Goal: Task Accomplishment & Management: Manage account settings

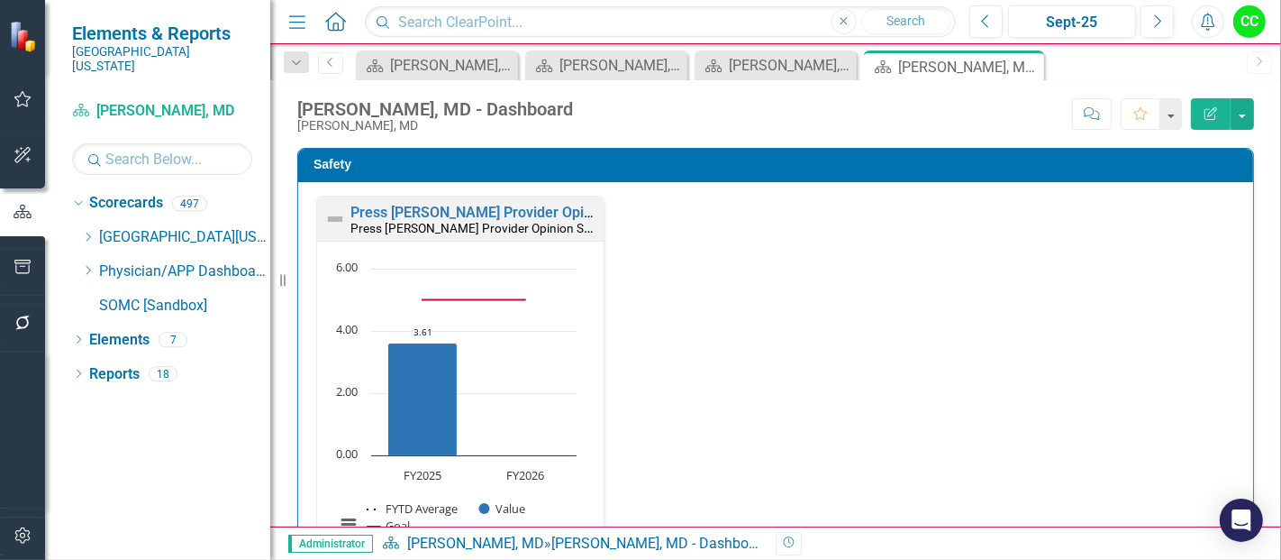
scroll to position [1, 0]
click at [88, 266] on icon at bounding box center [89, 270] width 5 height 9
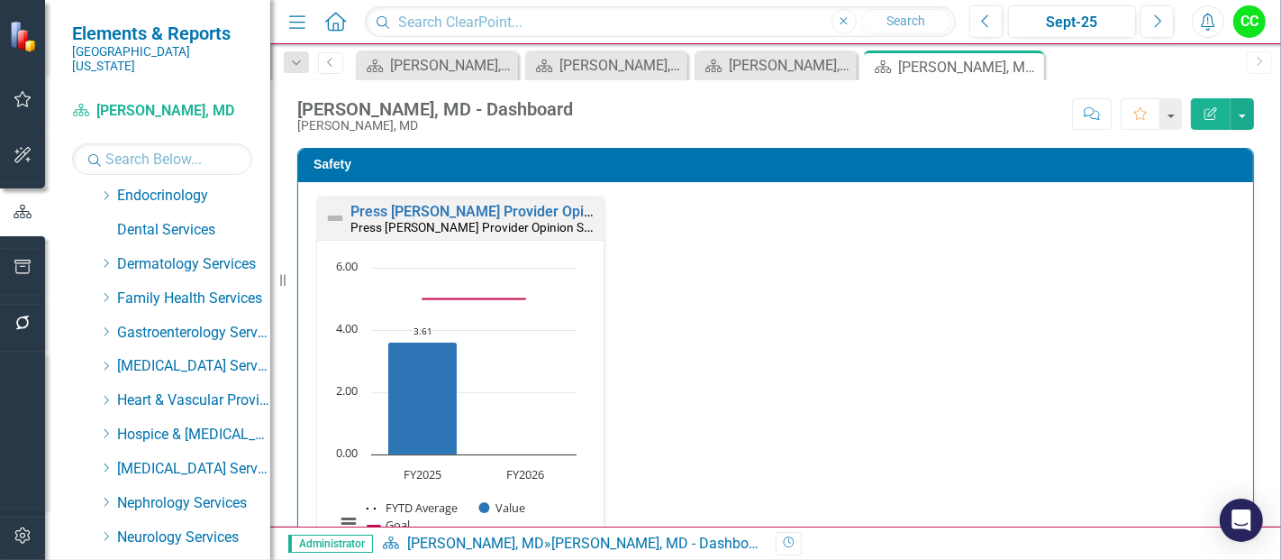
scroll to position [250, 0]
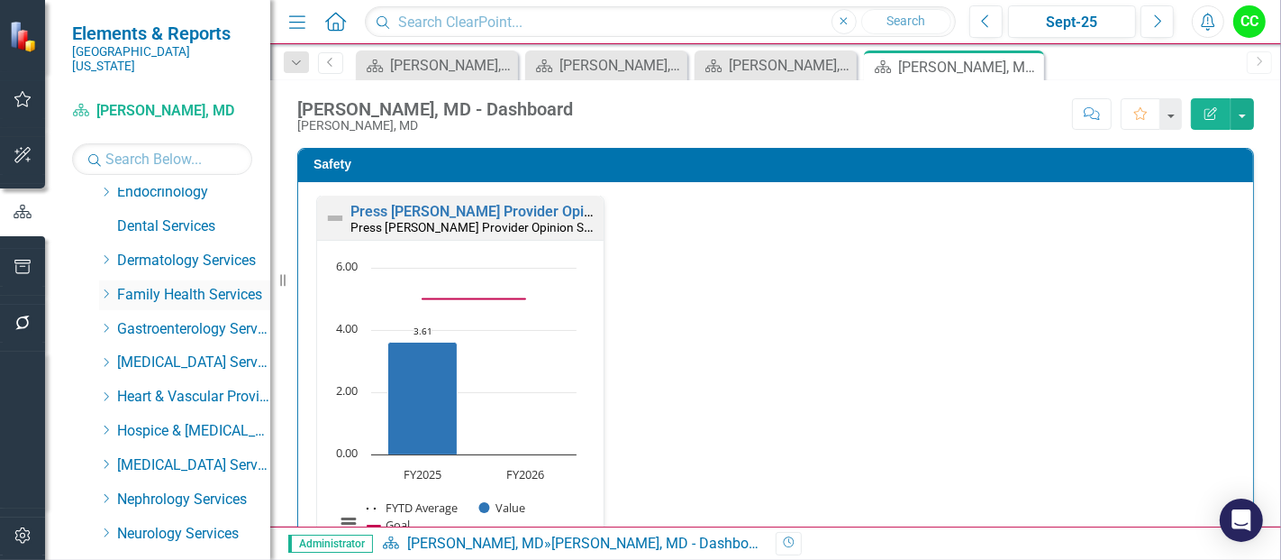
click at [105, 288] on icon "Dropdown" at bounding box center [106, 293] width 14 height 11
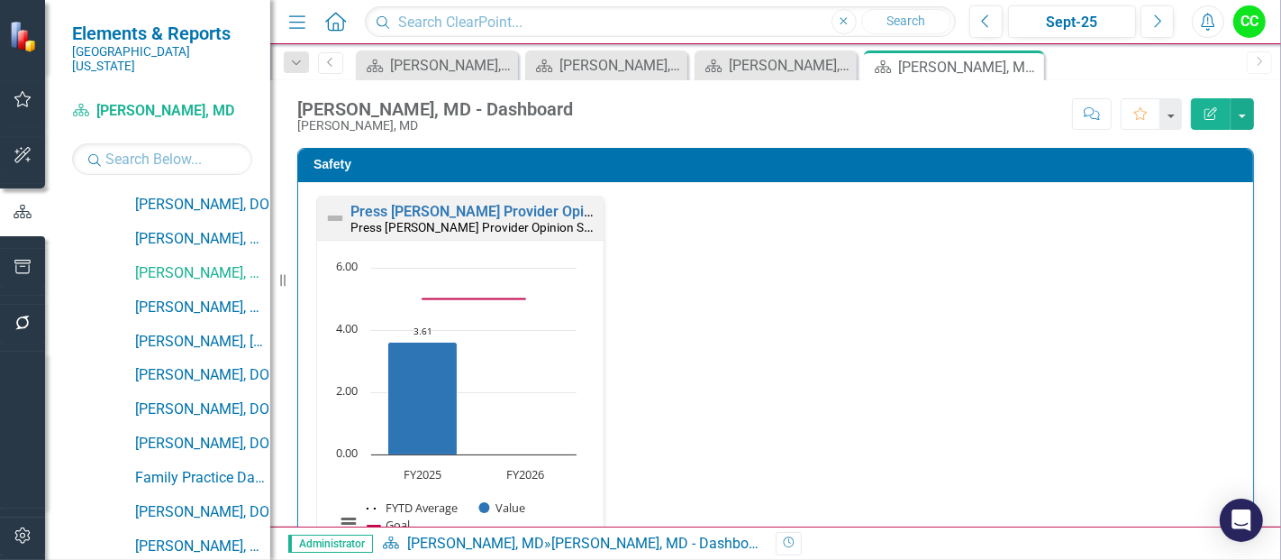
scroll to position [478, 0]
click at [179, 296] on link "[PERSON_NAME], MD" at bounding box center [202, 306] width 135 height 21
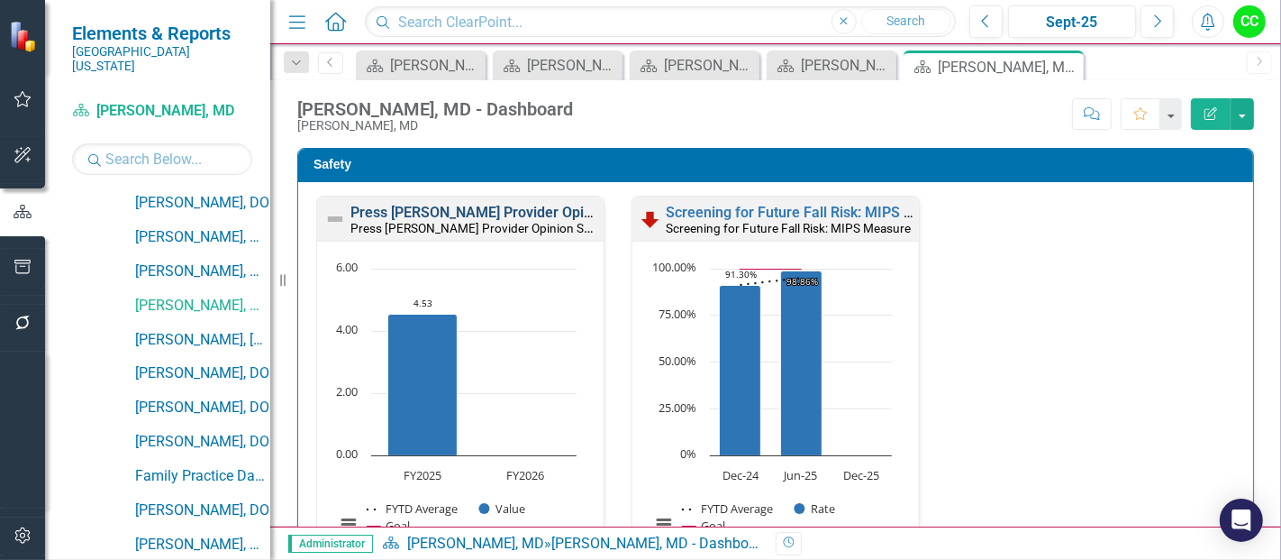
click at [479, 212] on link "Press [PERSON_NAME] Provider Opinion Survey: Safety Survey Results" at bounding box center [581, 212] width 460 height 17
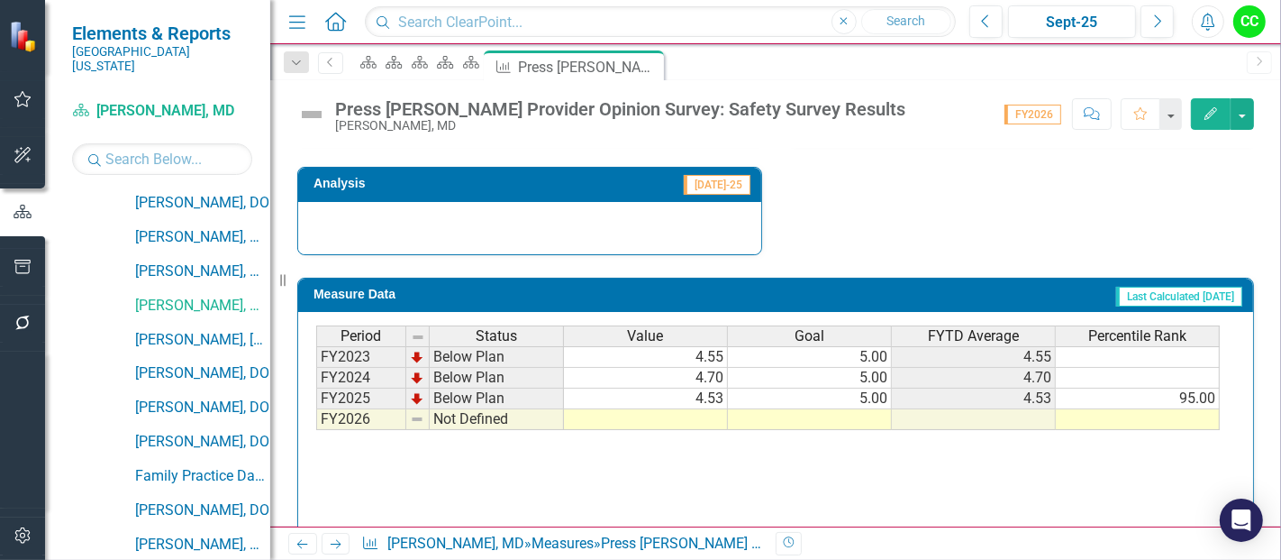
scroll to position [1326, 0]
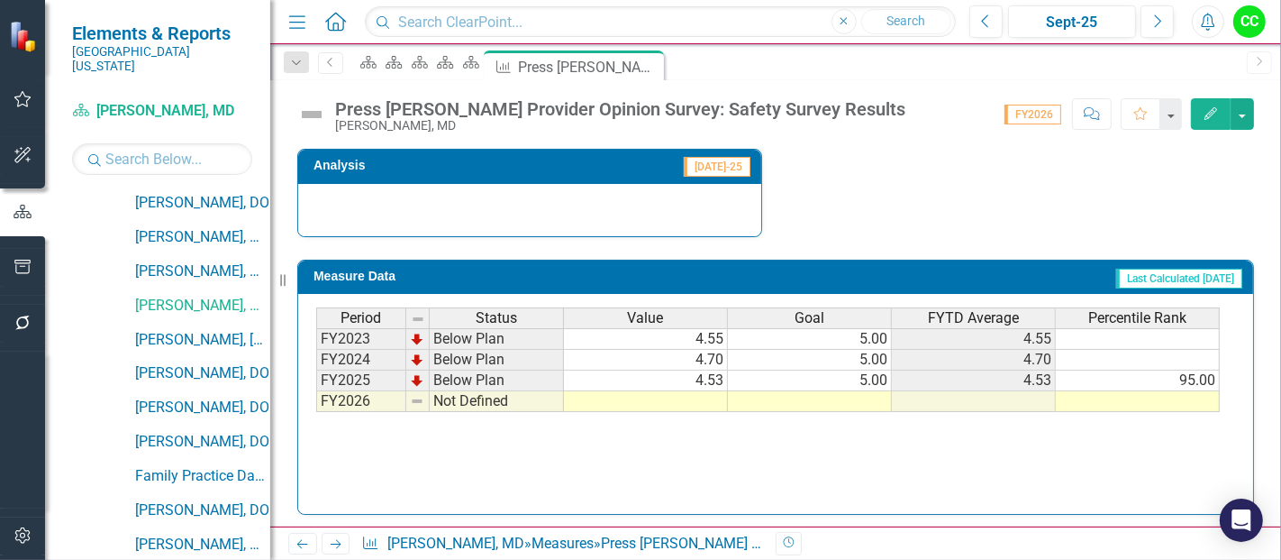
click at [849, 391] on td at bounding box center [810, 401] width 164 height 21
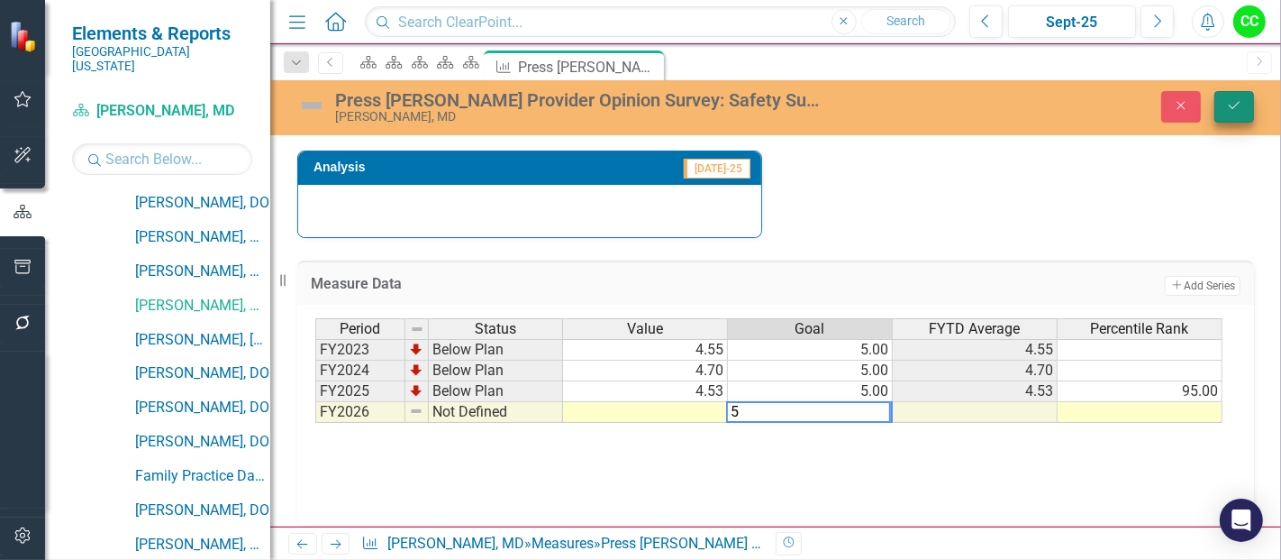
type textarea "5"
click at [1228, 99] on icon "Save" at bounding box center [1234, 105] width 16 height 13
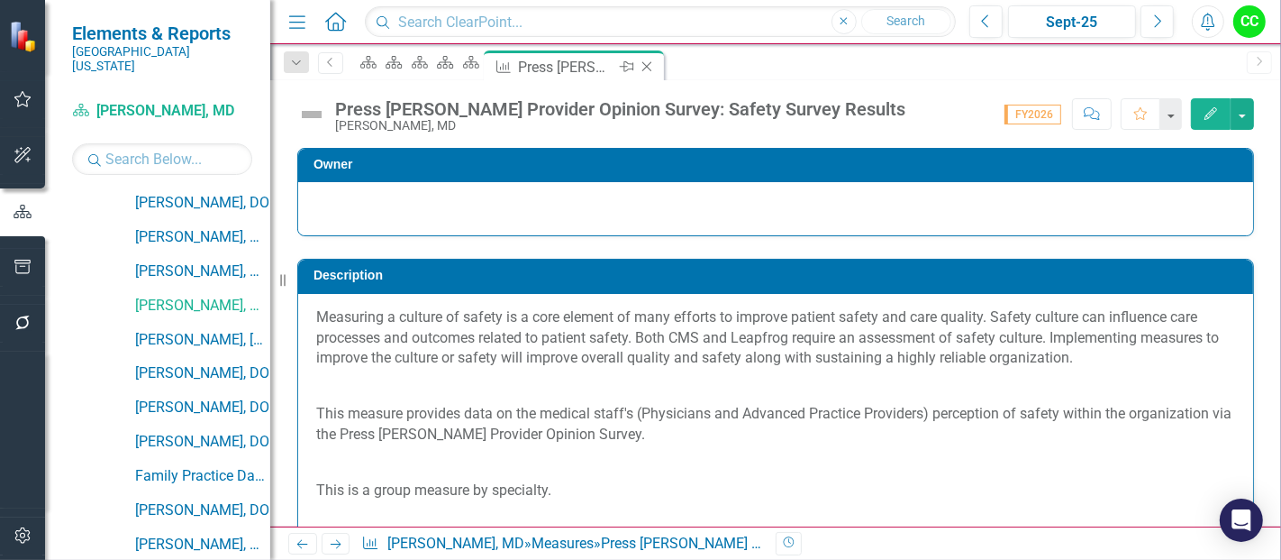
click at [656, 66] on icon "Close" at bounding box center [647, 66] width 18 height 14
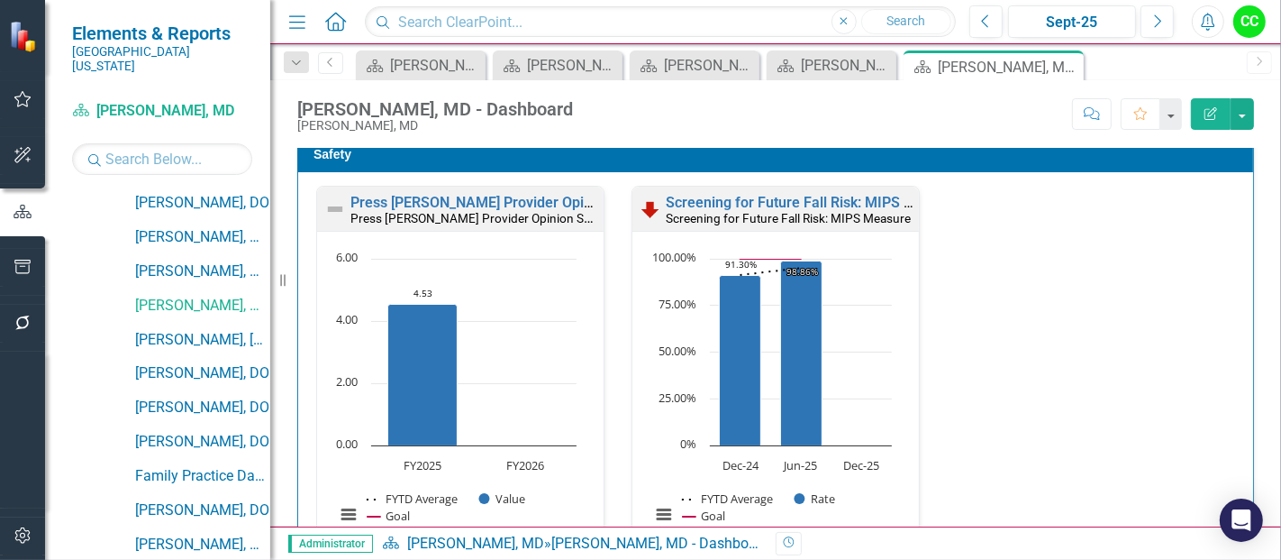
scroll to position [2, 0]
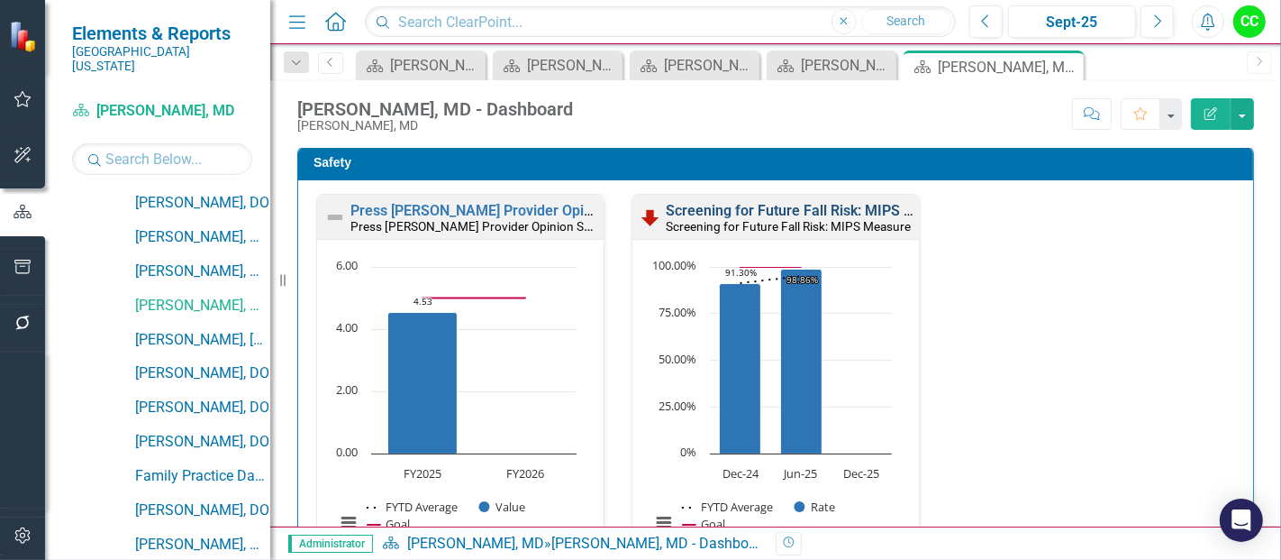
click at [790, 207] on link "Screening for Future Fall Risk: MIPS Measure" at bounding box center [814, 210] width 296 height 17
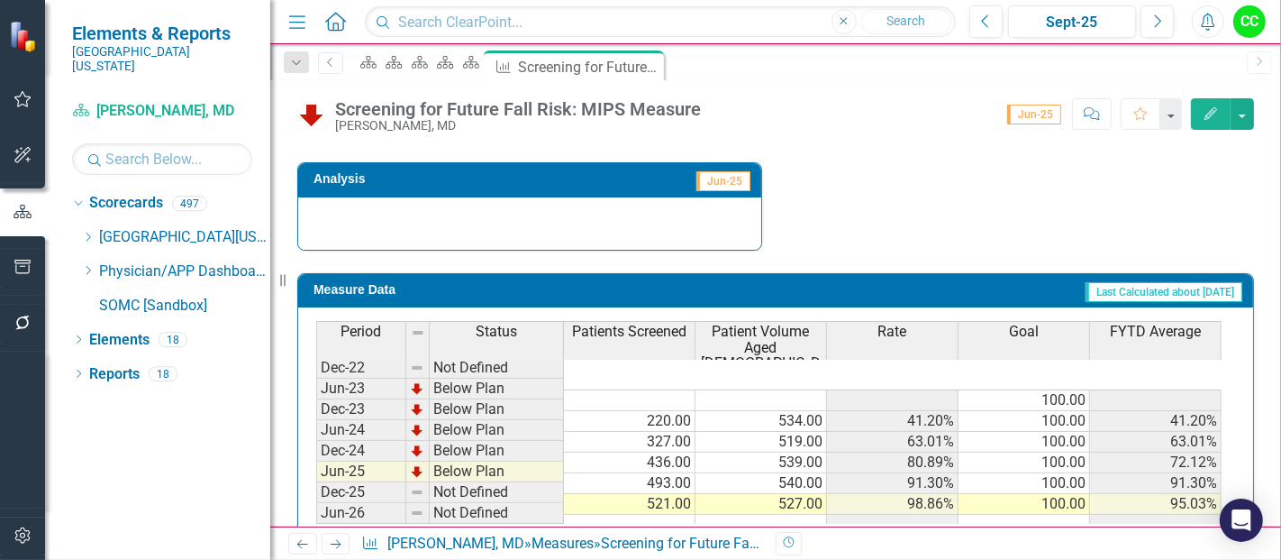
scroll to position [713, 0]
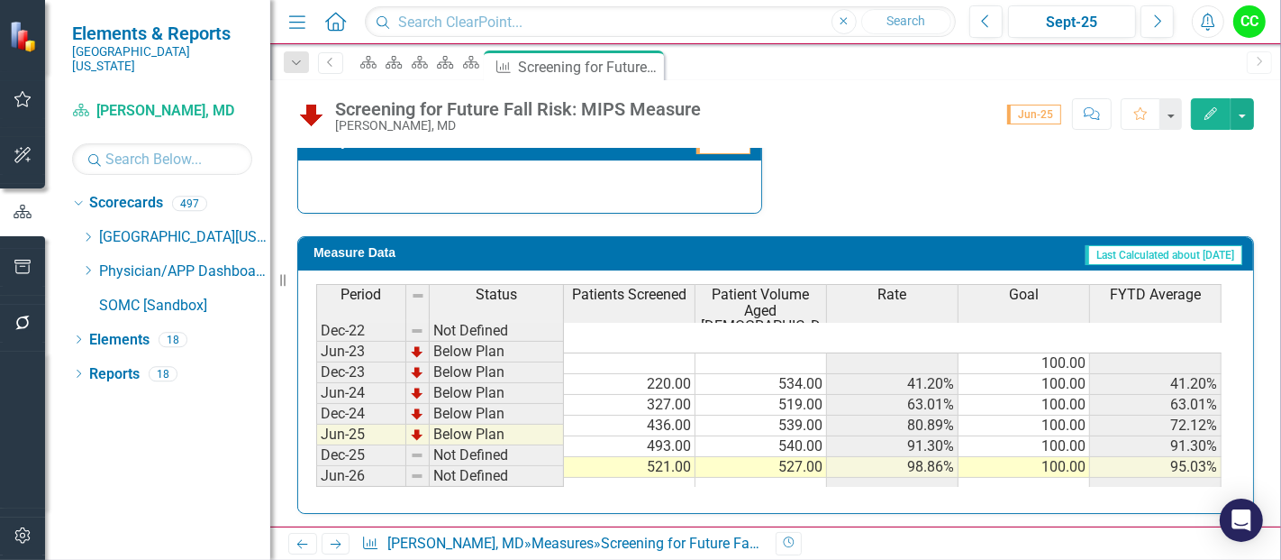
click at [1009, 478] on td at bounding box center [1025, 488] width 132 height 21
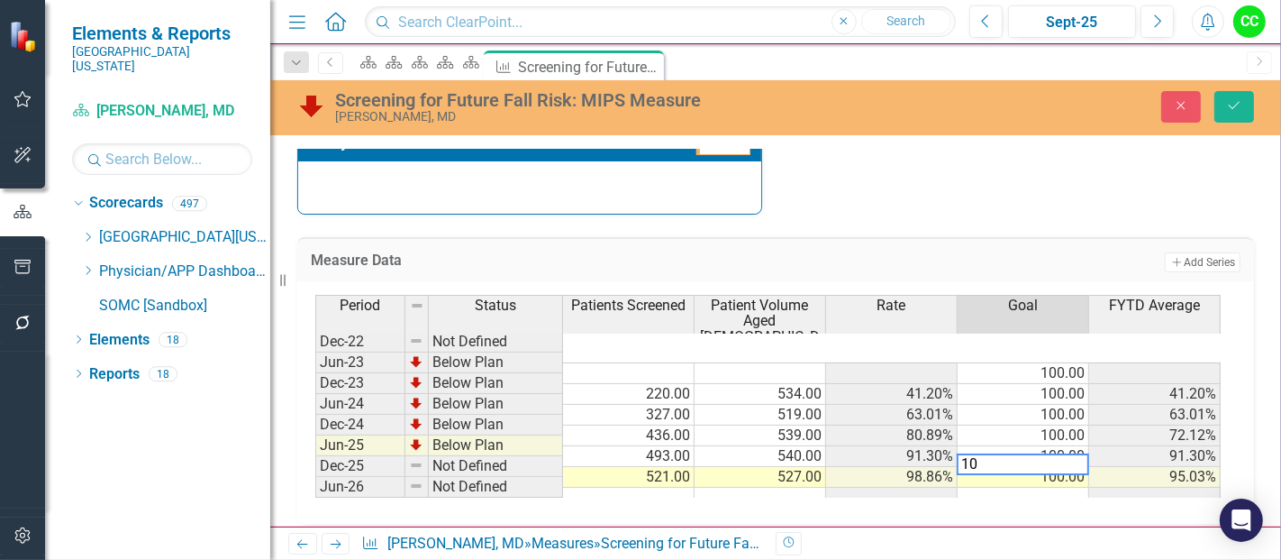
type textarea "100"
click at [1218, 104] on button "Save" at bounding box center [1235, 107] width 40 height 32
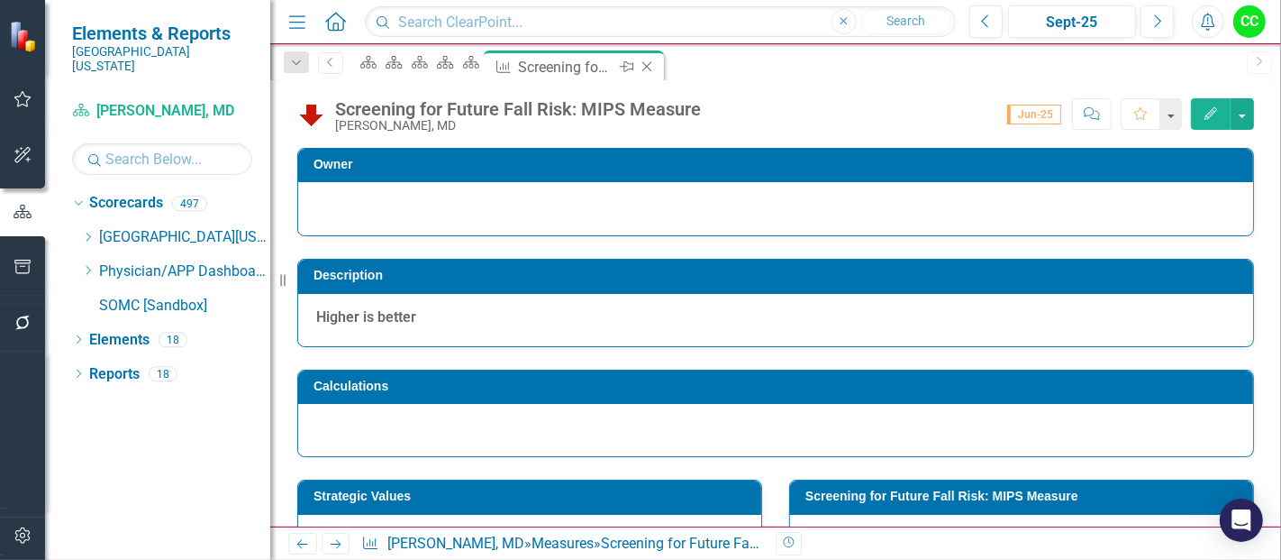
click at [656, 67] on icon "Close" at bounding box center [647, 66] width 18 height 14
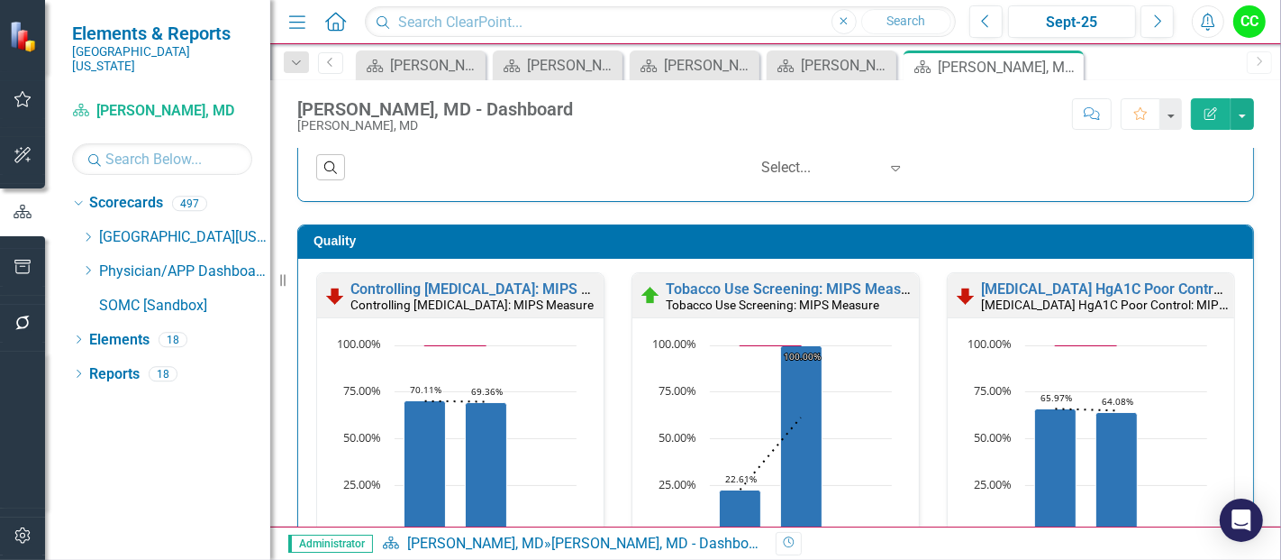
scroll to position [489, 0]
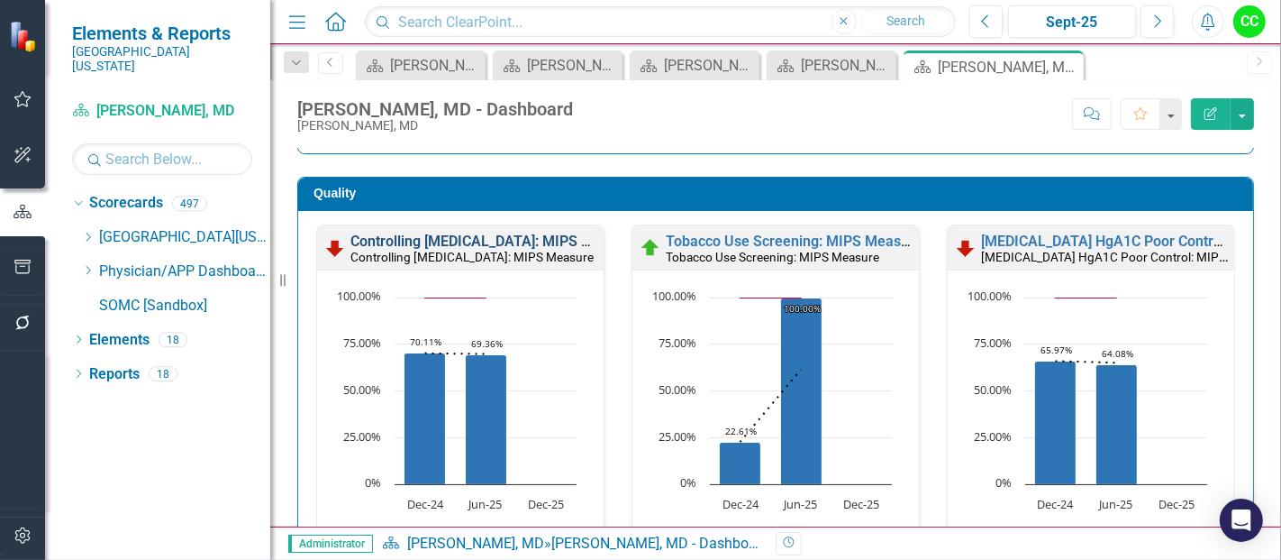
click at [537, 235] on link "Controlling [MEDICAL_DATA]: MIPS Measure" at bounding box center [495, 240] width 288 height 17
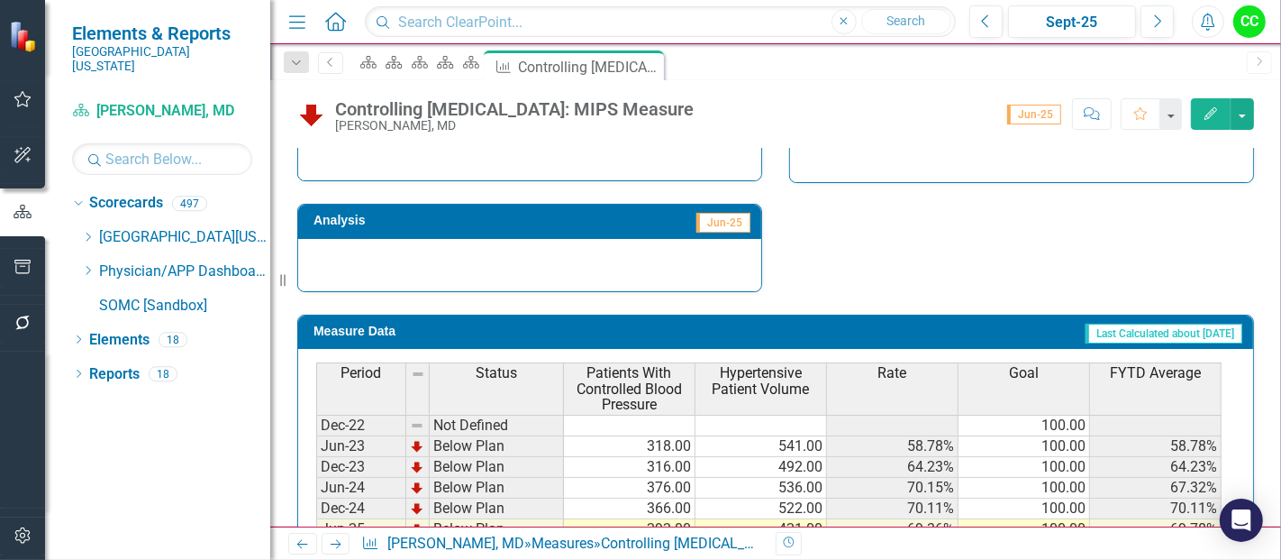
scroll to position [728, 0]
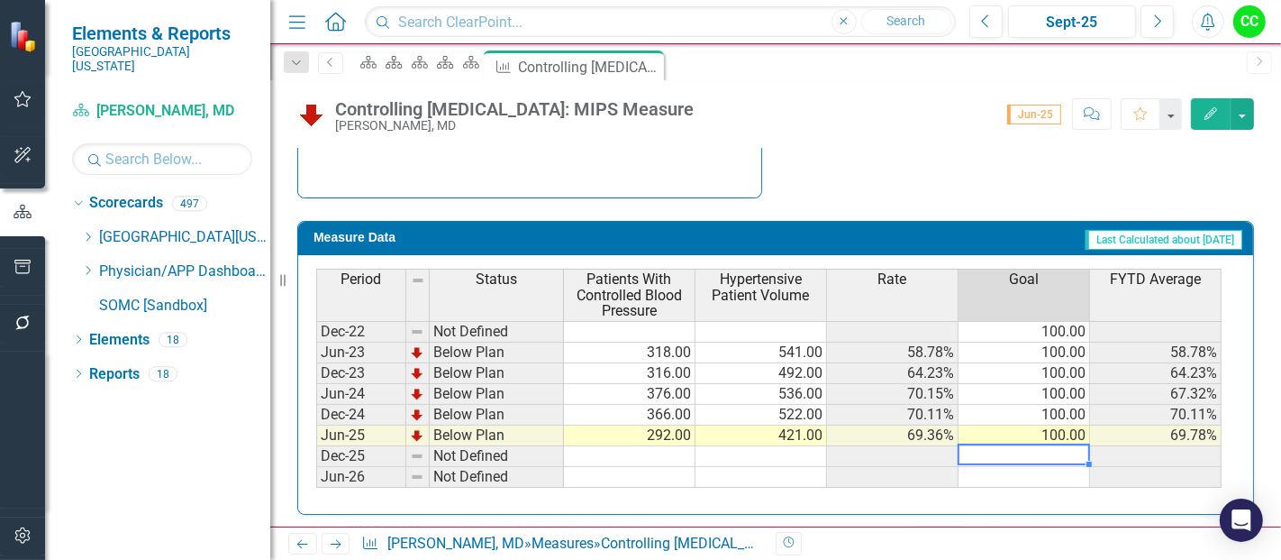
click at [1065, 452] on td at bounding box center [1025, 456] width 132 height 21
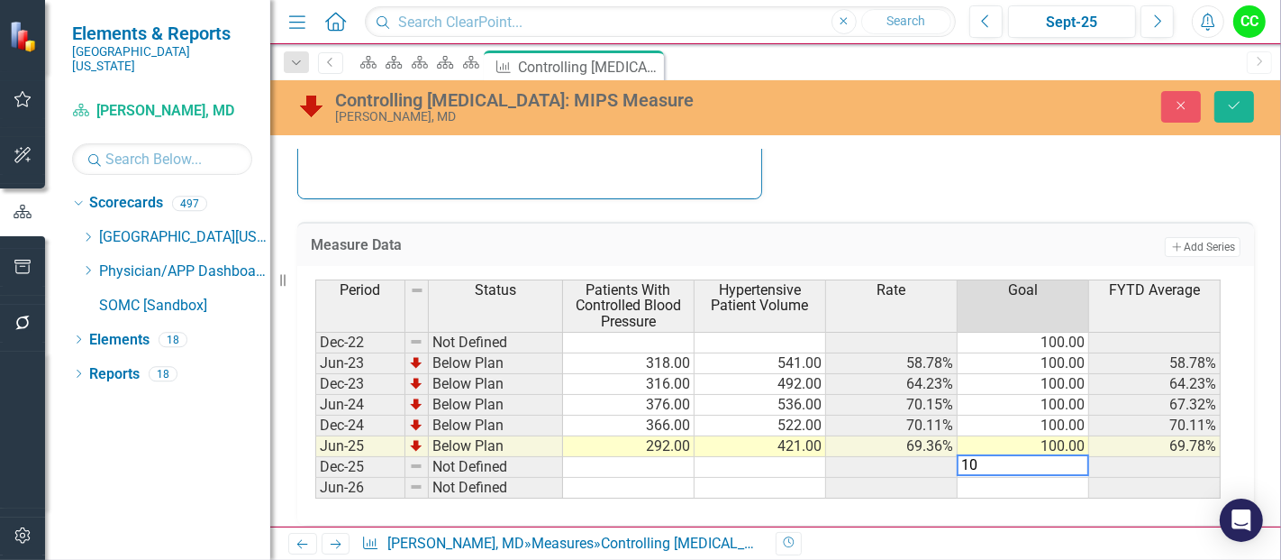
type textarea "100"
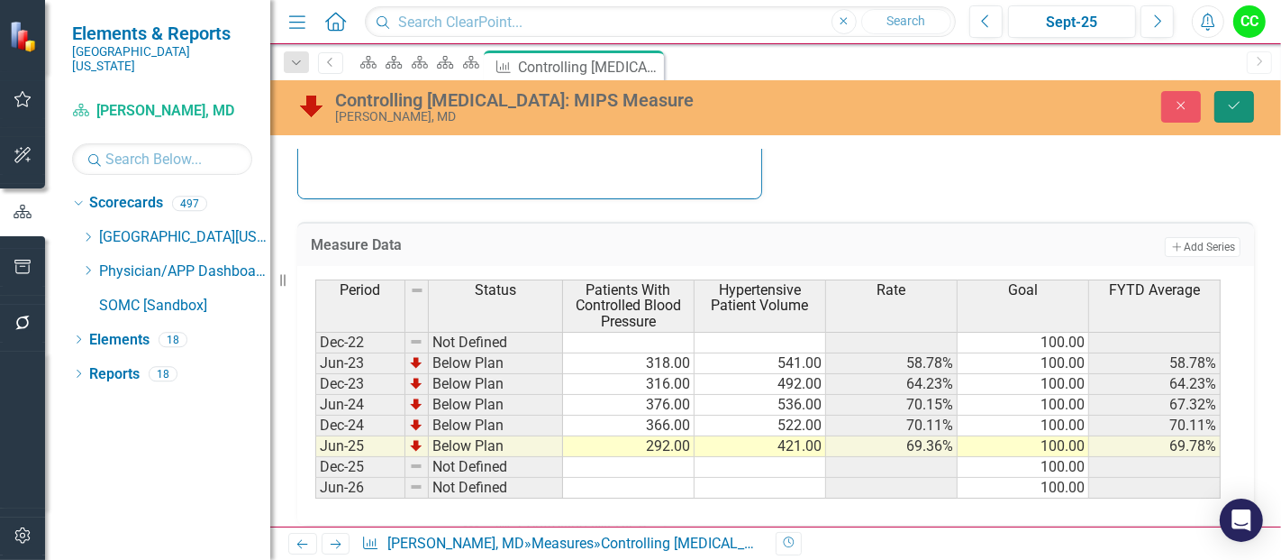
click at [1241, 112] on button "Save" at bounding box center [1235, 107] width 40 height 32
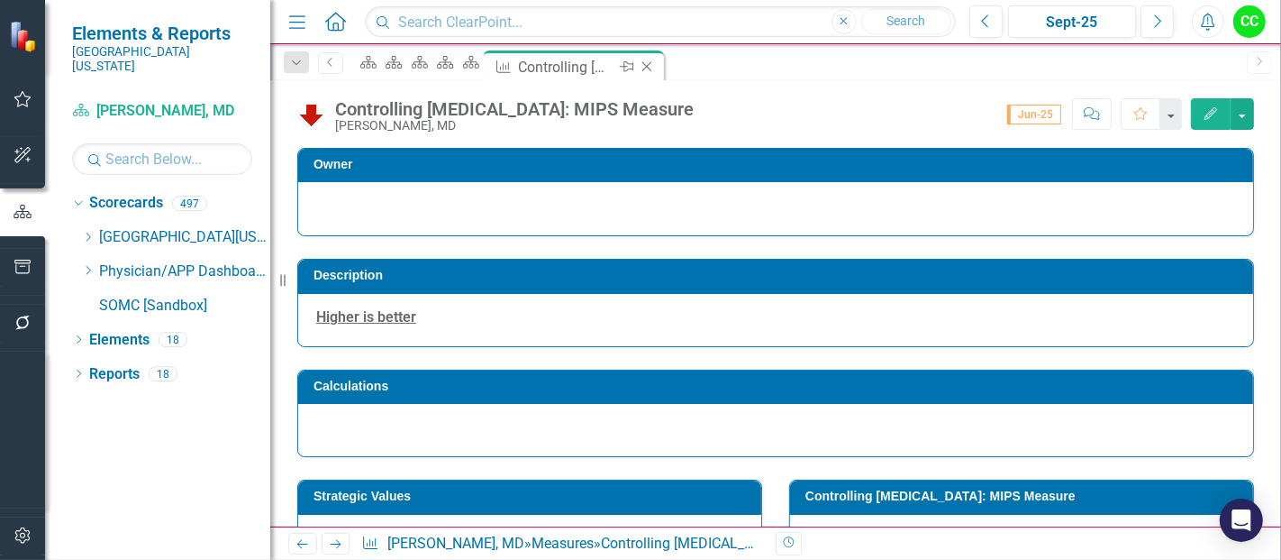
click at [656, 65] on icon "Close" at bounding box center [647, 66] width 18 height 14
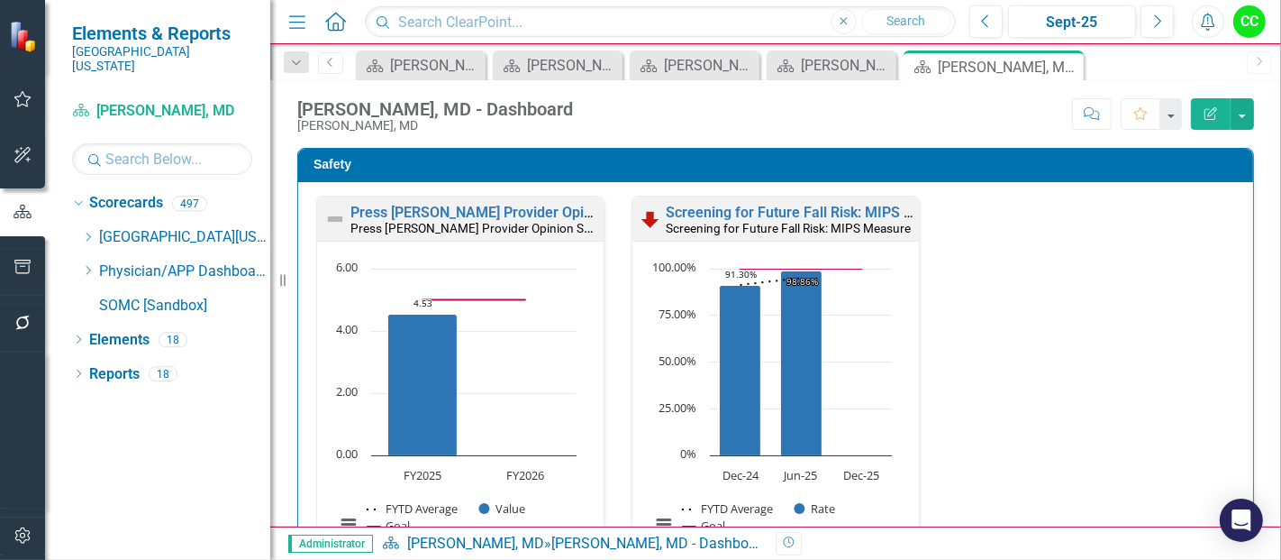
scroll to position [543, 0]
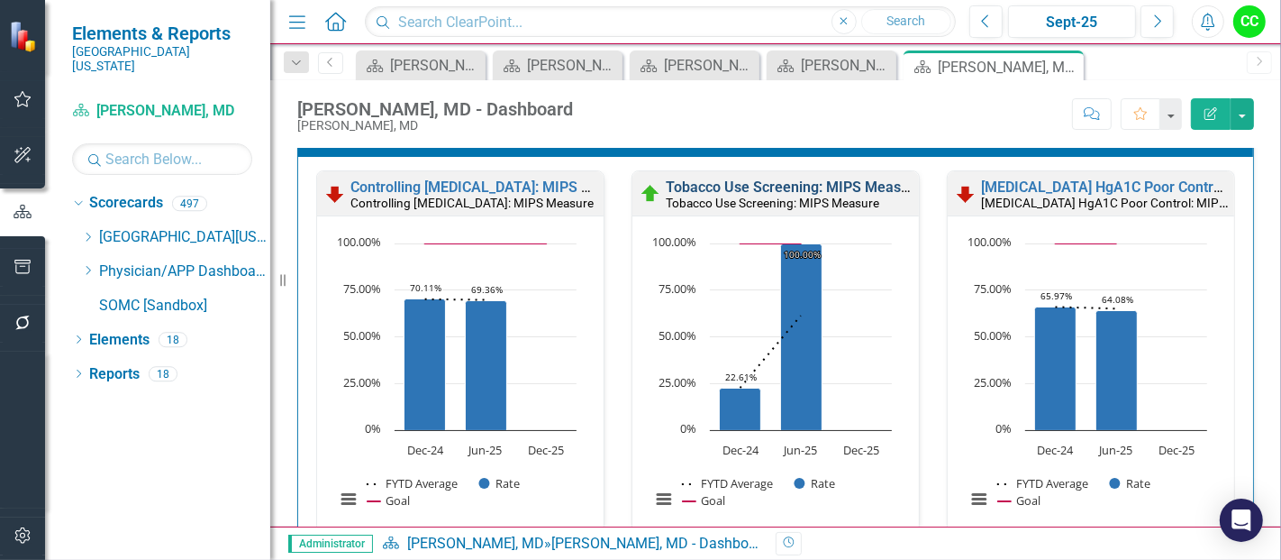
click at [782, 181] on link "Tobacco Use Screening: MIPS Measure" at bounding box center [794, 186] width 257 height 17
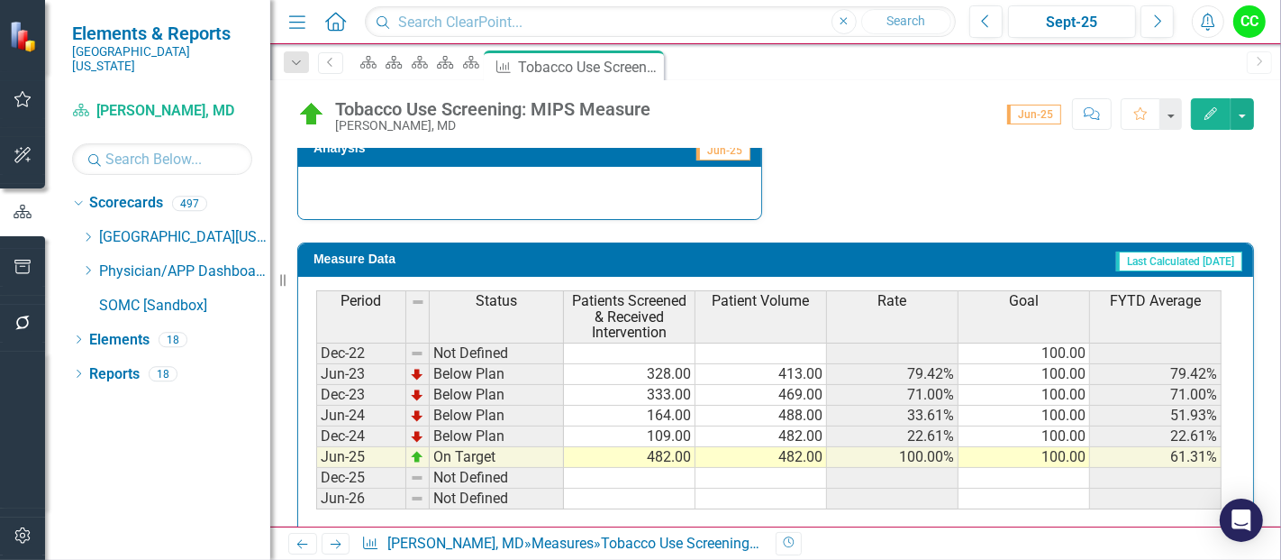
scroll to position [728, 0]
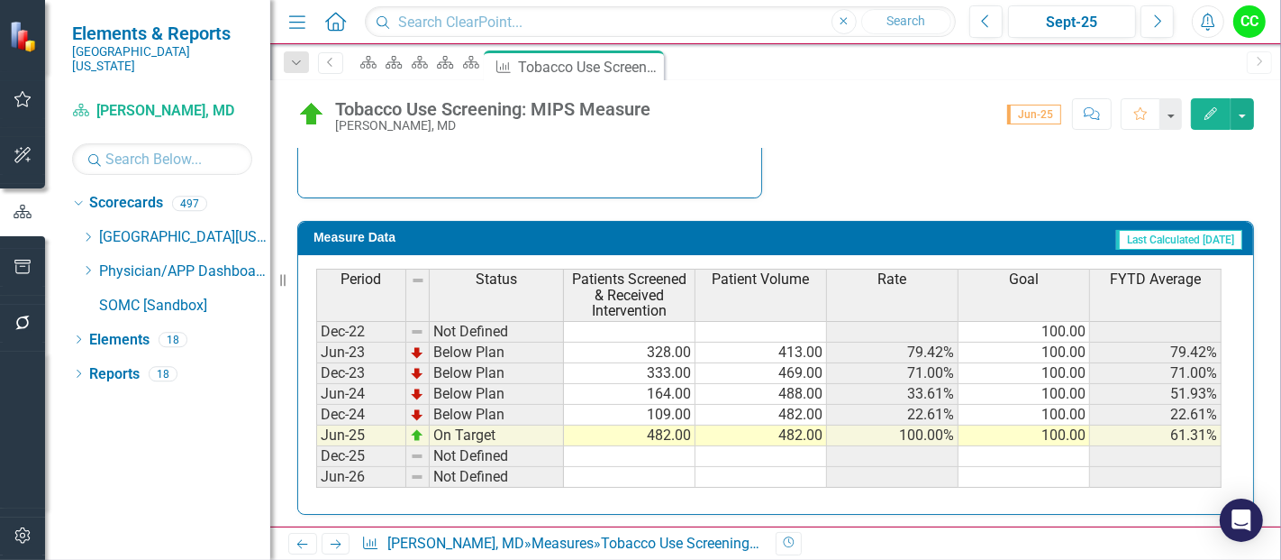
click at [1009, 451] on td at bounding box center [1025, 456] width 132 height 21
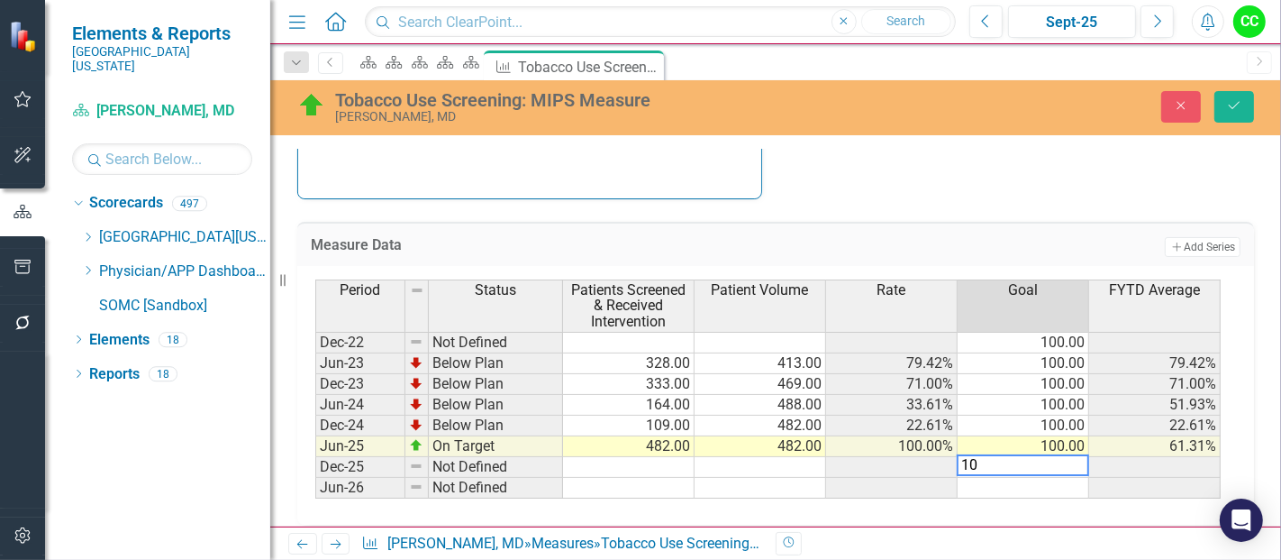
type textarea "100"
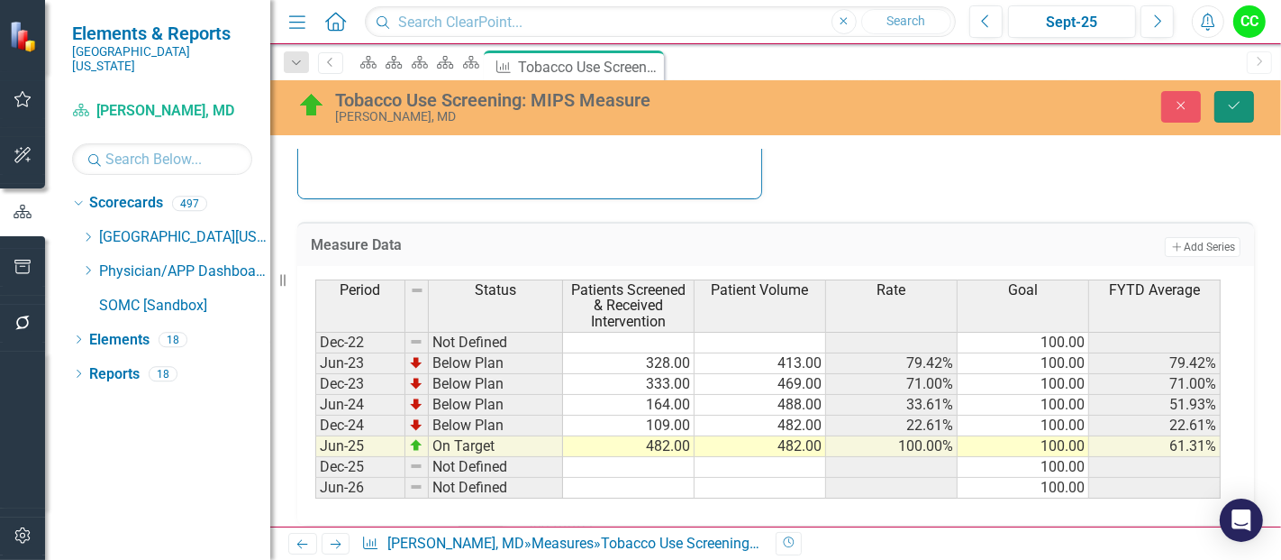
click at [1238, 104] on icon "Save" at bounding box center [1234, 105] width 16 height 13
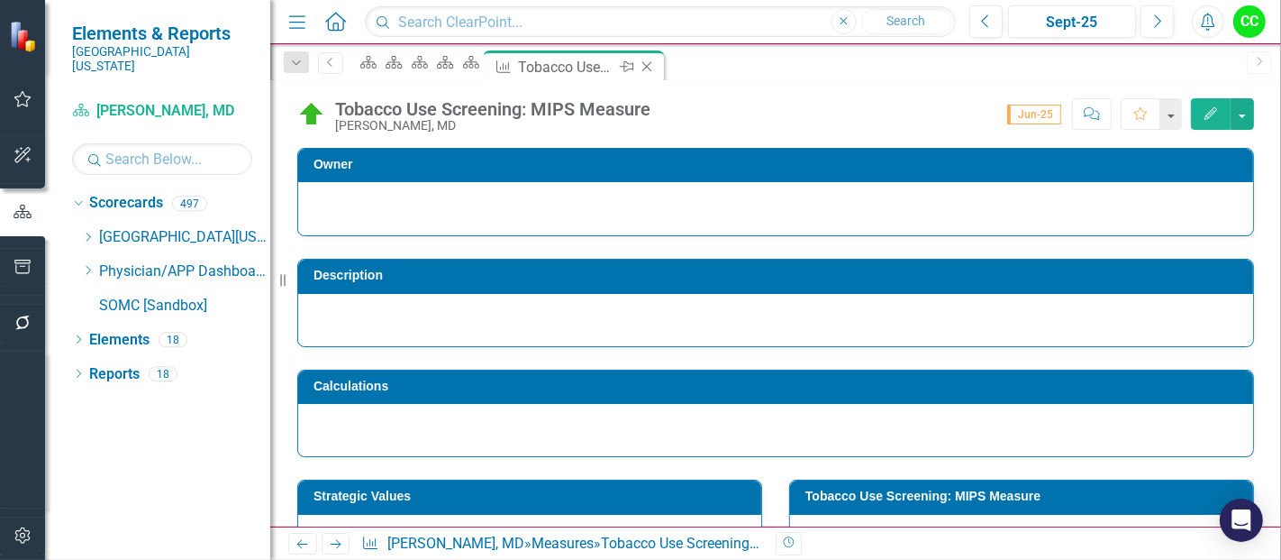
click at [656, 63] on icon "Close" at bounding box center [647, 66] width 18 height 14
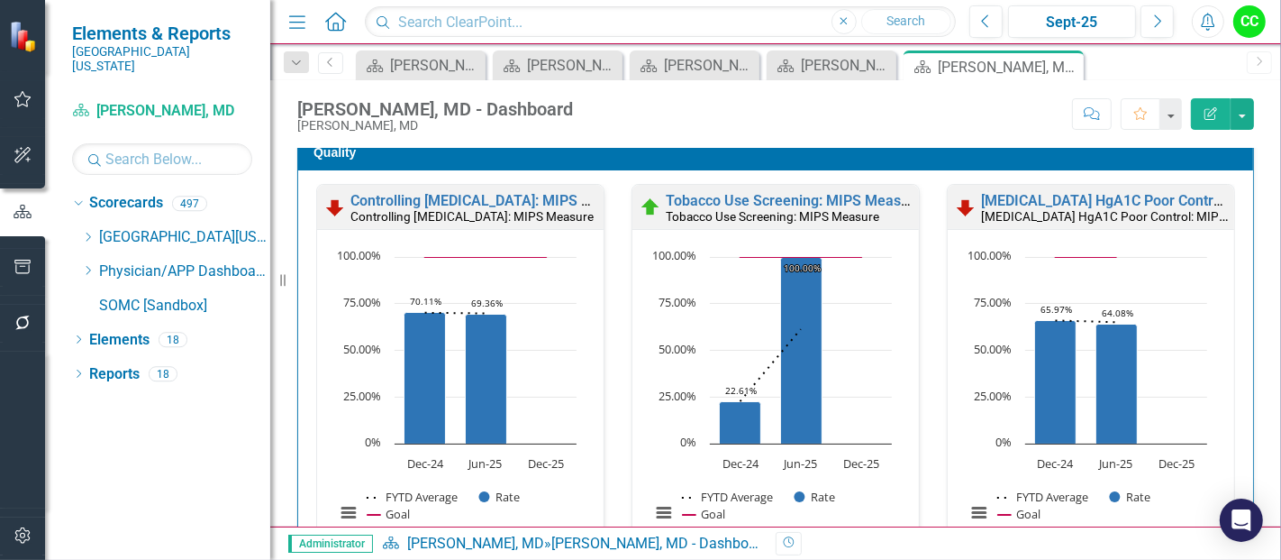
scroll to position [532, 0]
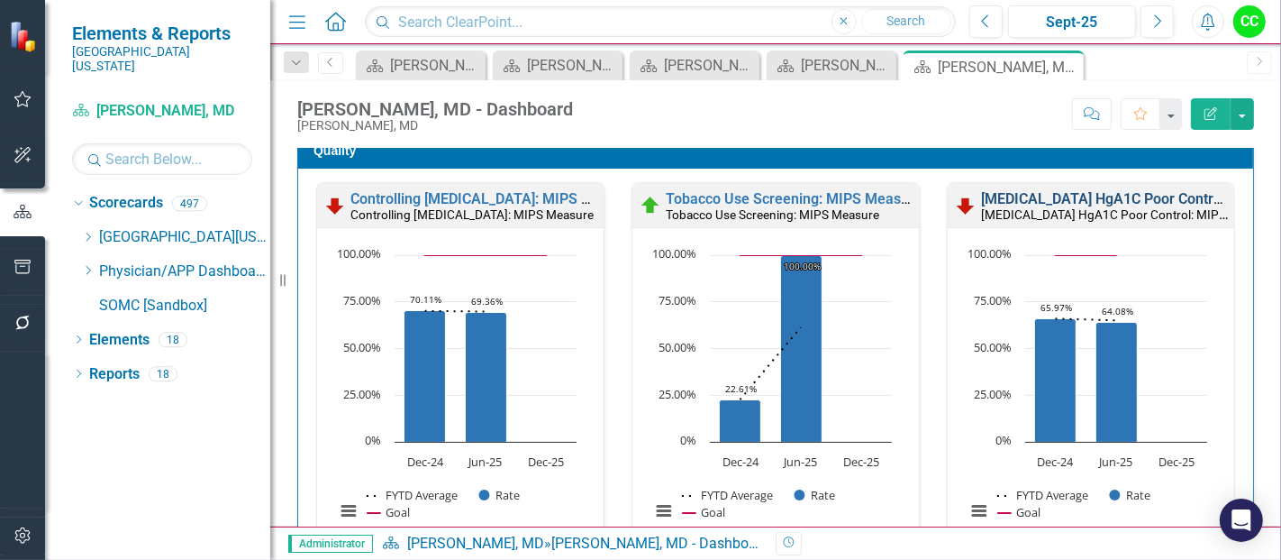
click at [1095, 190] on link "[MEDICAL_DATA] HgA1C Poor Control: MIPS Measure" at bounding box center [1155, 198] width 348 height 17
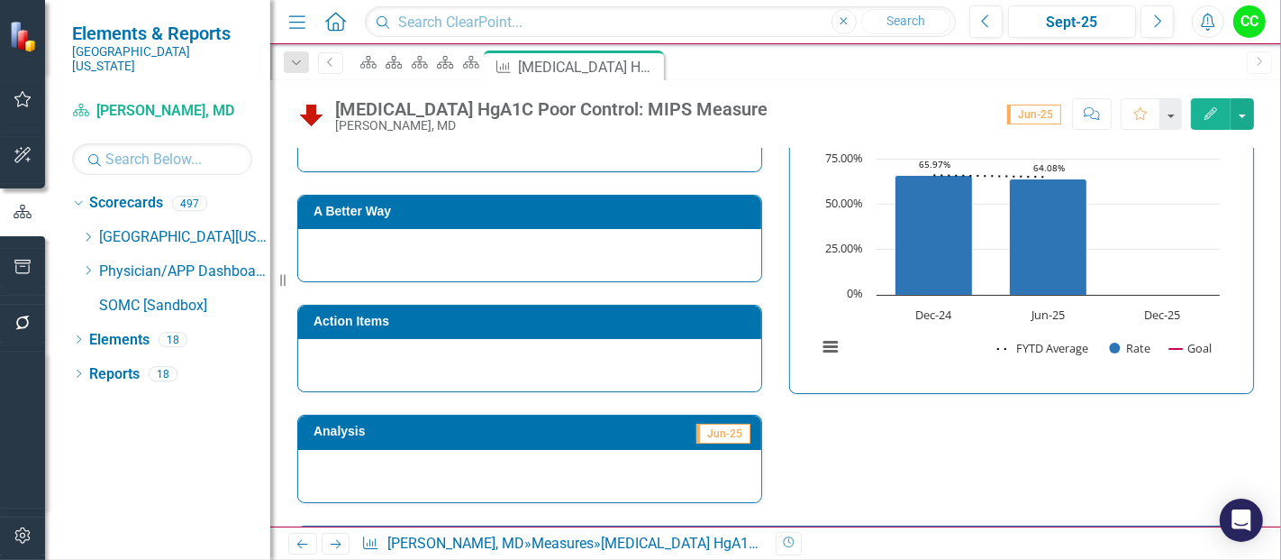
scroll to position [713, 0]
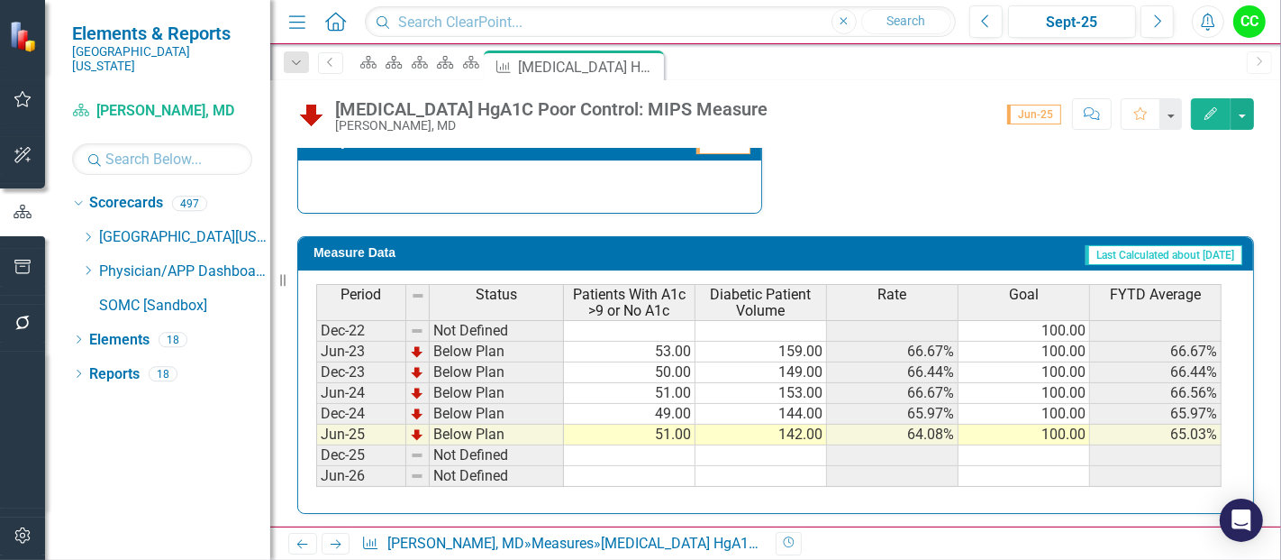
click at [1046, 450] on td at bounding box center [1025, 455] width 132 height 21
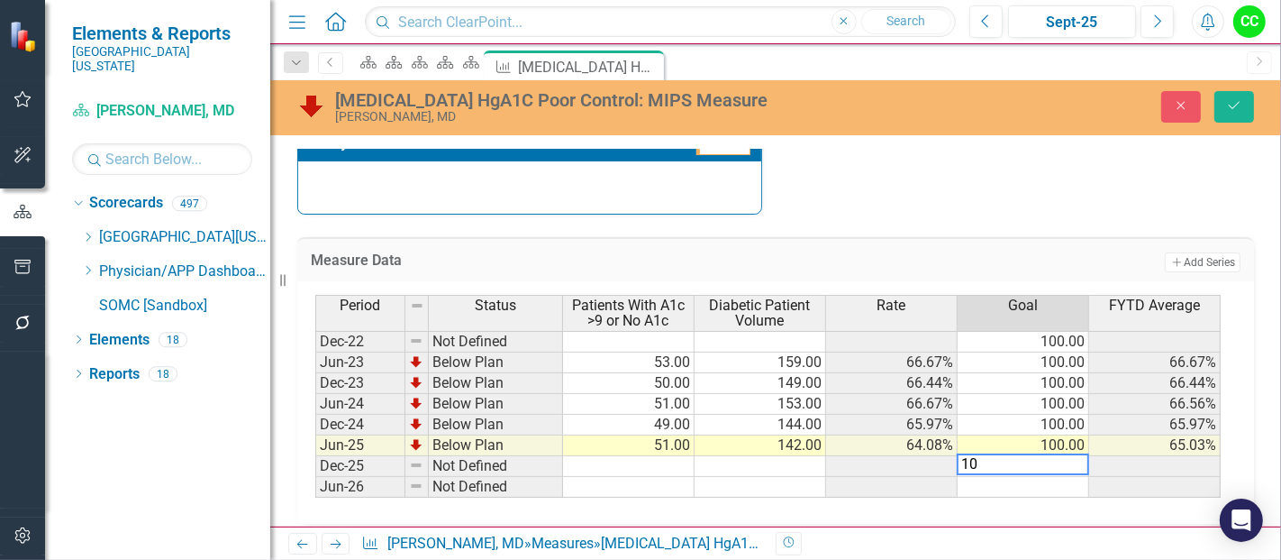
type textarea "100"
click at [1243, 105] on icon "Save" at bounding box center [1234, 105] width 16 height 13
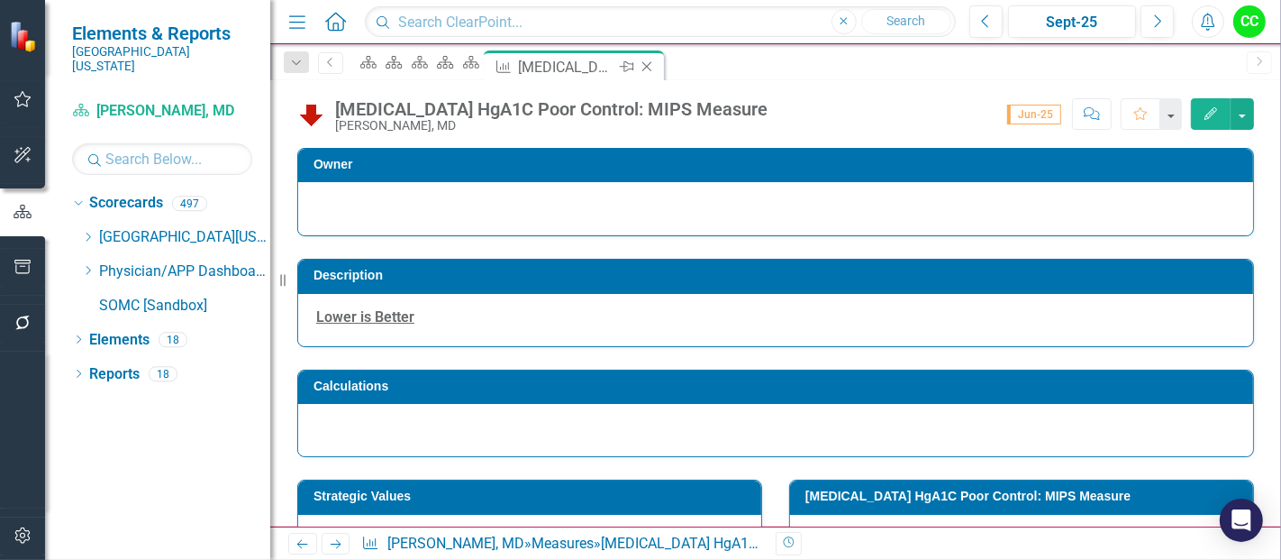
click at [656, 64] on icon "Close" at bounding box center [647, 66] width 18 height 14
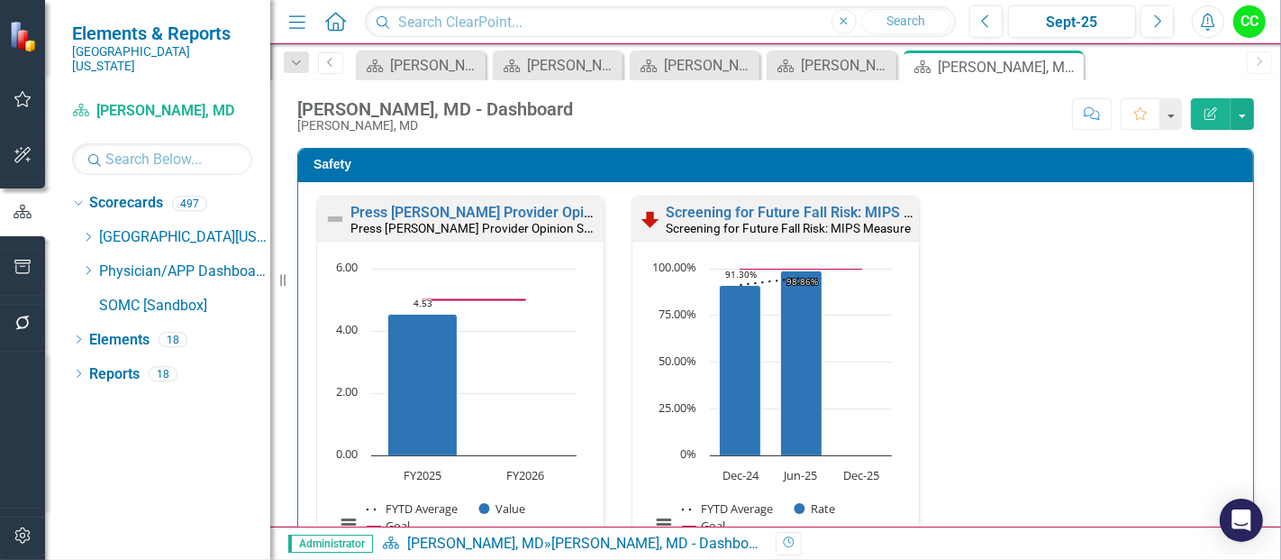
scroll to position [811, 0]
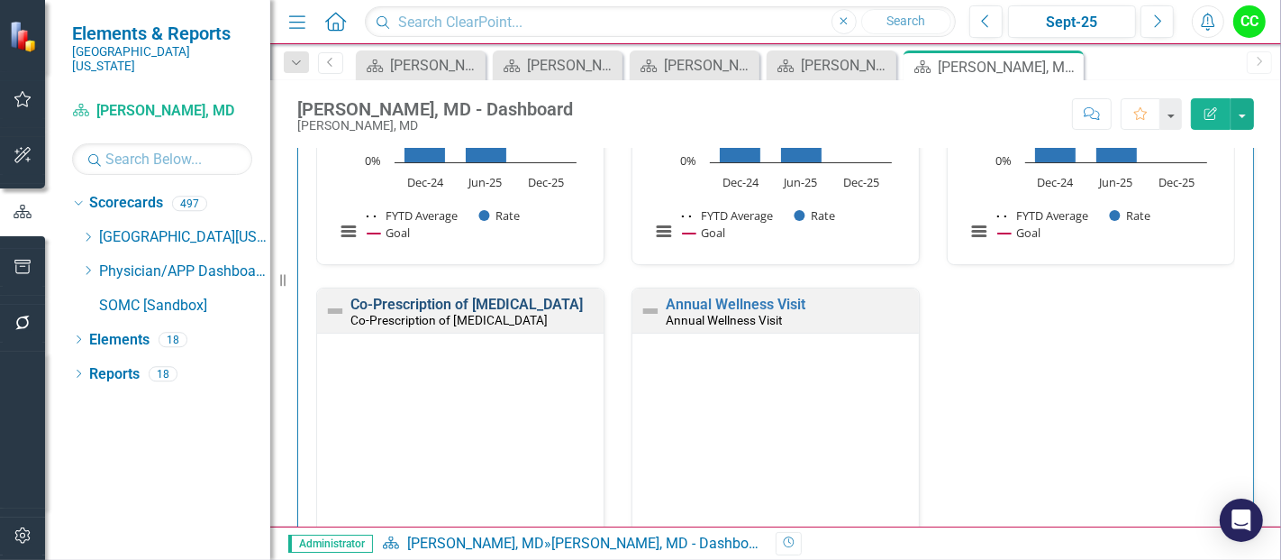
click at [455, 298] on link "Co-Prescription of [MEDICAL_DATA]" at bounding box center [467, 304] width 232 height 17
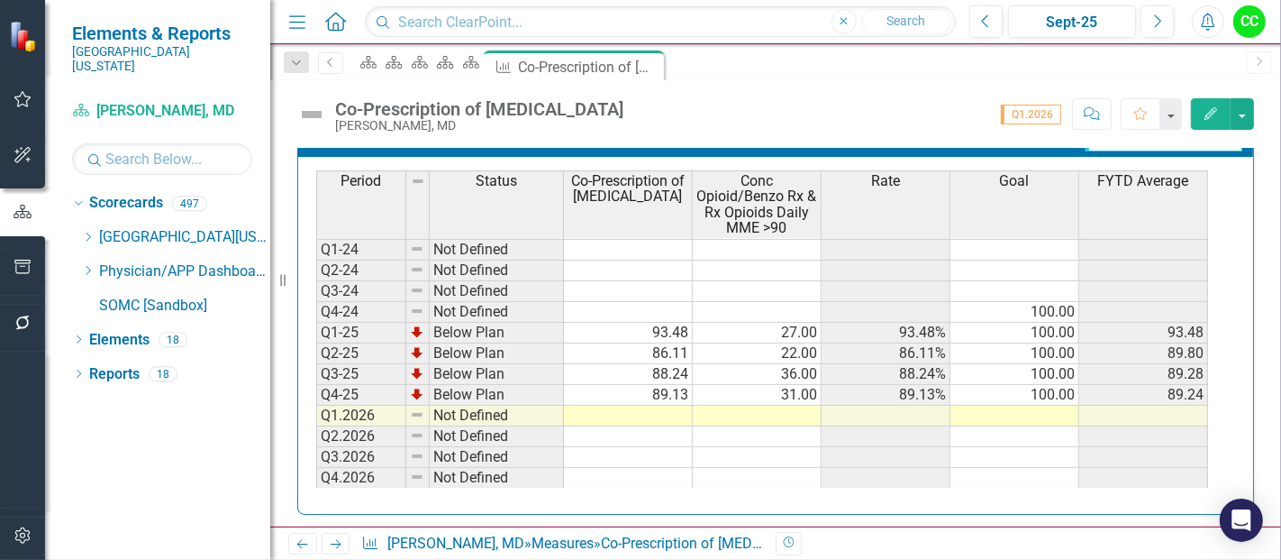
scroll to position [897, 0]
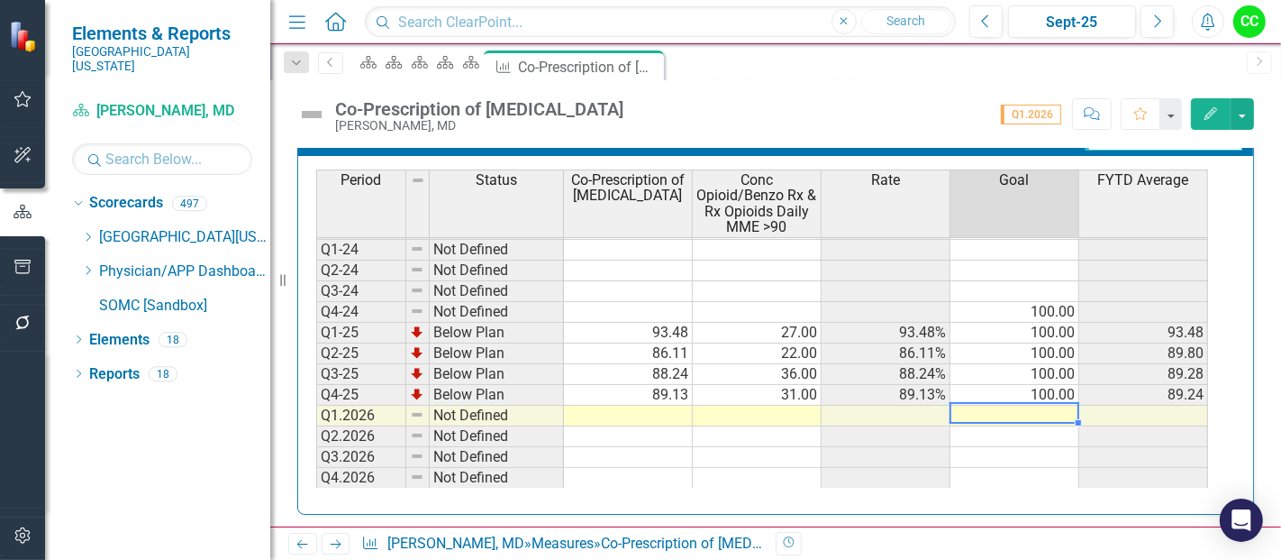
click at [1047, 405] on td at bounding box center [1015, 415] width 129 height 21
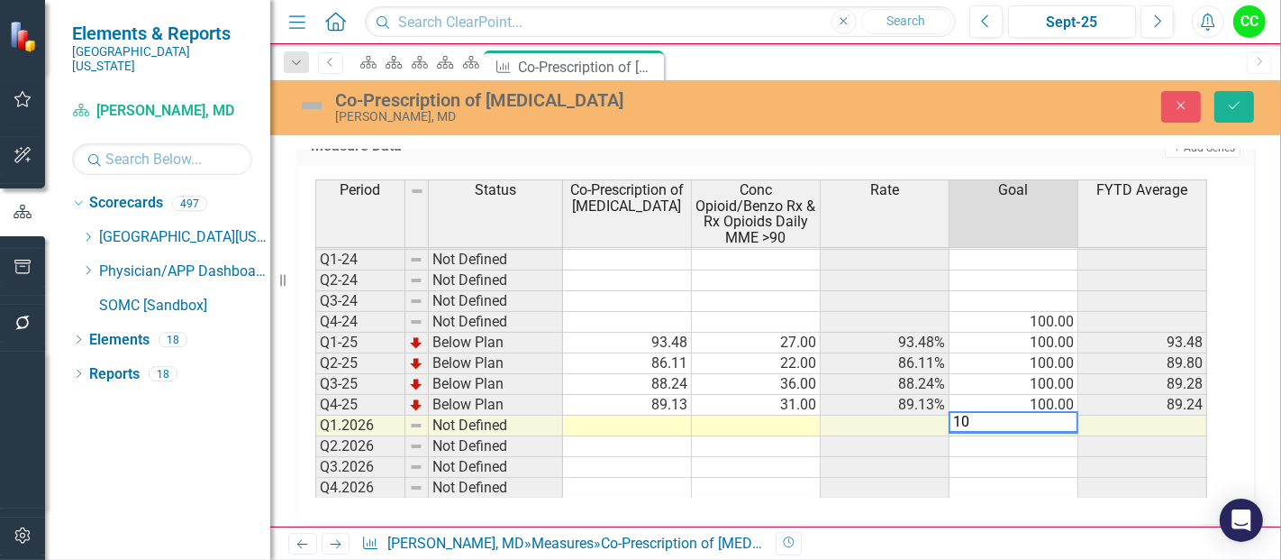
type textarea "100"
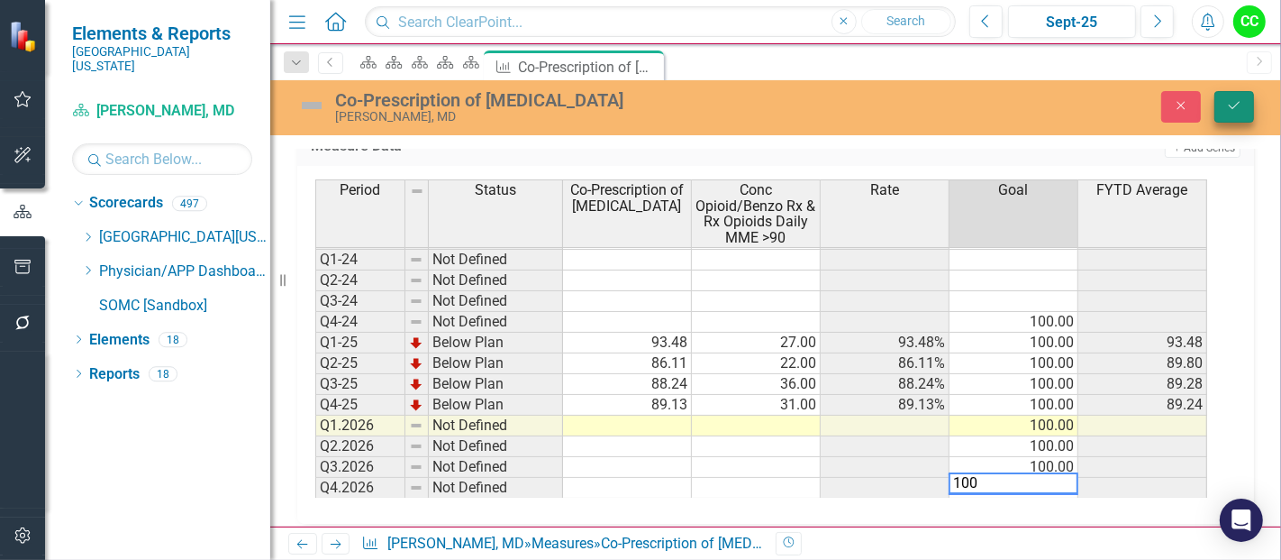
type textarea "100"
click at [1236, 105] on icon "submit" at bounding box center [1234, 105] width 11 height 7
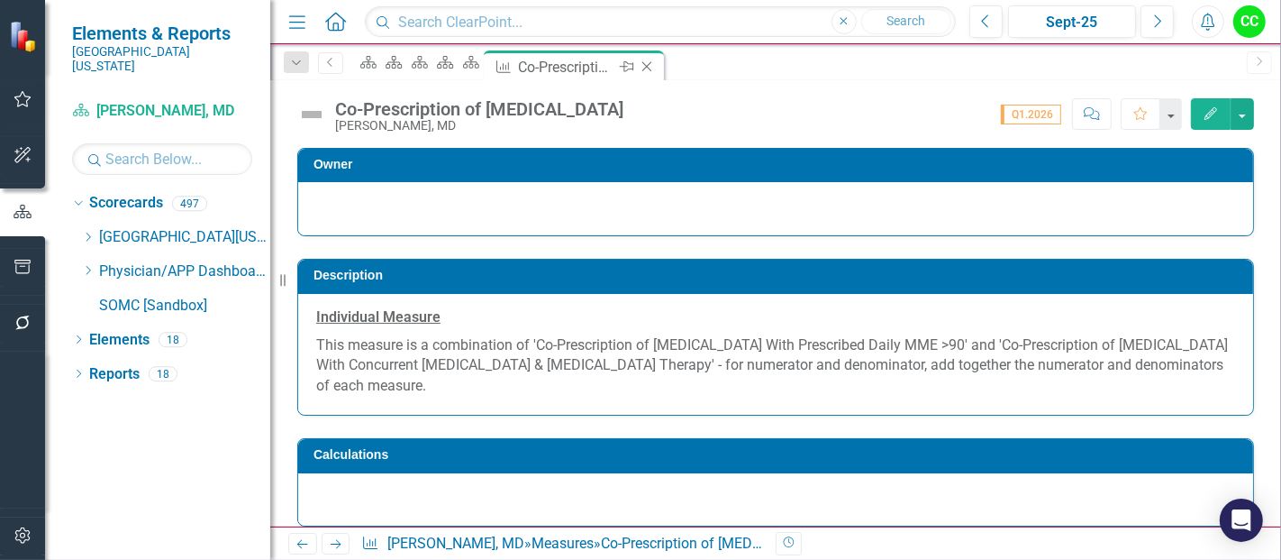
click at [656, 63] on icon "Close" at bounding box center [647, 66] width 18 height 14
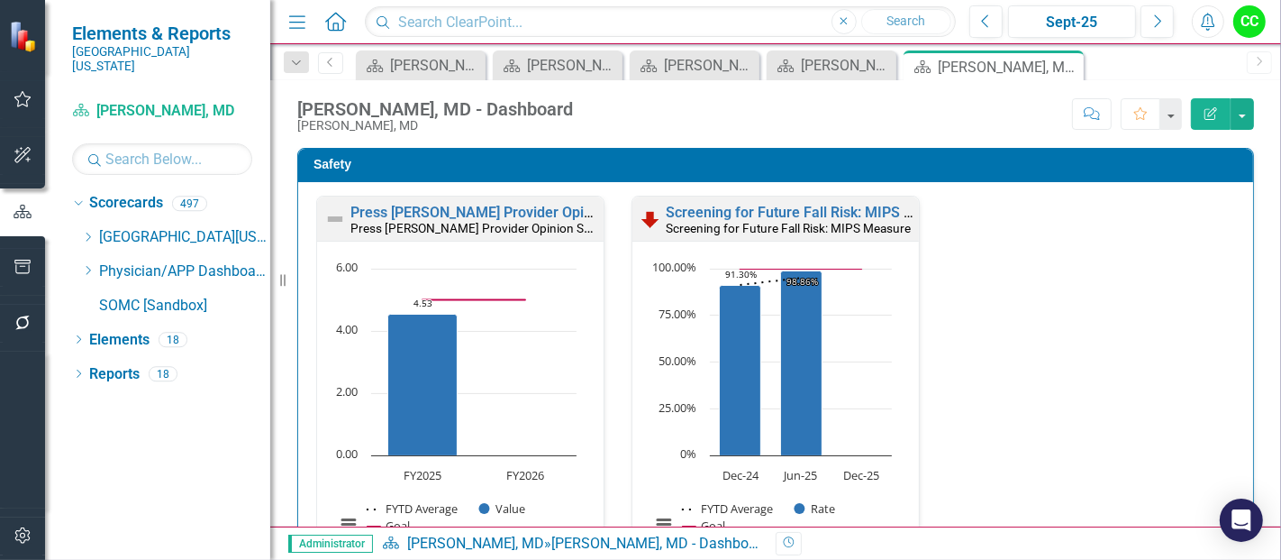
scroll to position [775, 0]
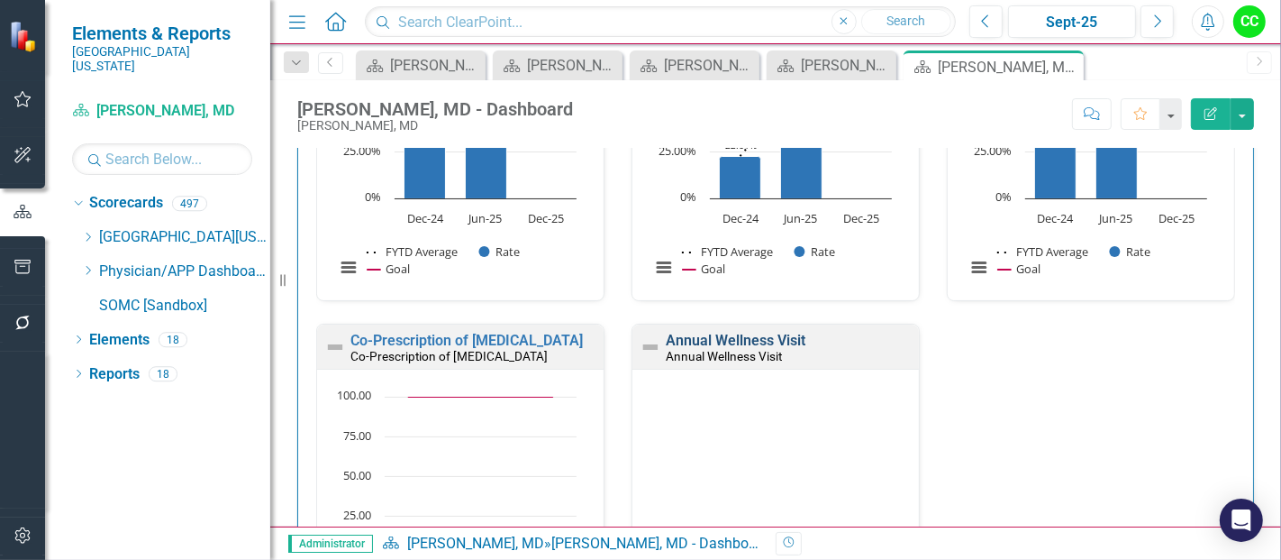
click at [769, 336] on link "Annual Wellness Visit" at bounding box center [736, 340] width 140 height 17
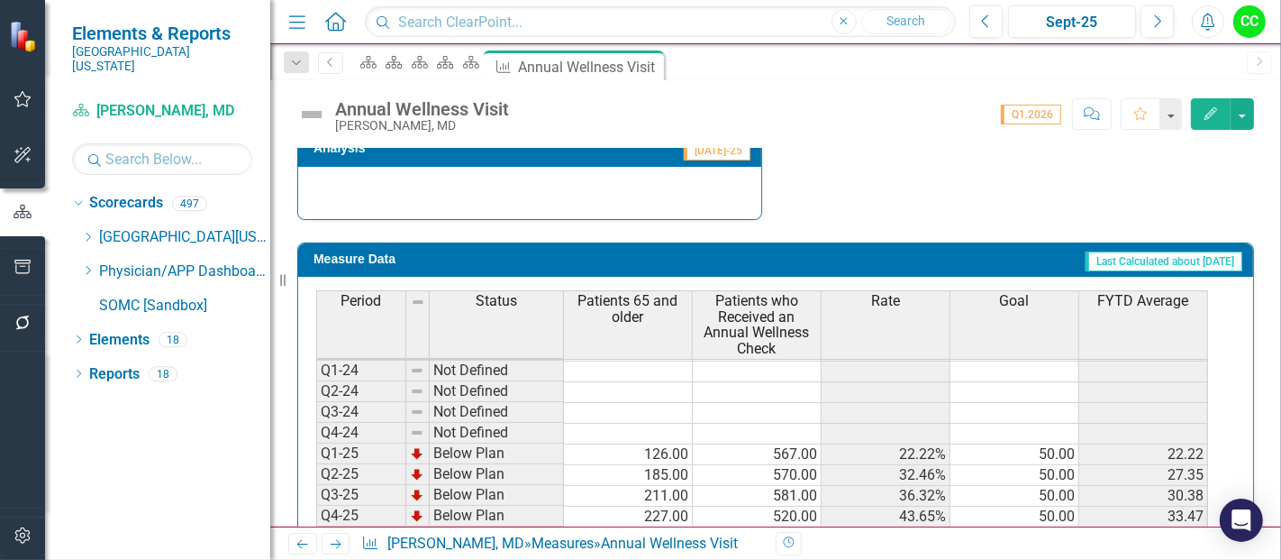
scroll to position [828, 0]
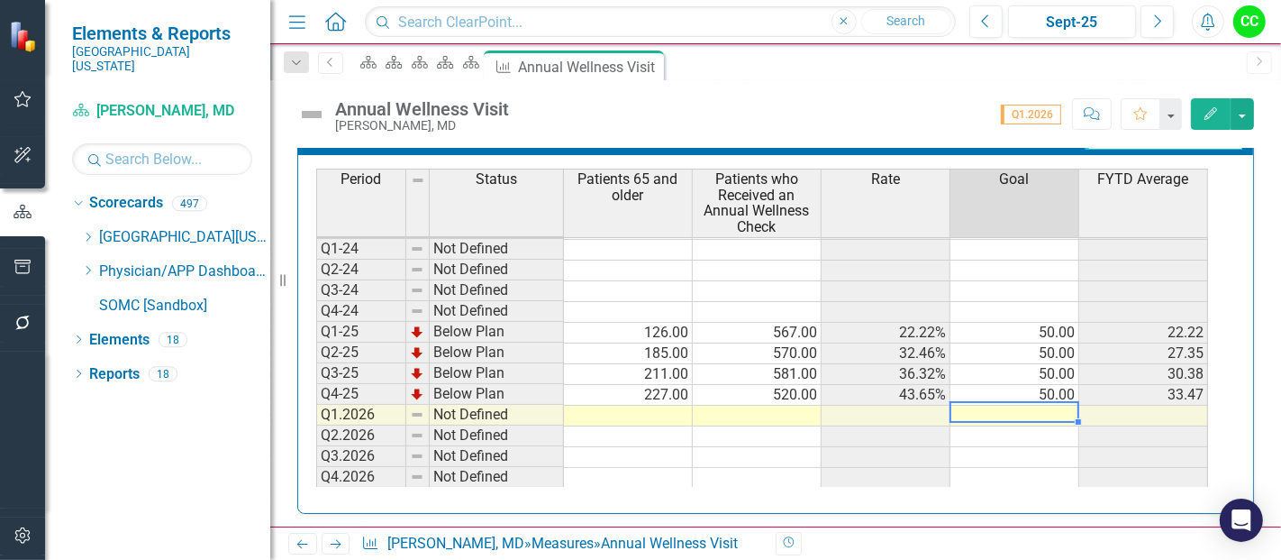
click at [1004, 407] on td at bounding box center [1015, 415] width 129 height 21
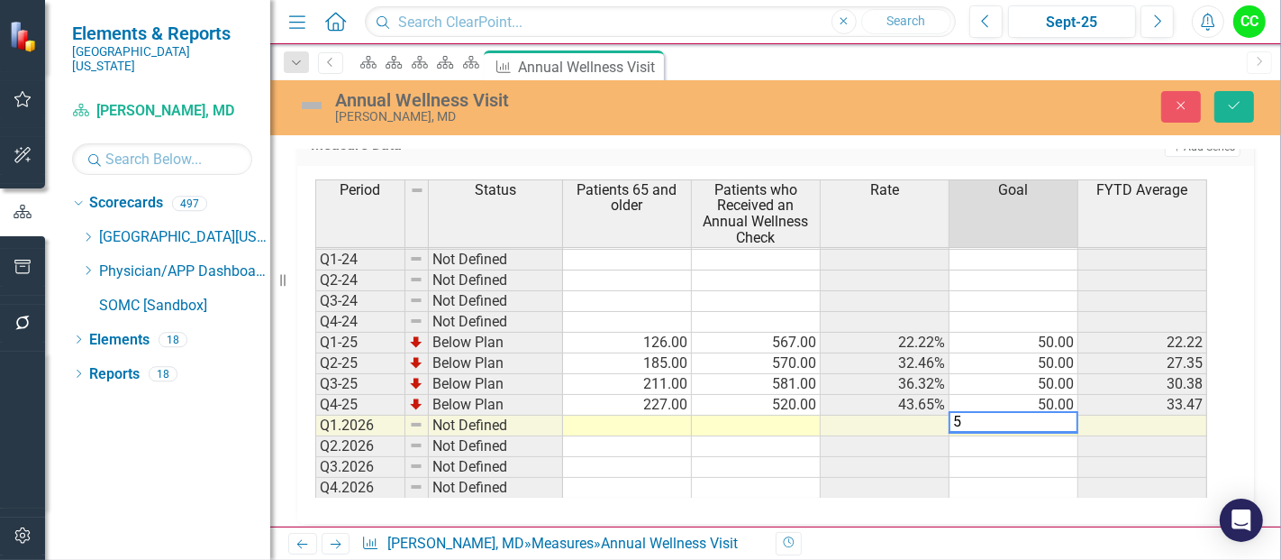
type textarea "50"
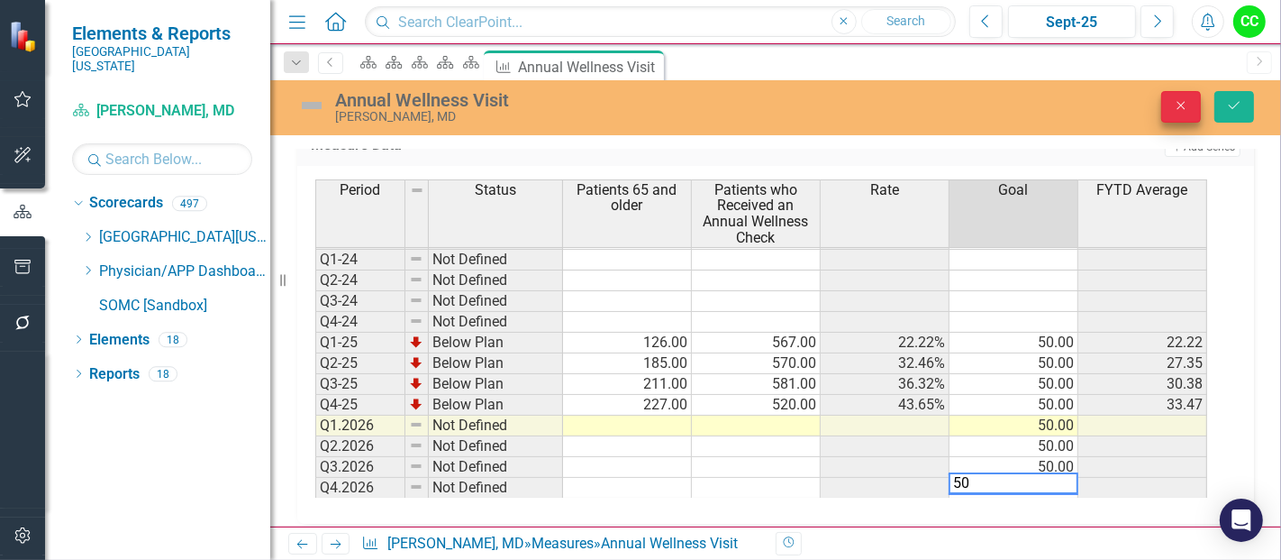
type textarea "50"
click at [1201, 111] on button "Close" at bounding box center [1181, 107] width 40 height 32
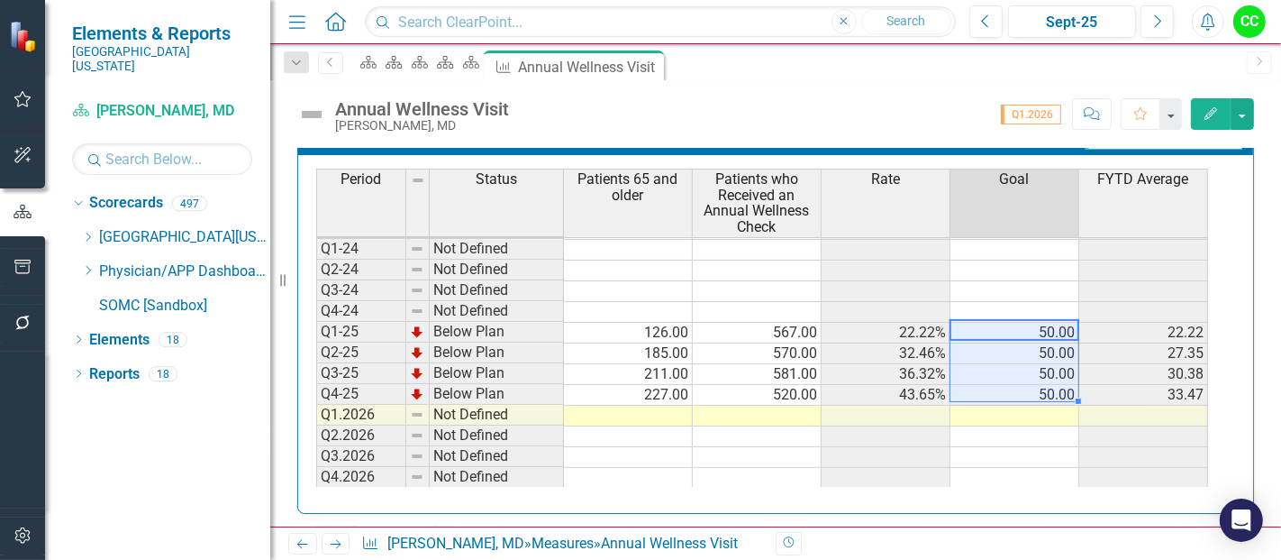
drag, startPoint x: 1067, startPoint y: 320, endPoint x: 1052, endPoint y: 387, distance: 68.4
click at [1052, 387] on tbody "Q1-23 Not Defined Q2-23 Not Defined Q3-23 Not Defined Q4-23 Not Defined Q1-24 N…" at bounding box center [762, 322] width 892 height 332
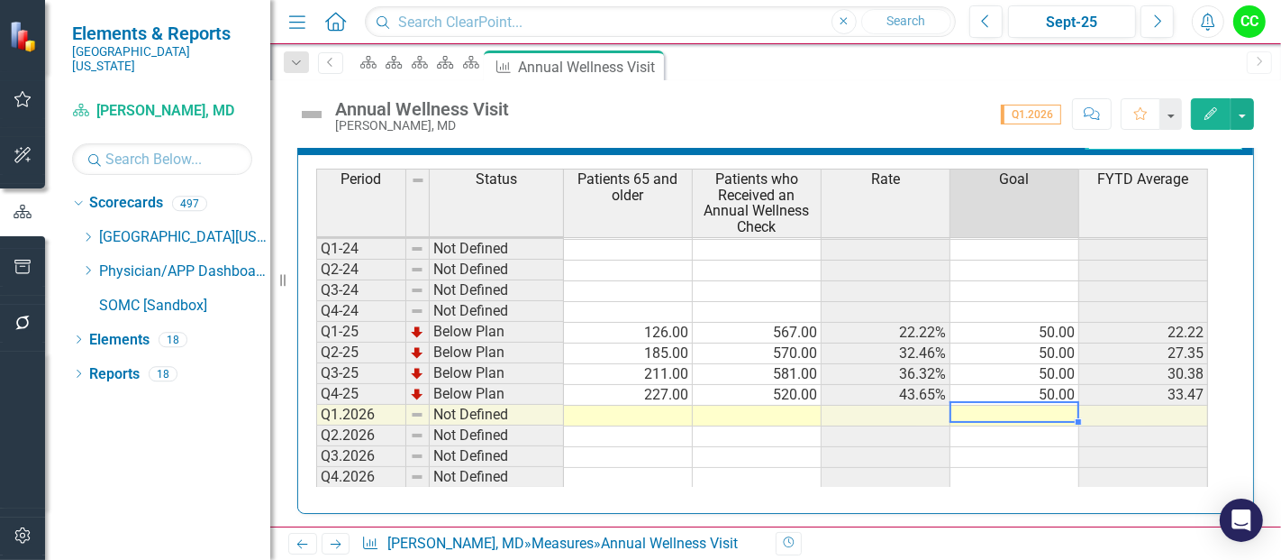
click at [1040, 407] on td at bounding box center [1015, 415] width 129 height 21
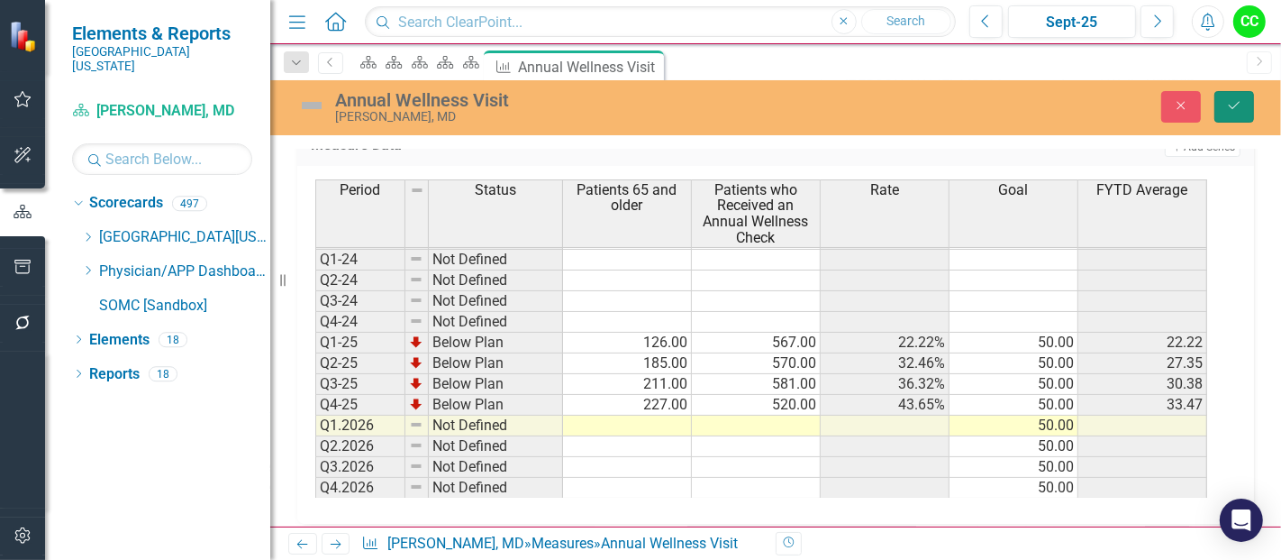
click at [1247, 97] on button "Save" at bounding box center [1235, 107] width 40 height 32
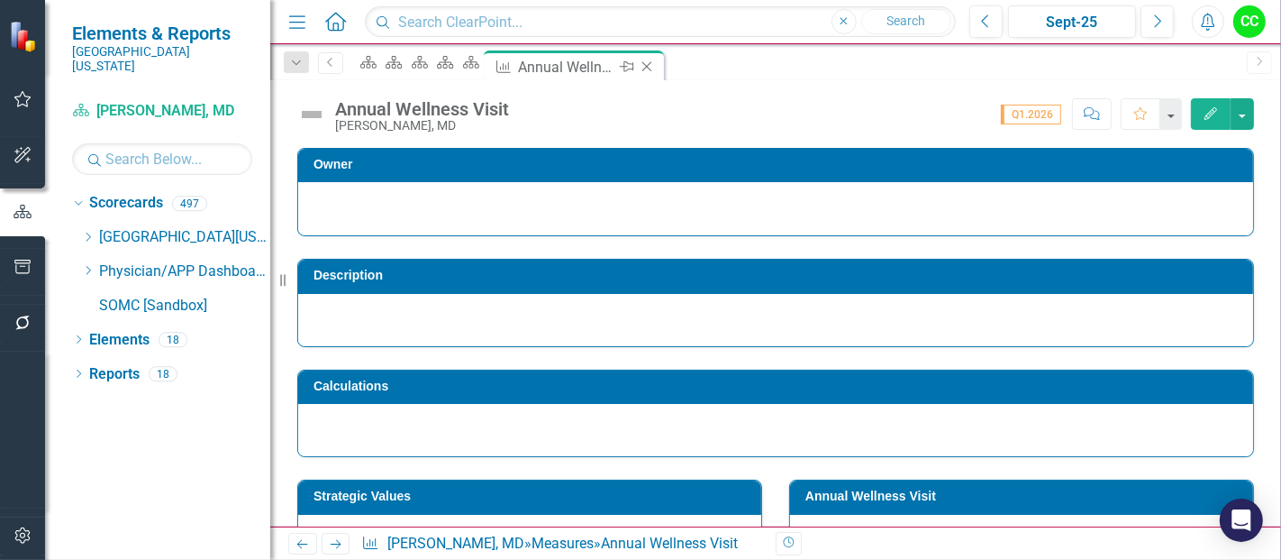
click at [656, 60] on icon "Close" at bounding box center [647, 66] width 18 height 14
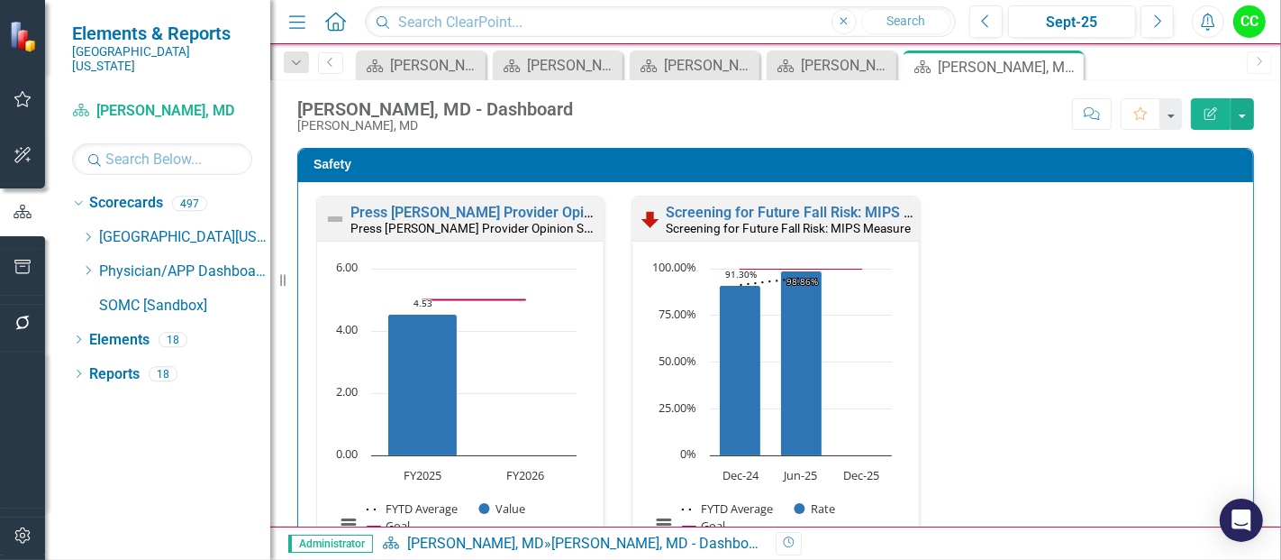
scroll to position [636, 0]
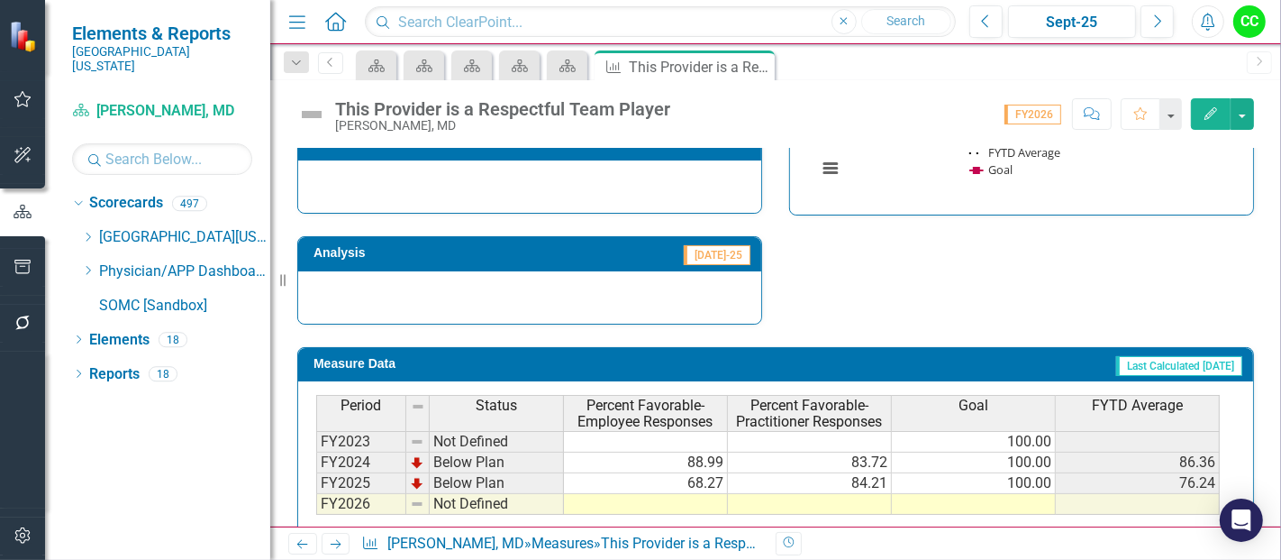
scroll to position [689, 0]
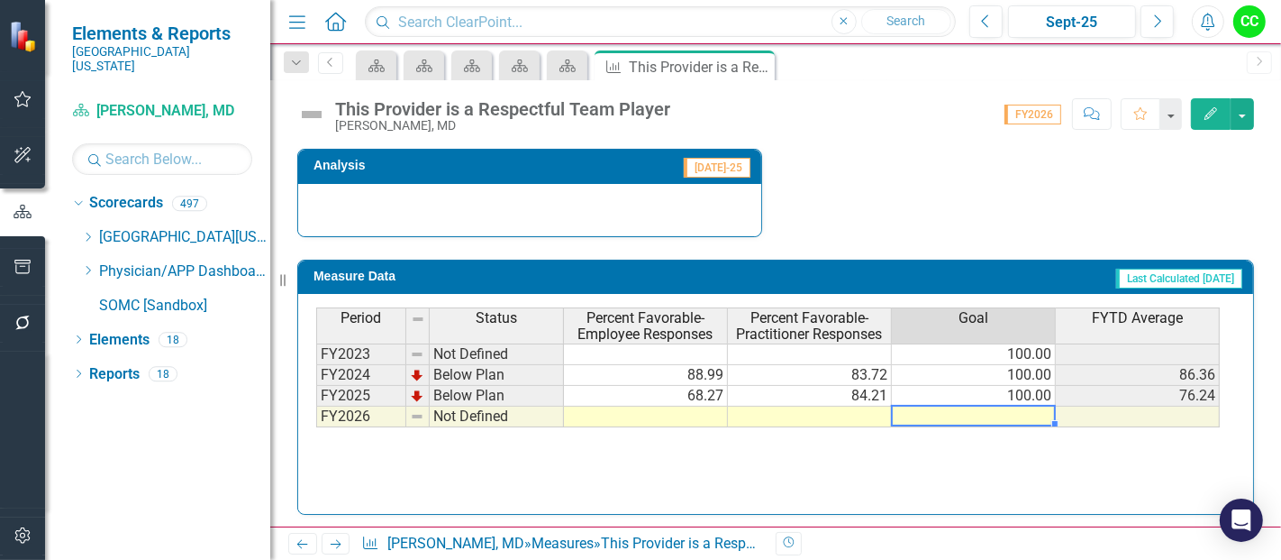
click at [1017, 413] on td at bounding box center [974, 416] width 164 height 21
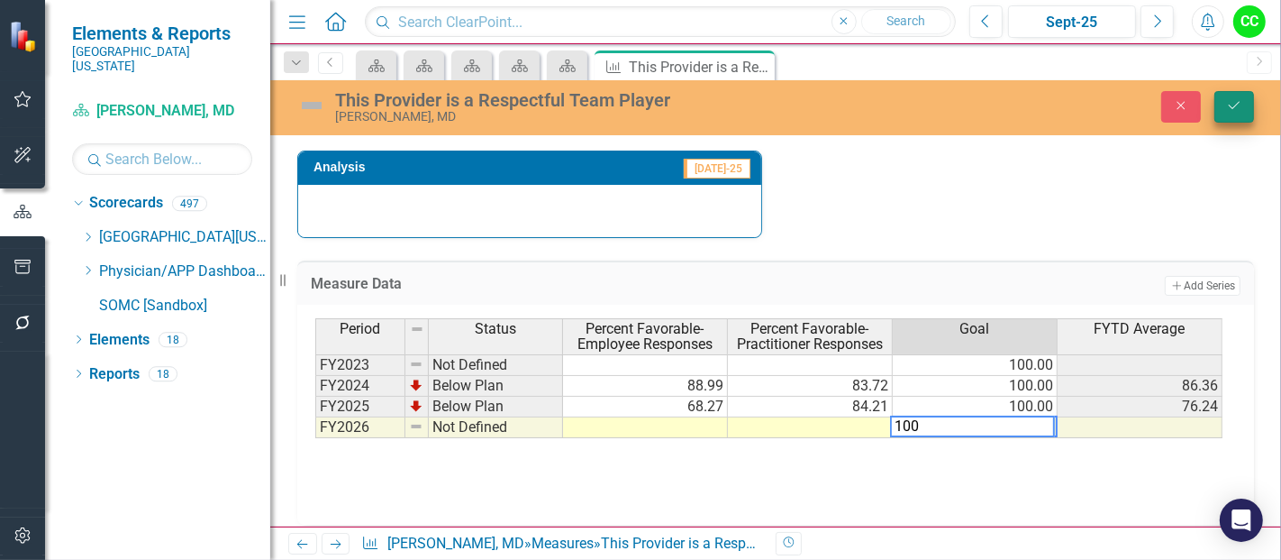
type textarea "100"
click at [1240, 109] on icon "Save" at bounding box center [1234, 105] width 16 height 13
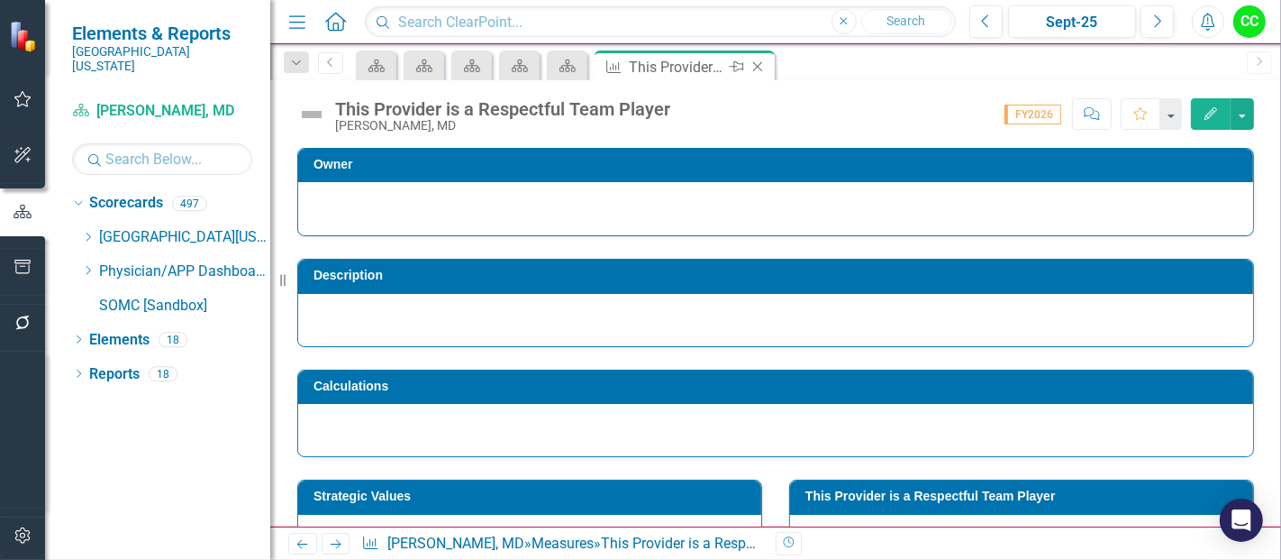
click at [756, 64] on icon at bounding box center [758, 67] width 10 height 10
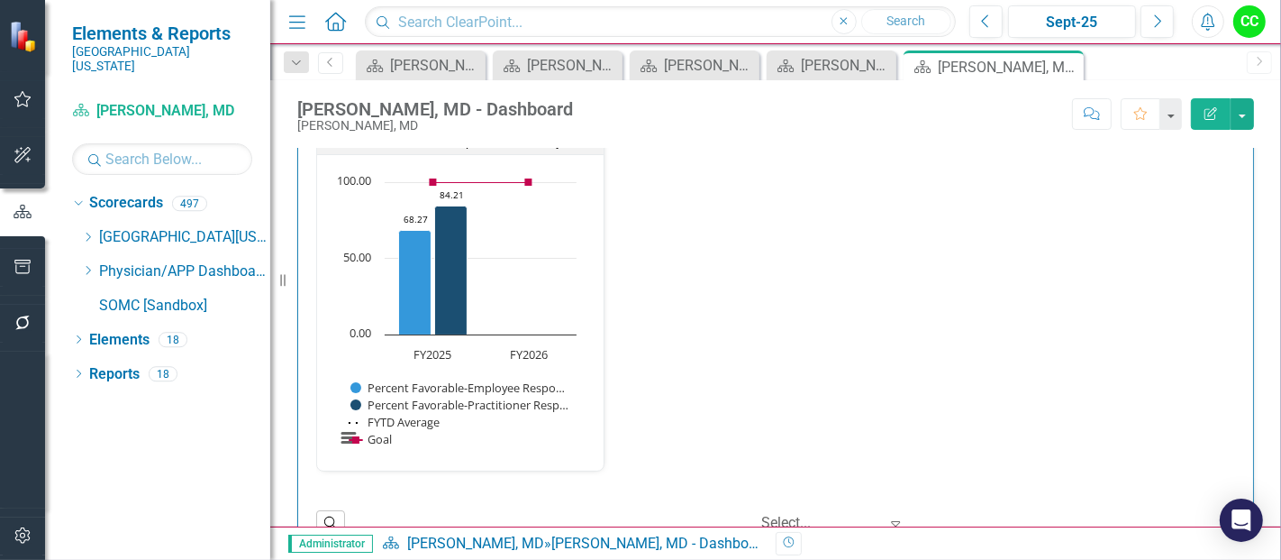
scroll to position [2845, 0]
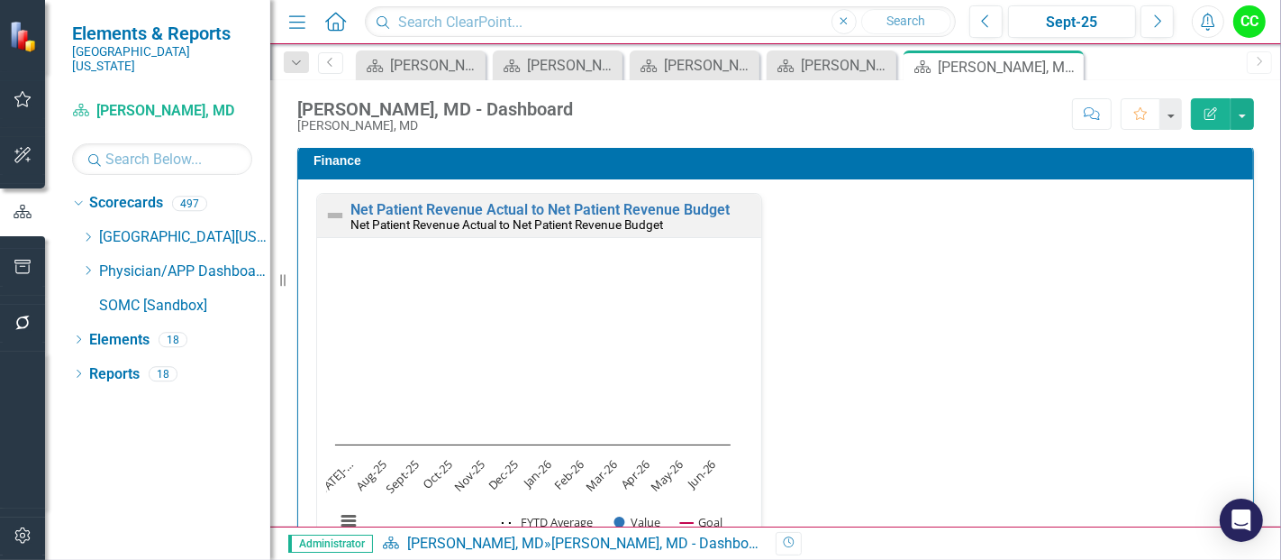
click at [662, 194] on div "Net Patient Revenue Actual to Net Patient Revenue Budget Net Patient Revenue Ac…" at bounding box center [539, 216] width 444 height 44
click at [661, 207] on link "Net Patient Revenue Actual to Net Patient Revenue Budget" at bounding box center [540, 209] width 379 height 17
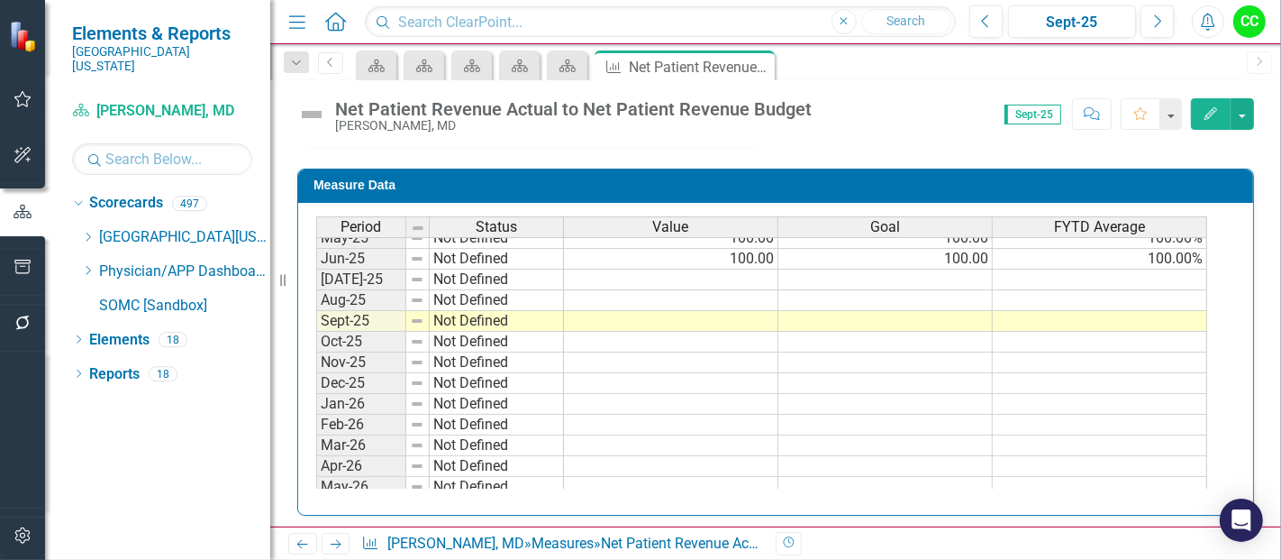
scroll to position [614, 0]
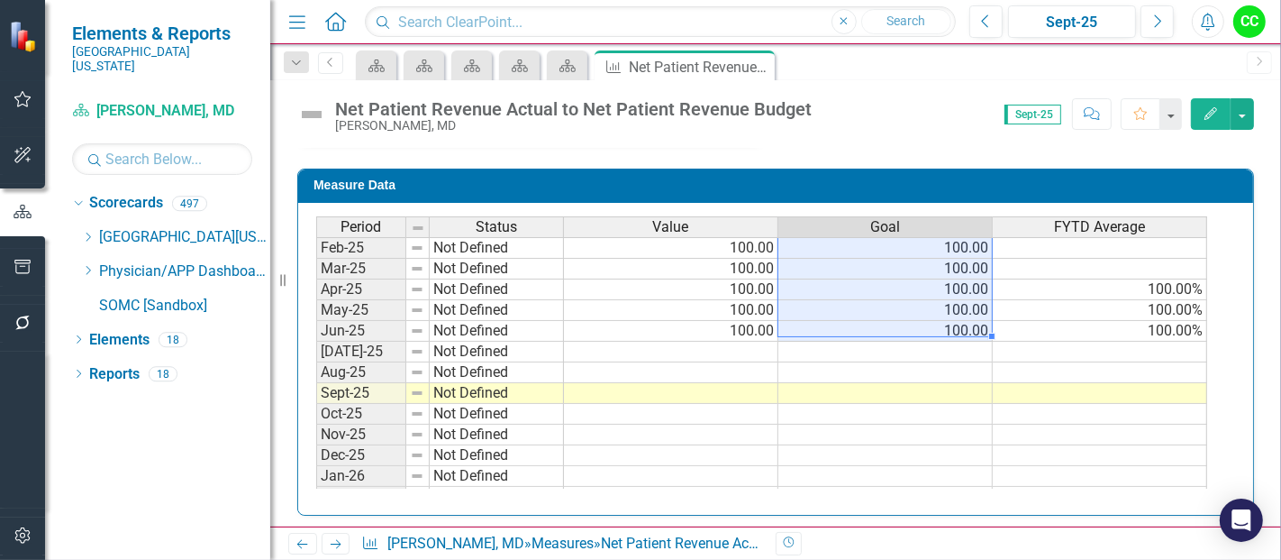
drag, startPoint x: 963, startPoint y: 245, endPoint x: 943, endPoint y: 320, distance: 77.4
click at [943, 320] on tbody "Sep-23 Not Defined Oct-23 Not Defined Nov-23 Not Defined Dec-23 Not Defined Jan…" at bounding box center [761, 206] width 891 height 643
click at [940, 349] on td at bounding box center [886, 352] width 214 height 21
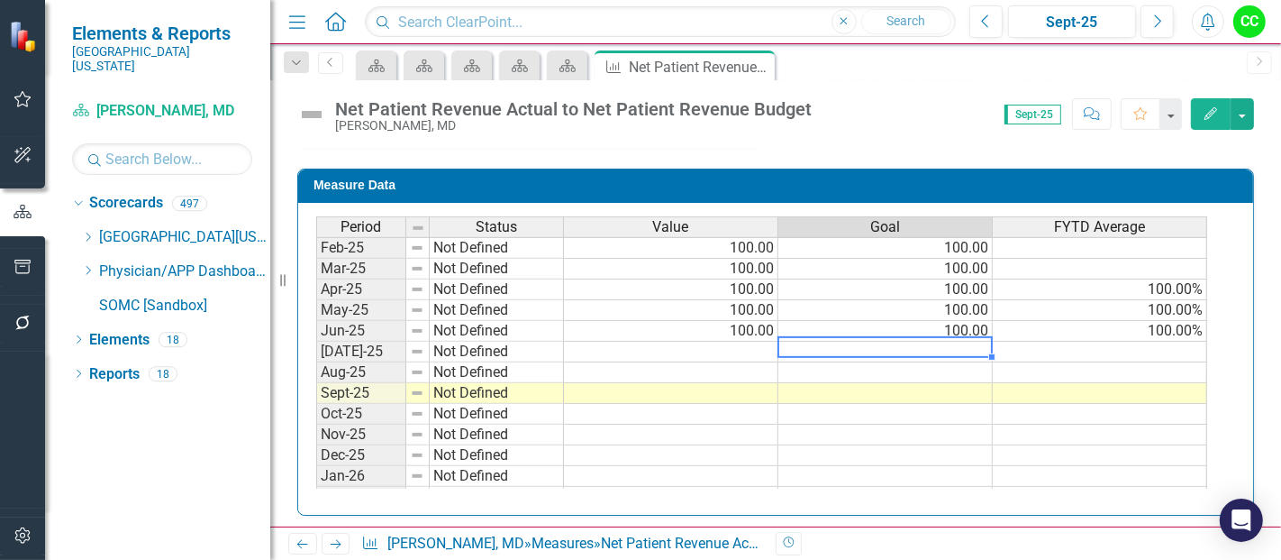
type textarea "100"
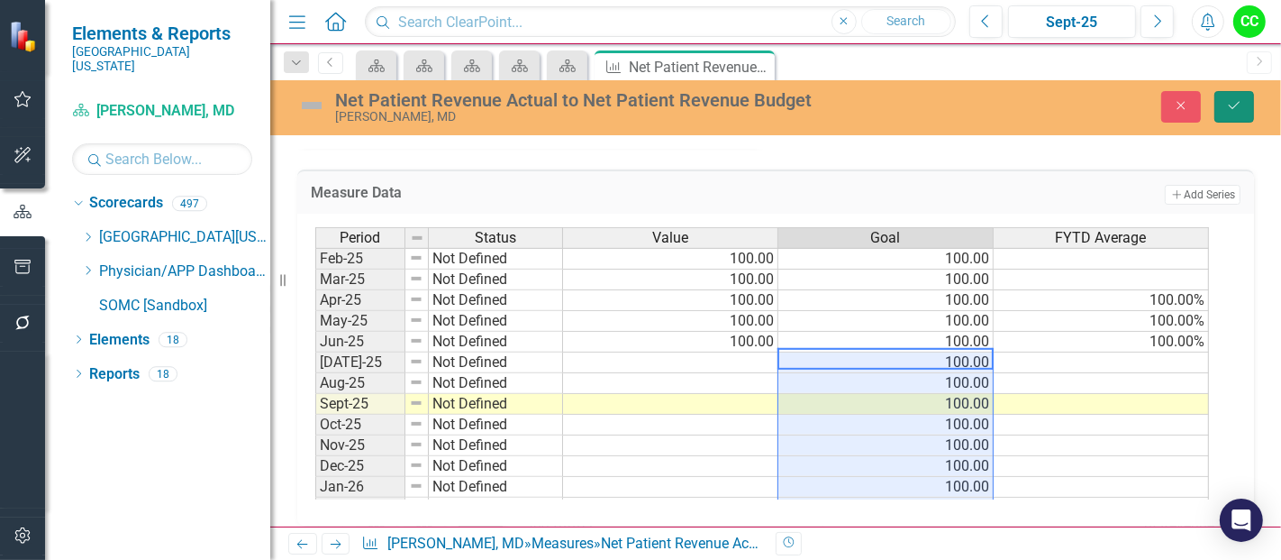
click at [1221, 115] on button "Save" at bounding box center [1235, 107] width 40 height 32
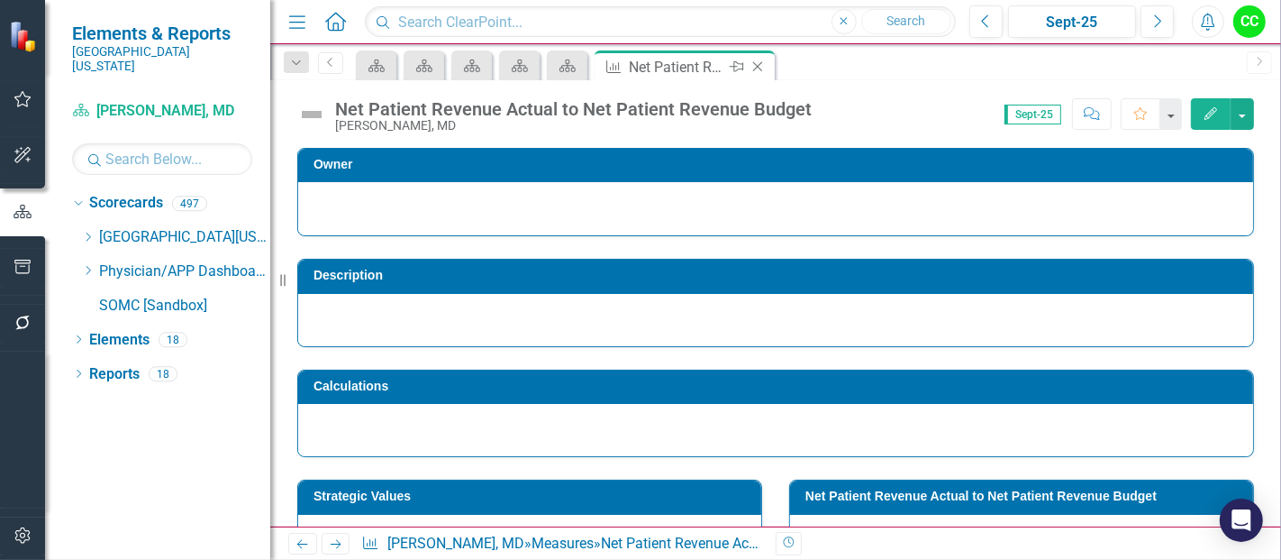
click at [759, 67] on icon "Close" at bounding box center [758, 66] width 18 height 14
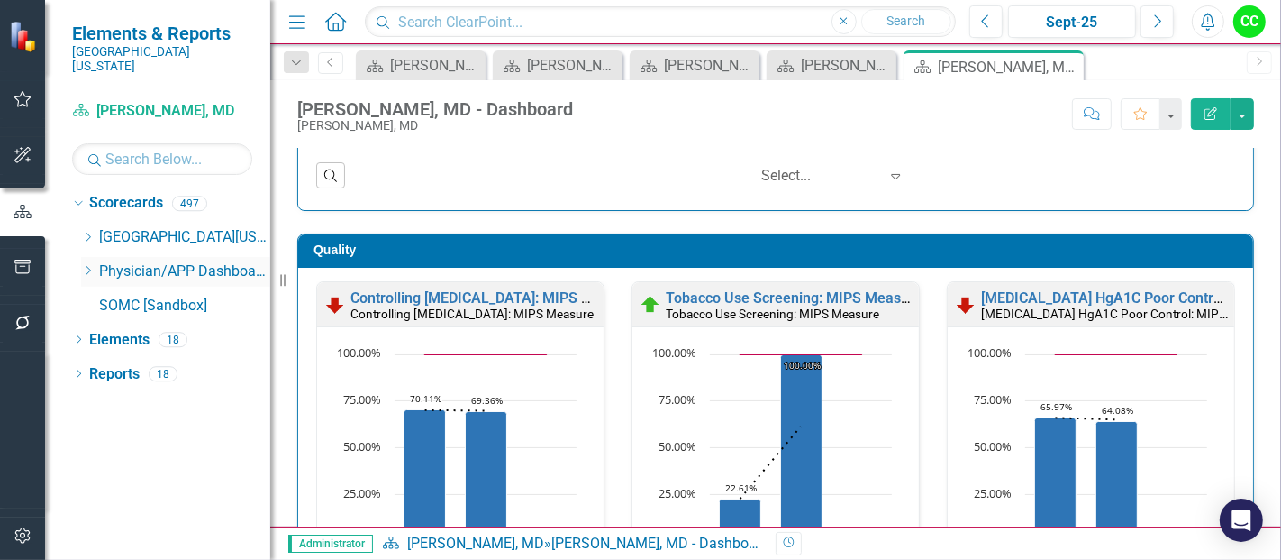
click at [92, 265] on icon "Dropdown" at bounding box center [88, 270] width 14 height 11
click at [84, 265] on icon "Dropdown" at bounding box center [88, 270] width 14 height 11
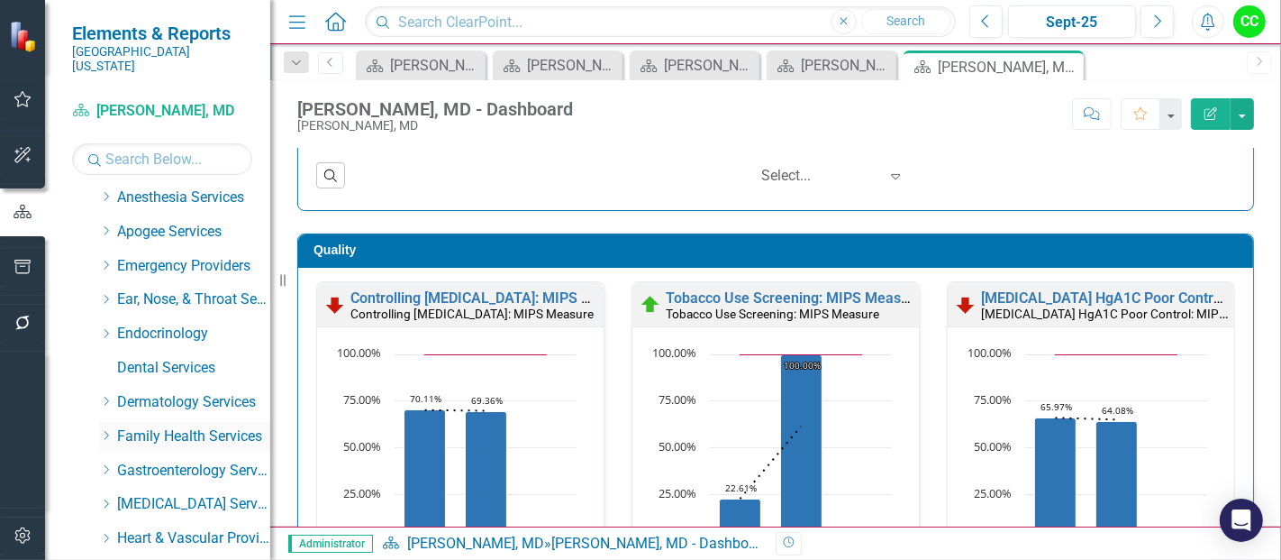
click at [107, 431] on icon at bounding box center [107, 435] width 5 height 9
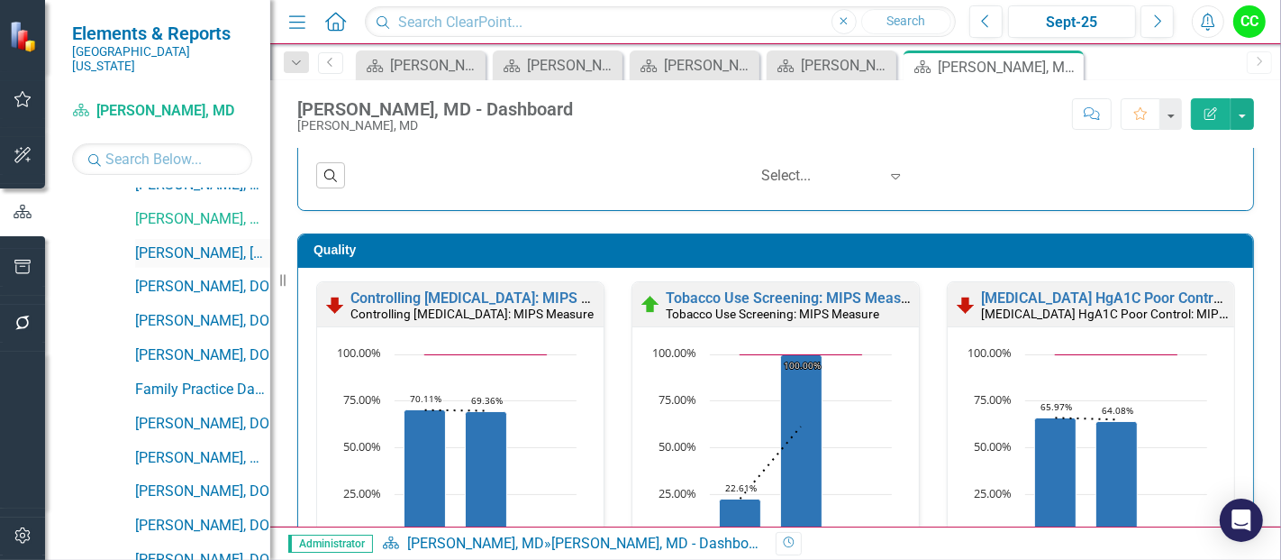
click at [196, 243] on link "[PERSON_NAME], [GEOGRAPHIC_DATA]" at bounding box center [202, 253] width 135 height 21
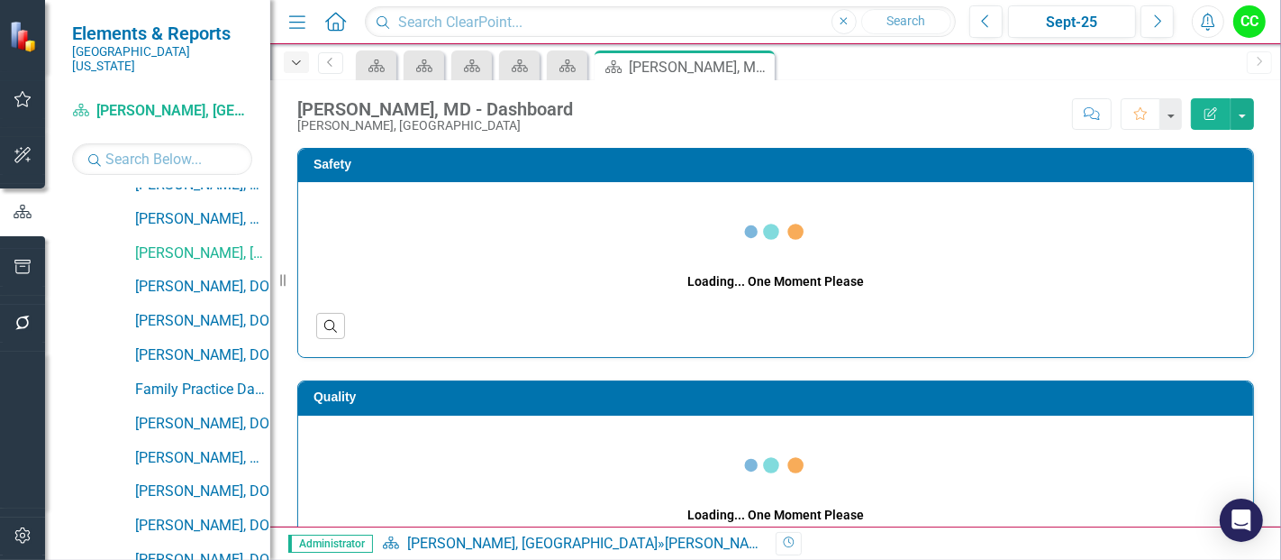
click at [299, 63] on icon "Dropdown" at bounding box center [296, 63] width 16 height 13
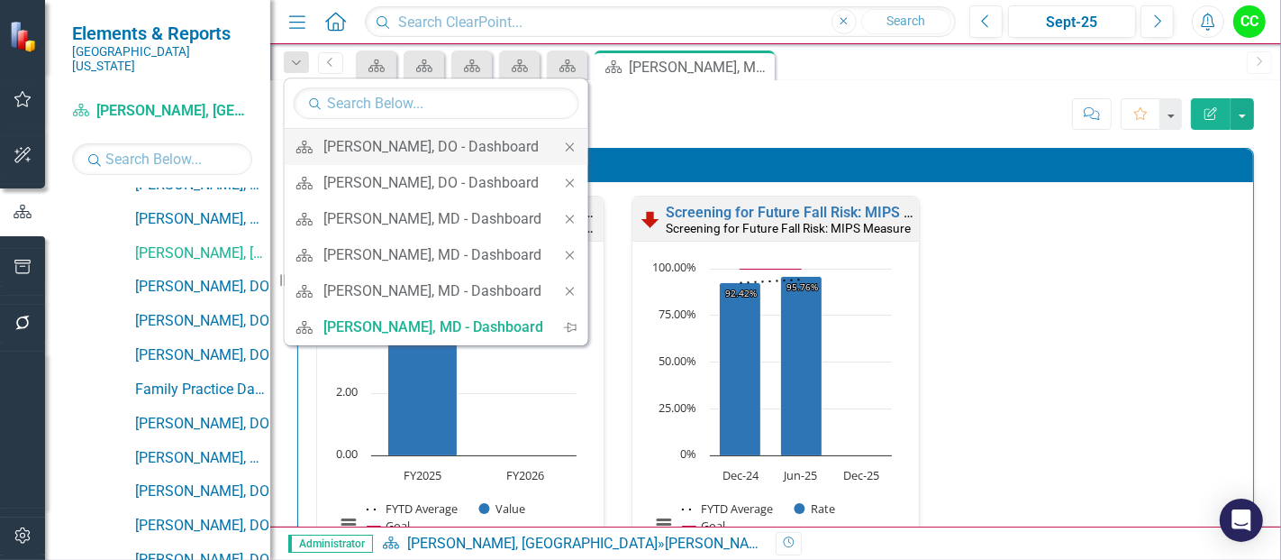
click at [578, 148] on icon "Close" at bounding box center [570, 147] width 16 height 13
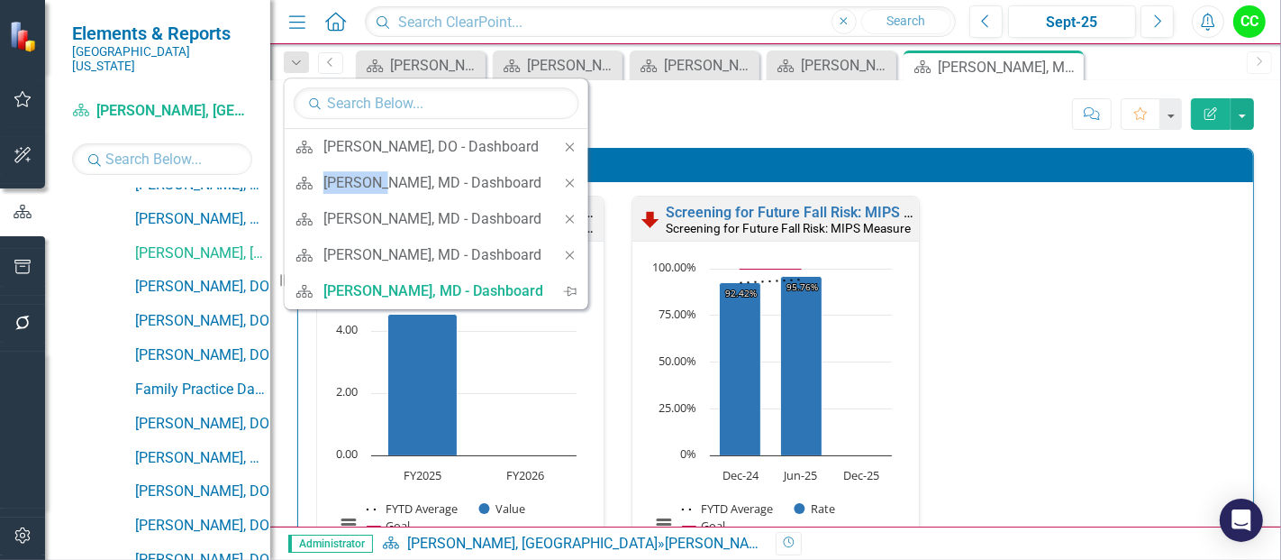
click at [578, 148] on icon "Close" at bounding box center [570, 147] width 16 height 13
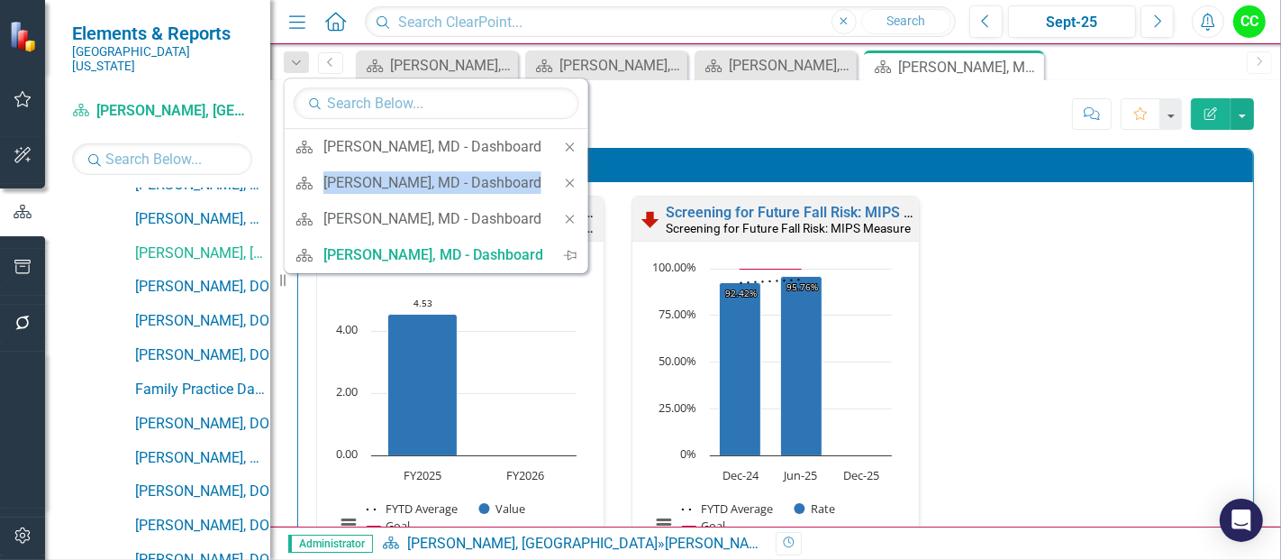
click at [578, 148] on icon "Close" at bounding box center [570, 147] width 16 height 13
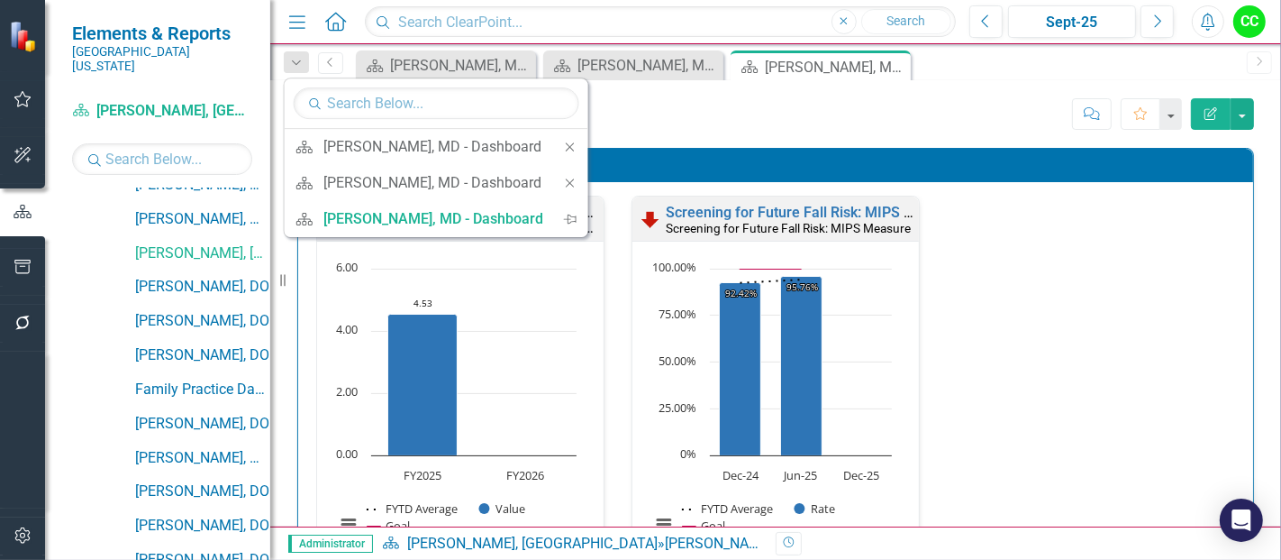
click at [603, 149] on div "Safety" at bounding box center [775, 165] width 955 height 33
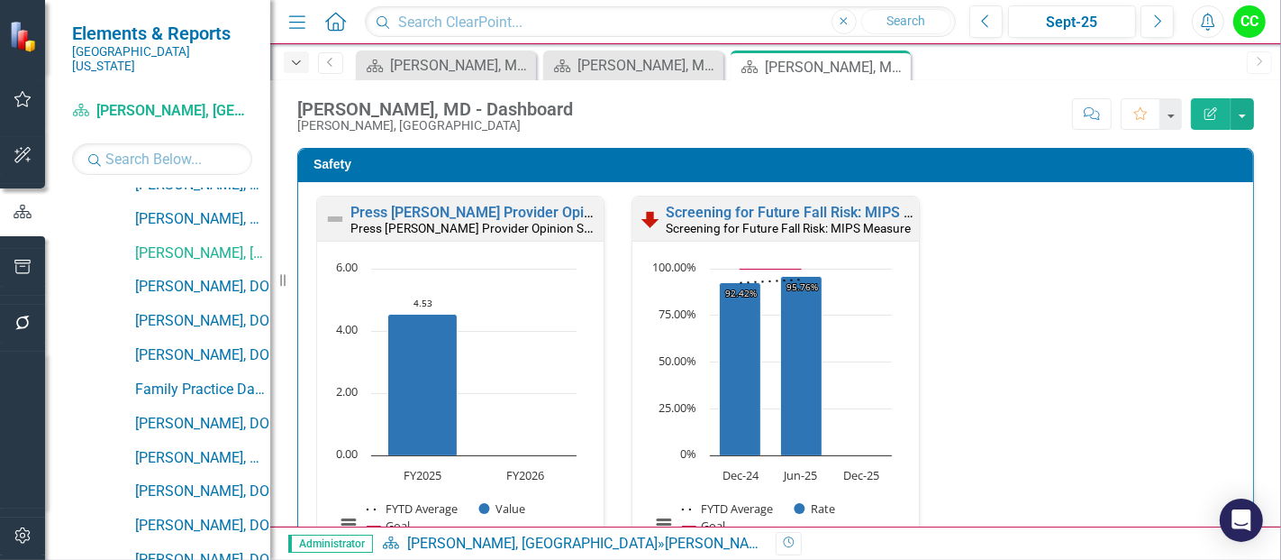
click at [297, 62] on icon "button" at bounding box center [296, 62] width 9 height 5
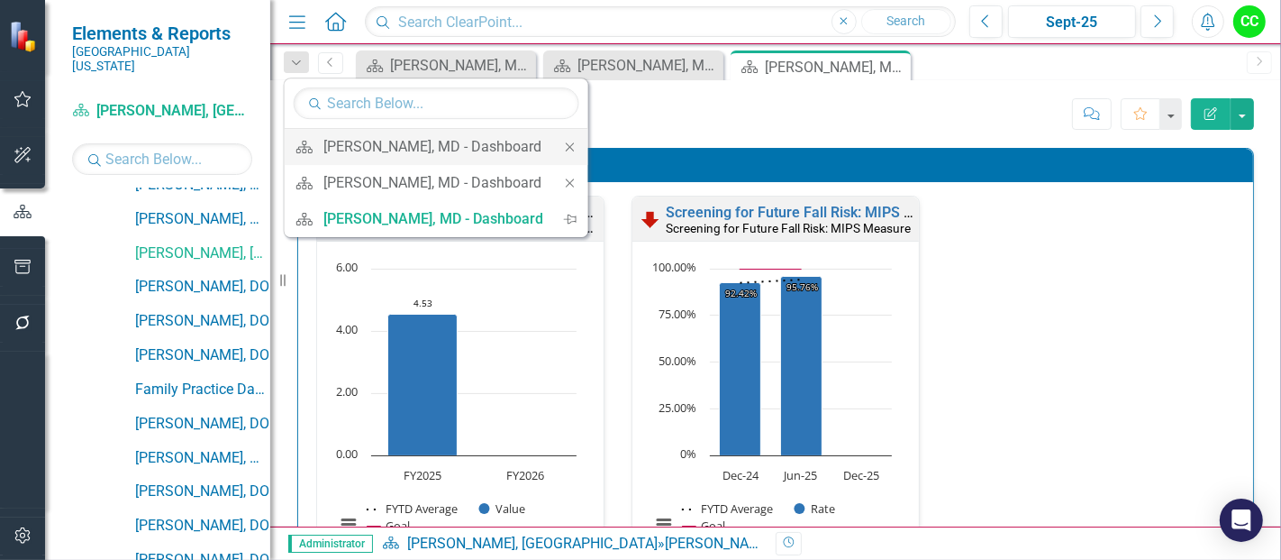
click at [566, 148] on icon at bounding box center [570, 146] width 8 height 8
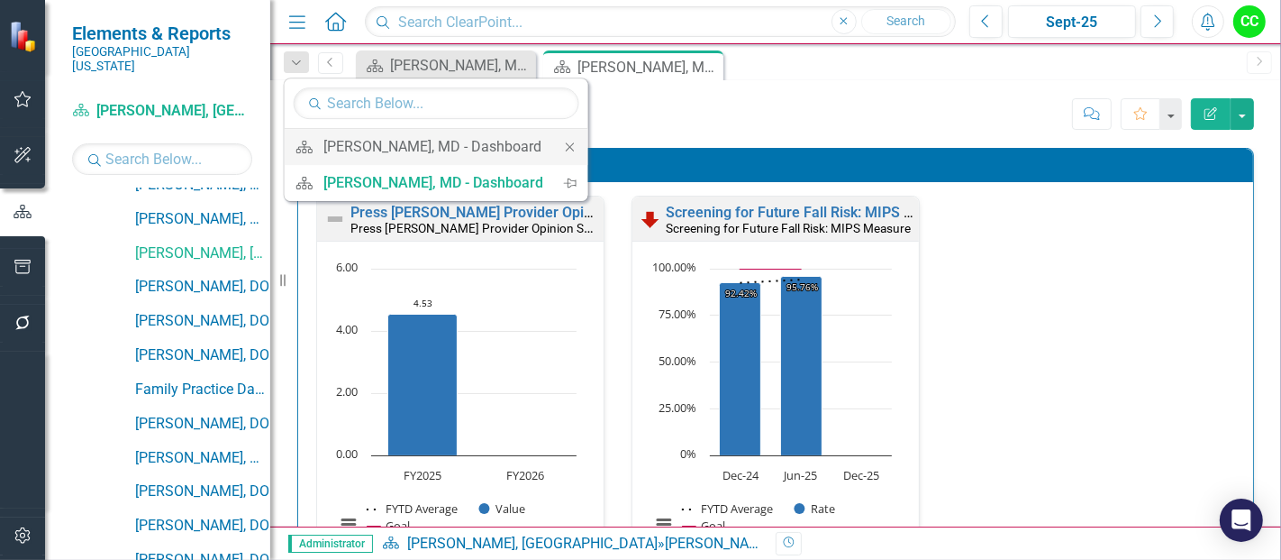
click at [564, 145] on icon "Close" at bounding box center [570, 147] width 16 height 13
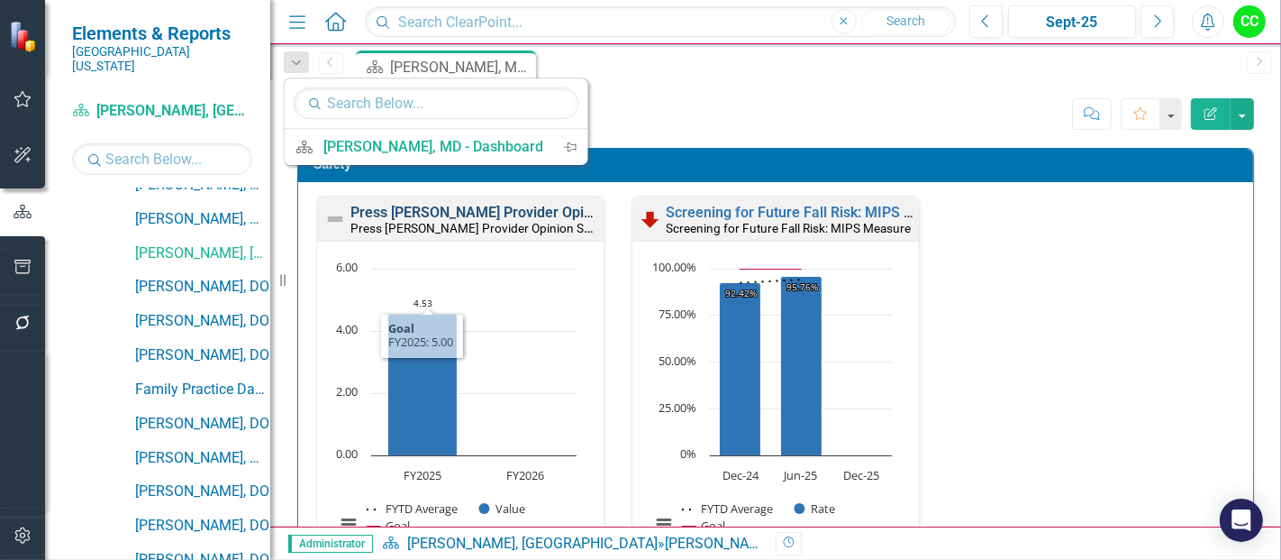
click at [530, 207] on link "Press [PERSON_NAME] Provider Opinion Survey: Safety Survey Results" at bounding box center [581, 212] width 460 height 17
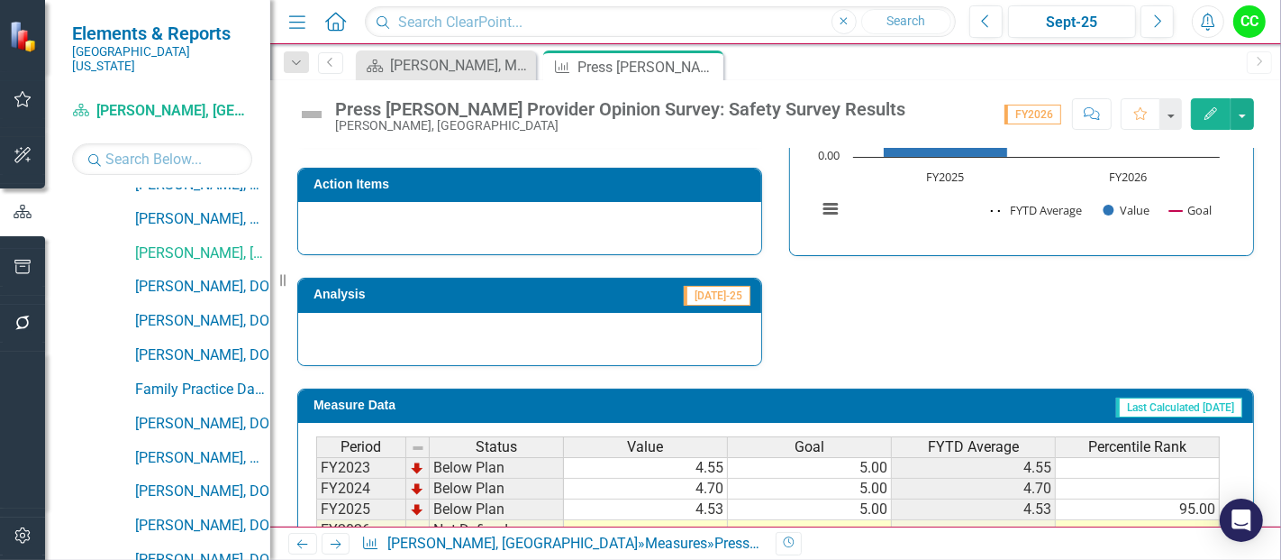
scroll to position [1335, 0]
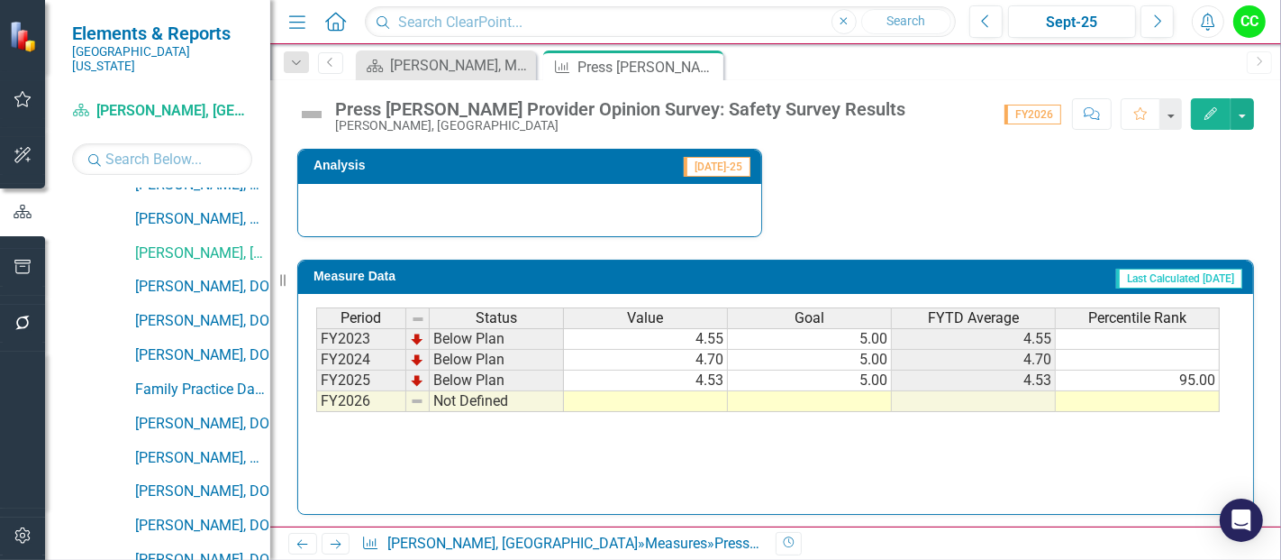
click at [864, 396] on td at bounding box center [810, 401] width 164 height 21
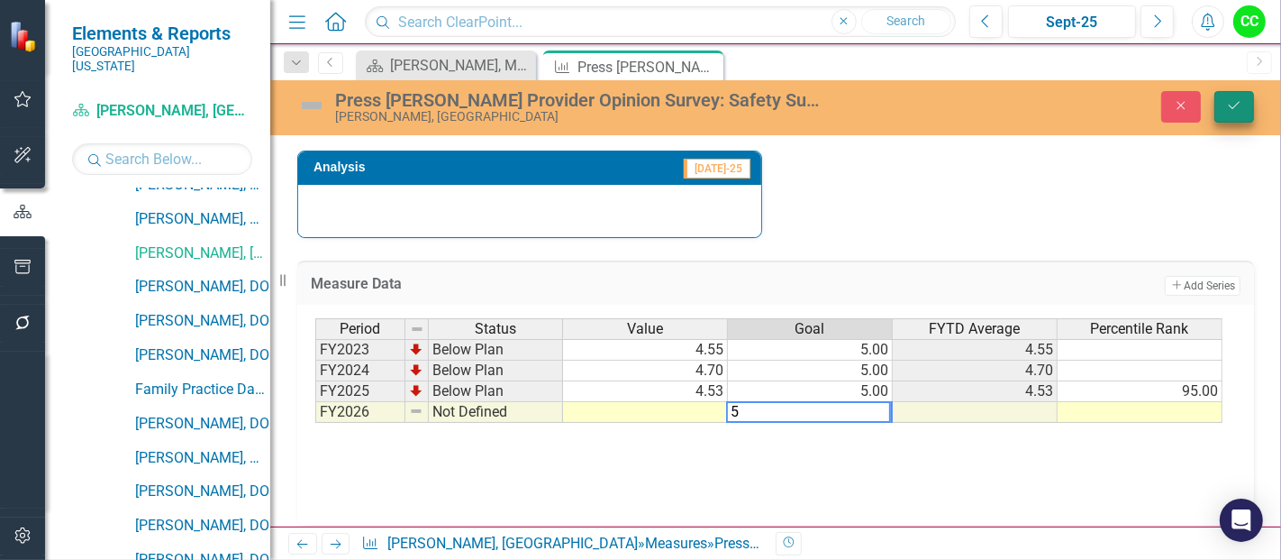
type textarea "5"
click at [1240, 96] on button "Save" at bounding box center [1235, 107] width 40 height 32
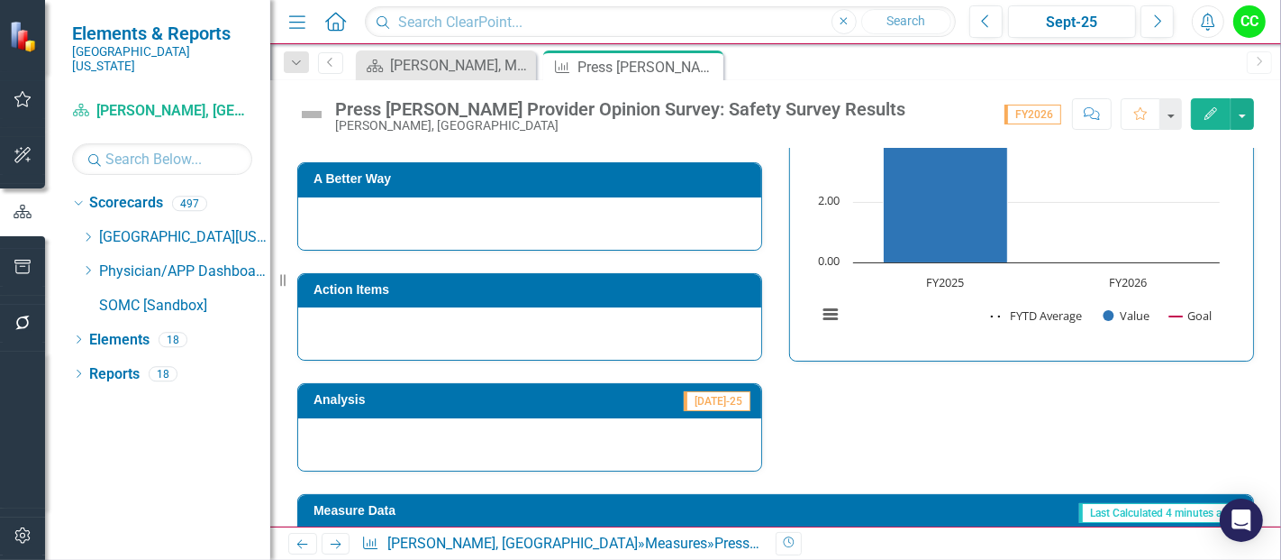
scroll to position [1102, 0]
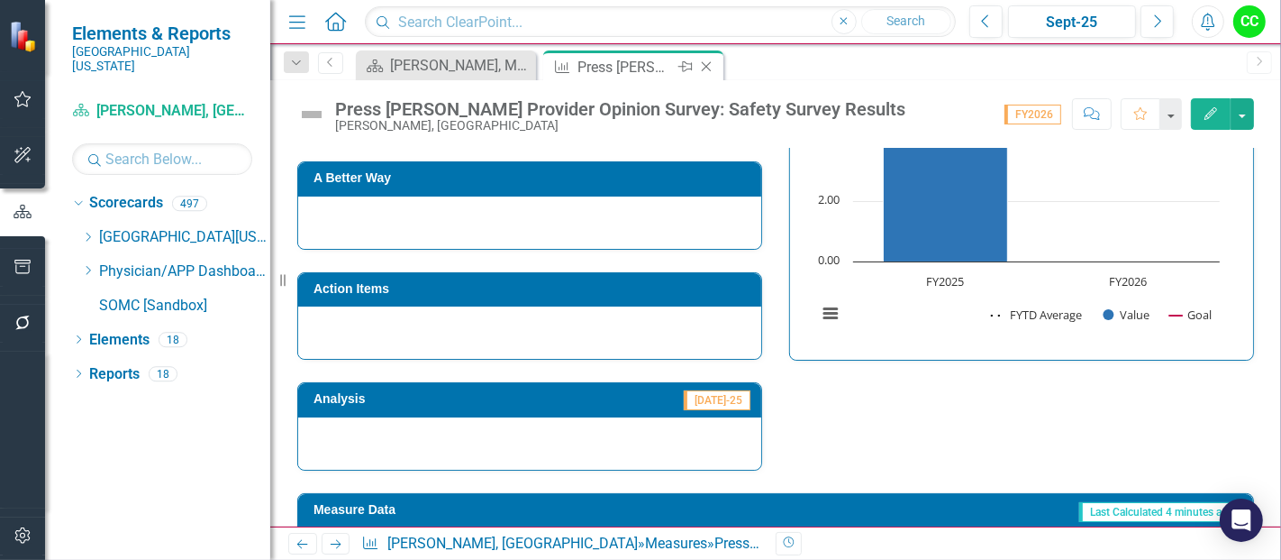
click at [706, 65] on icon at bounding box center [707, 67] width 10 height 10
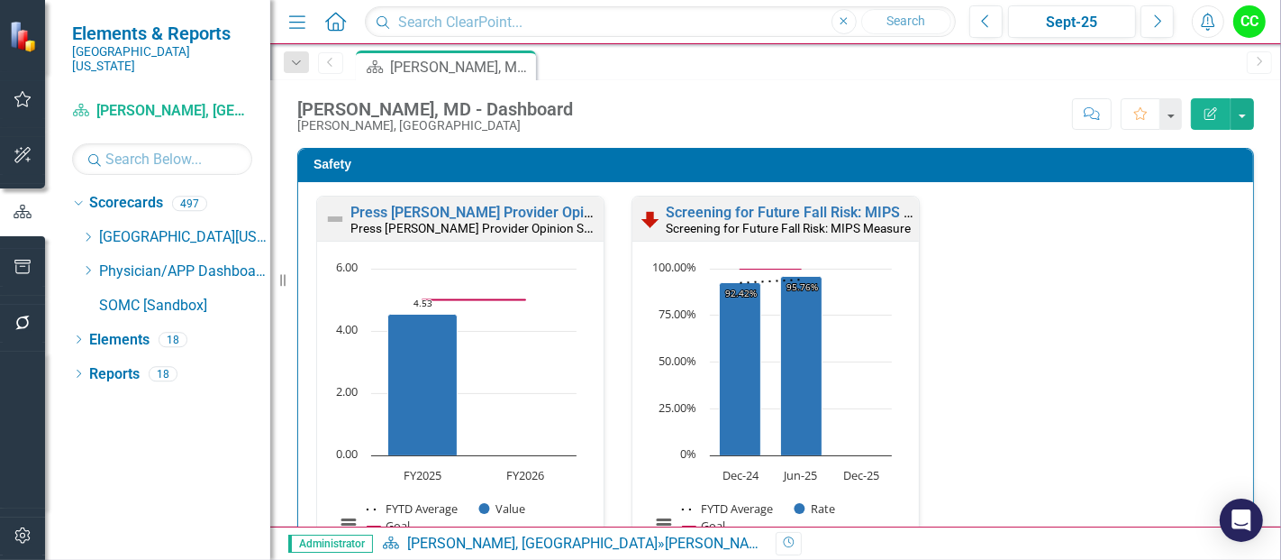
scroll to position [50, 0]
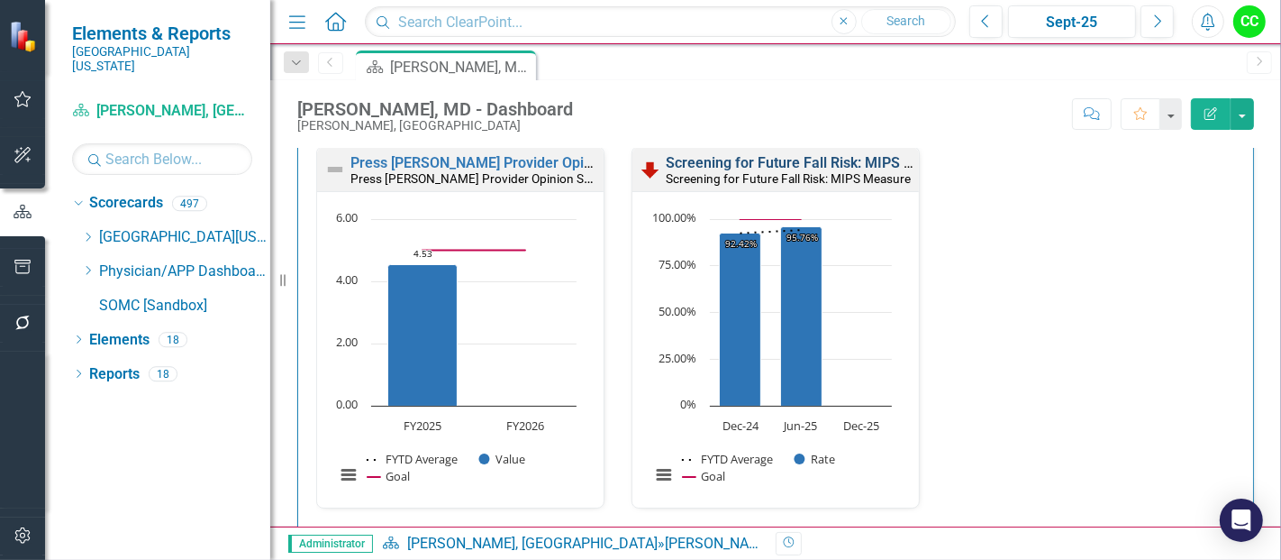
click at [751, 159] on link "Screening for Future Fall Risk: MIPS Measure" at bounding box center [814, 162] width 296 height 17
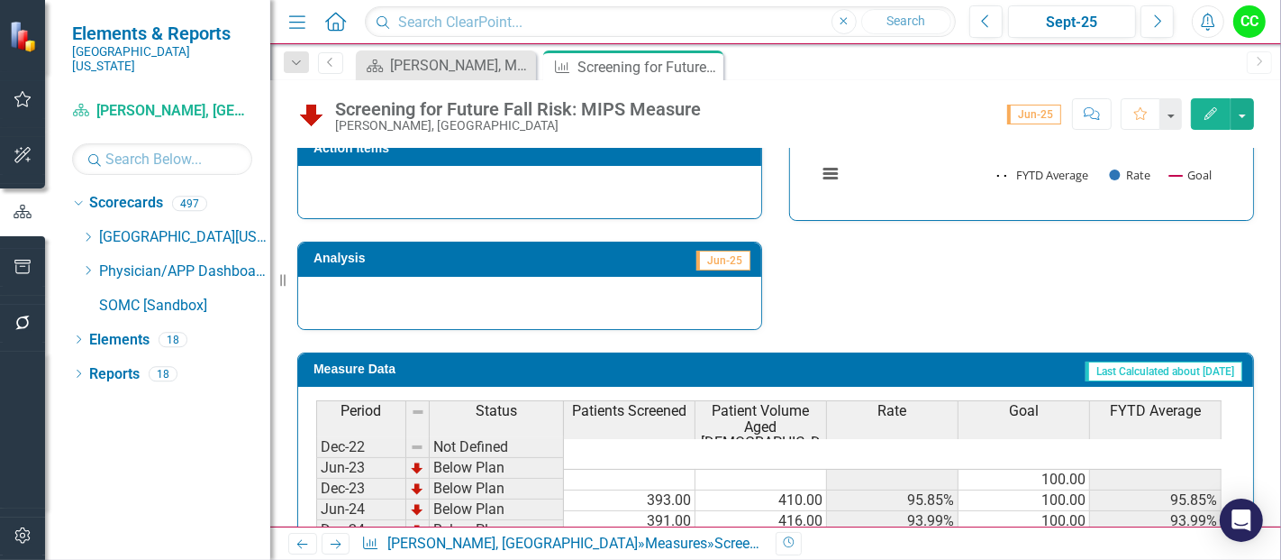
scroll to position [713, 0]
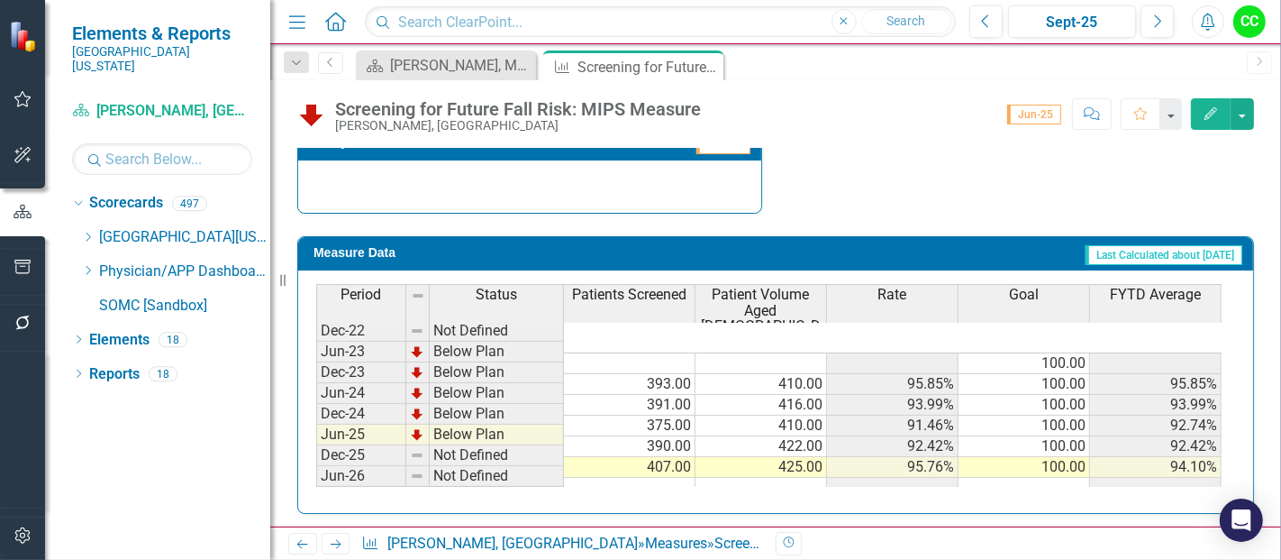
click at [1034, 478] on td at bounding box center [1025, 488] width 132 height 21
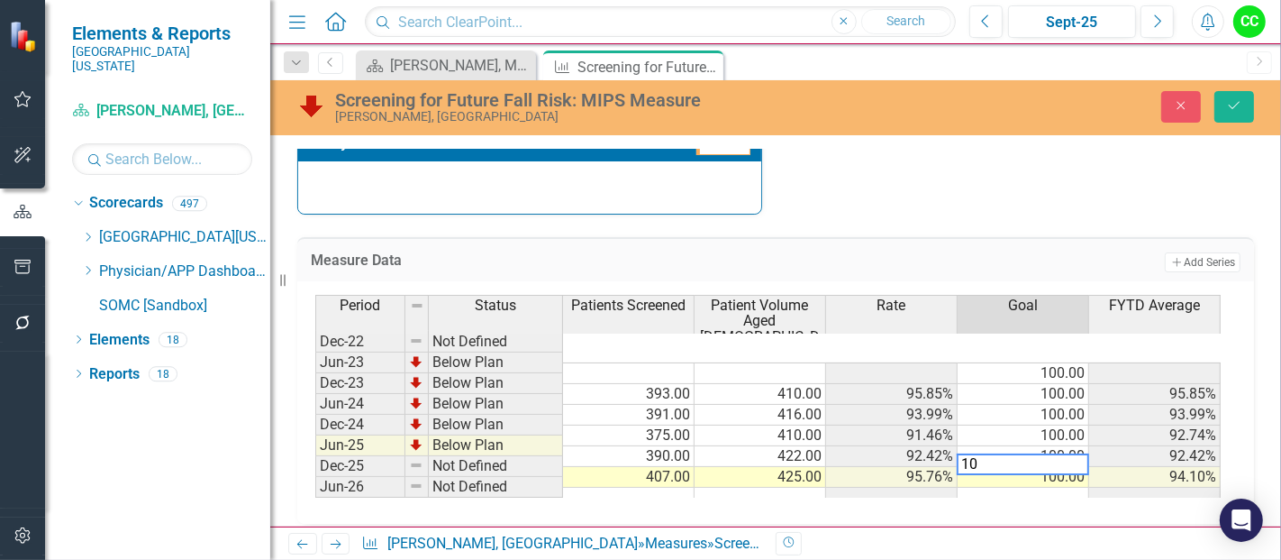
type textarea "100"
click at [1243, 103] on icon "Save" at bounding box center [1234, 105] width 16 height 13
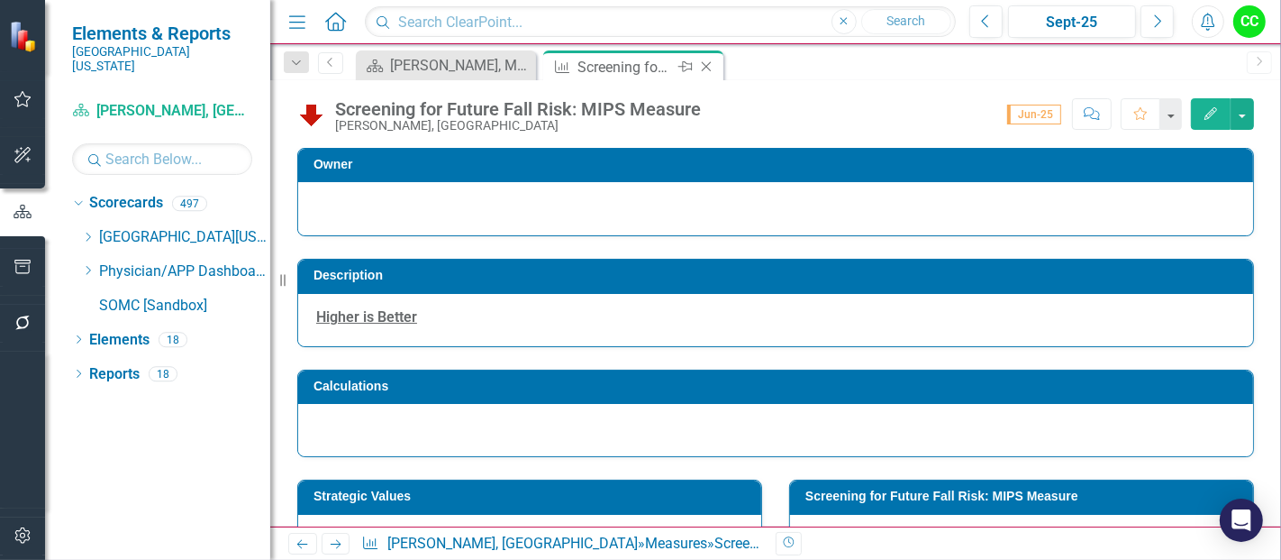
click at [702, 62] on icon at bounding box center [707, 67] width 10 height 10
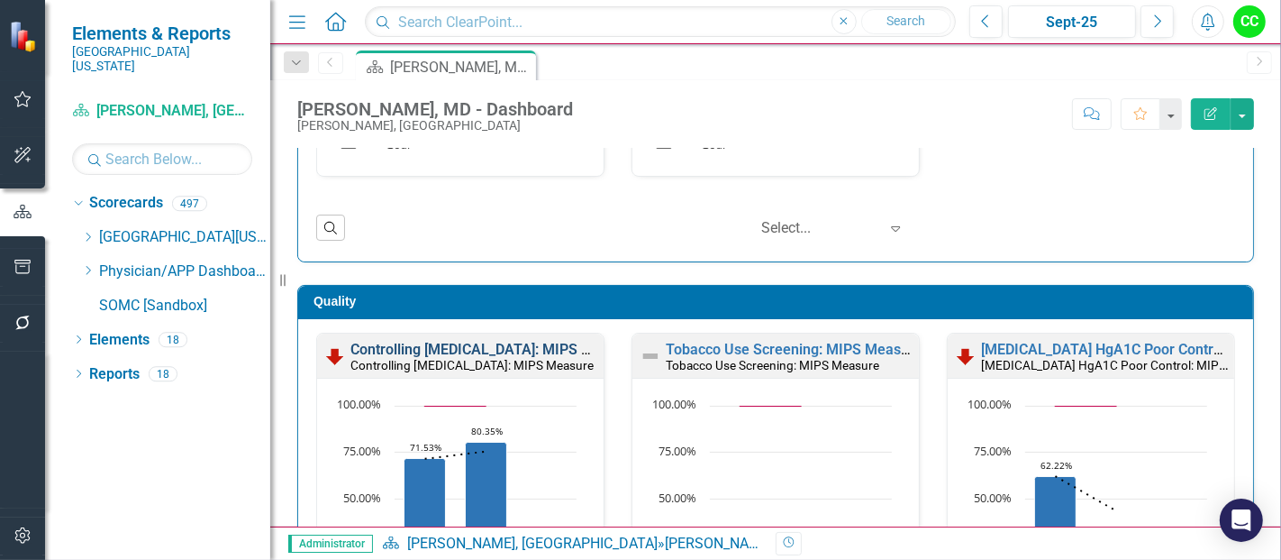
scroll to position [524, 0]
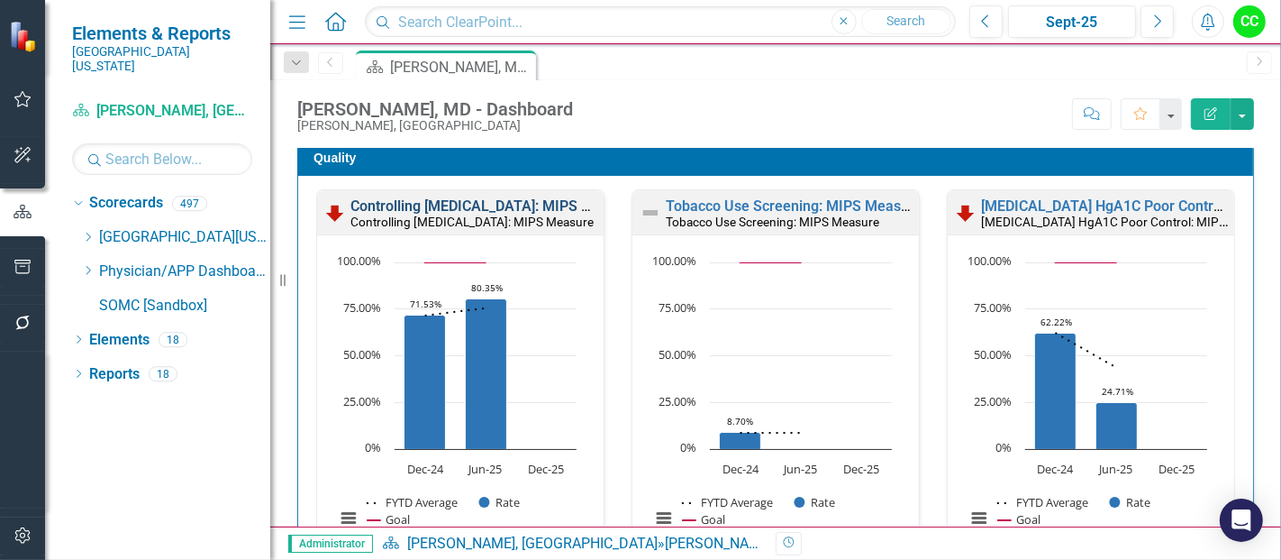
click at [474, 206] on link "Controlling High Blood Pressure: MIPS Measure" at bounding box center [495, 205] width 288 height 17
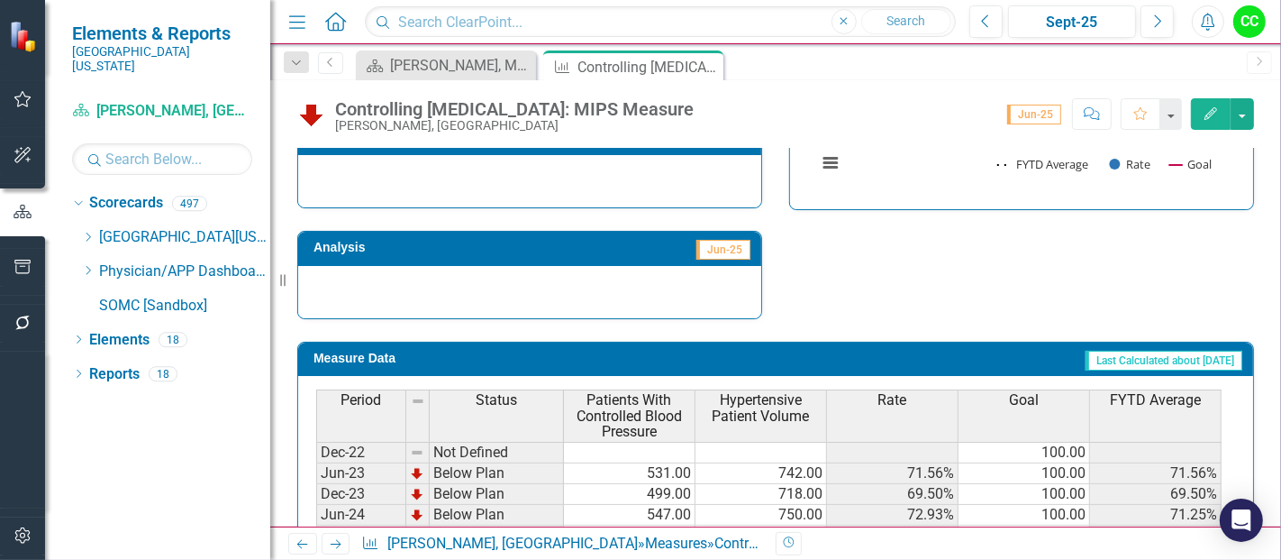
scroll to position [728, 0]
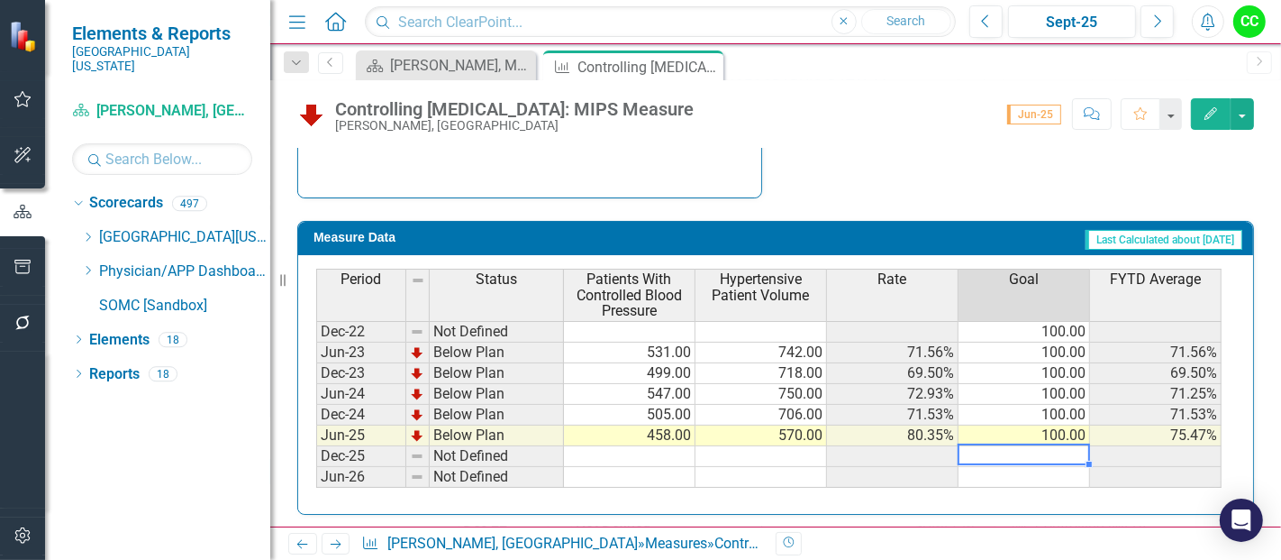
click at [1000, 451] on td at bounding box center [1025, 456] width 132 height 21
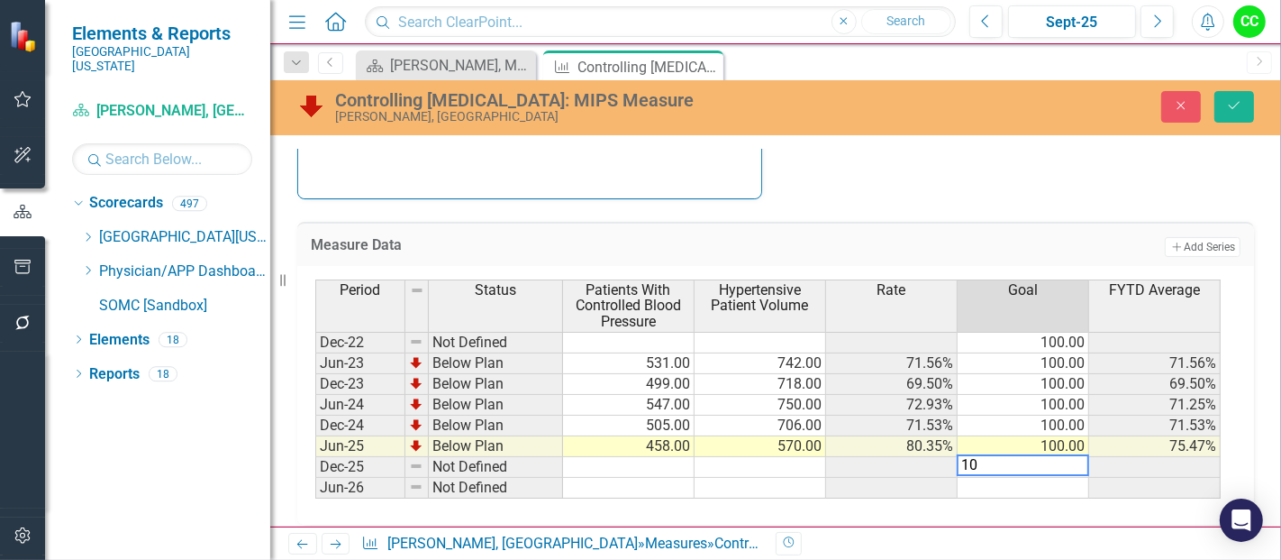
type textarea "100"
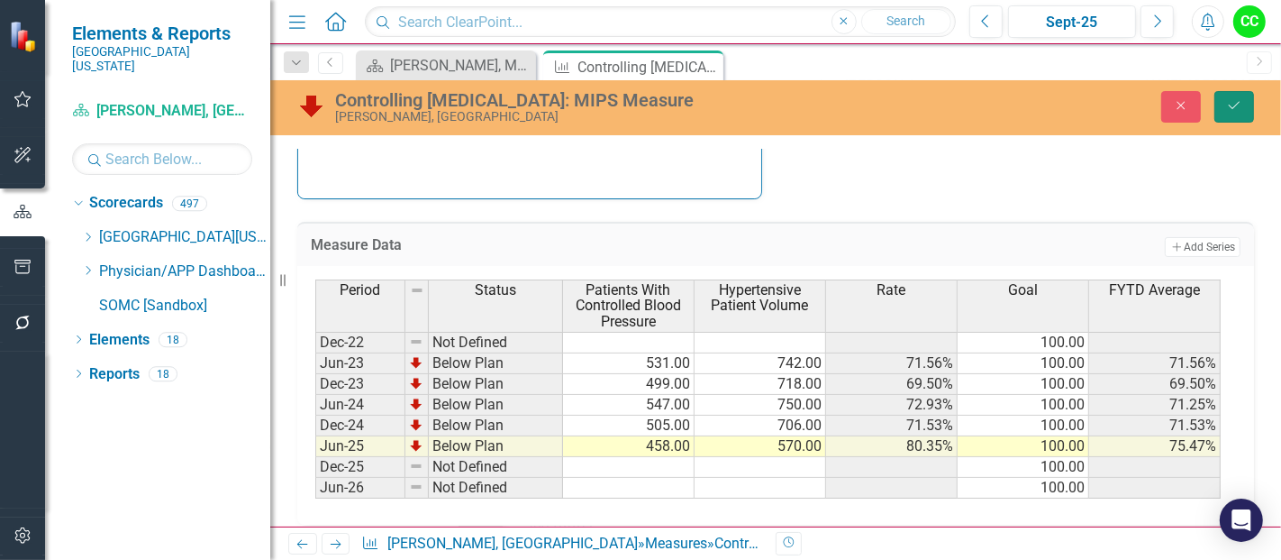
click at [1241, 96] on button "Save" at bounding box center [1235, 107] width 40 height 32
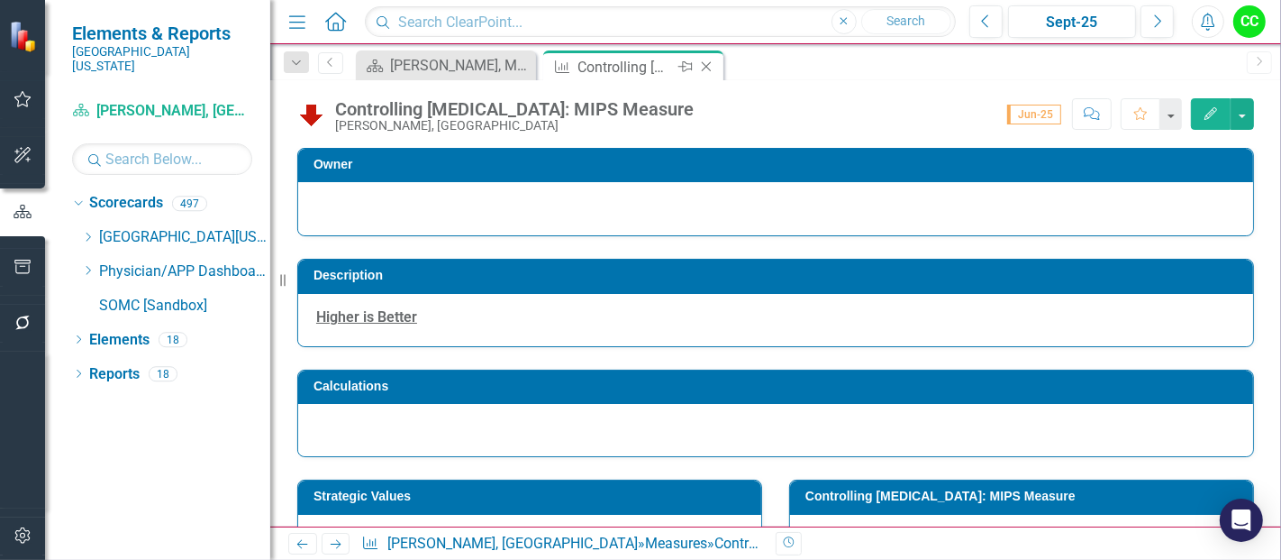
click at [708, 66] on icon "Close" at bounding box center [706, 66] width 18 height 14
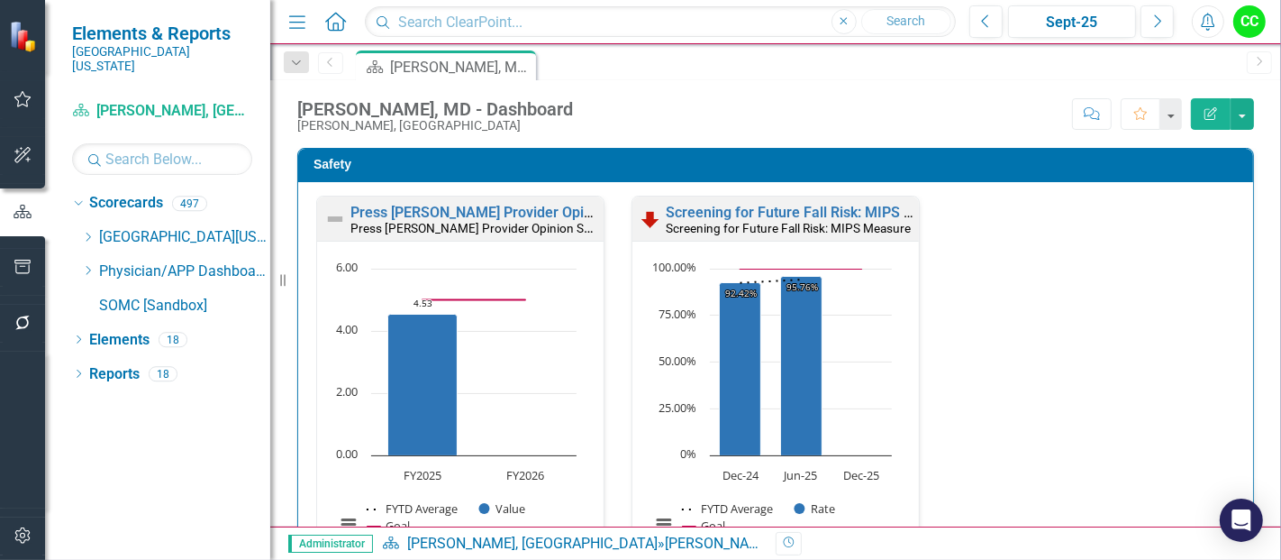
scroll to position [523, 0]
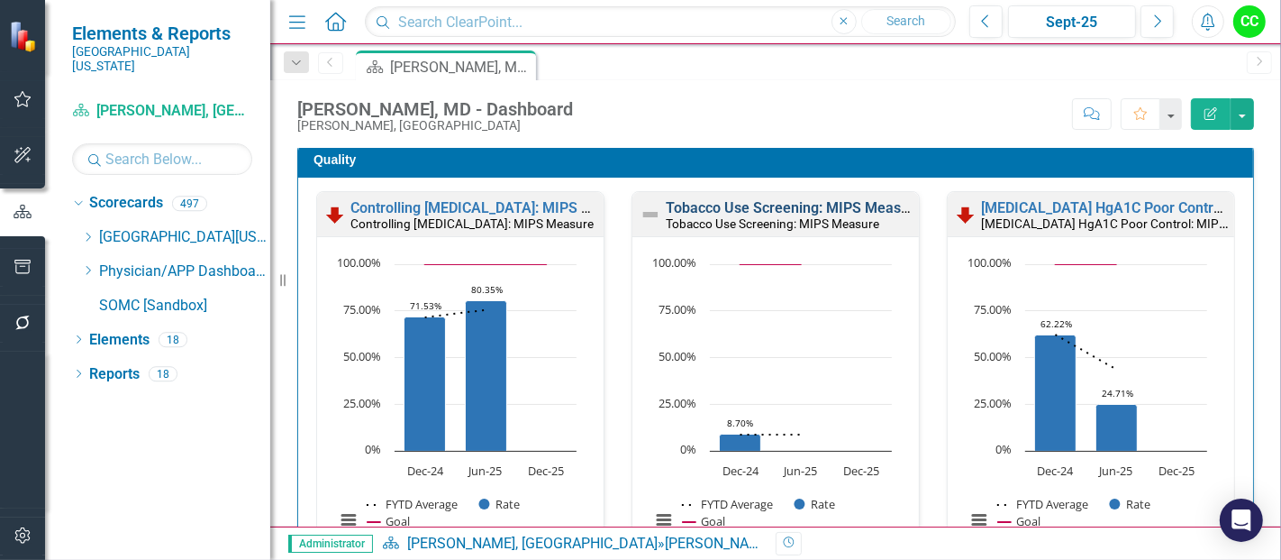
click at [773, 209] on link "Tobacco Use Screening: MIPS Measure" at bounding box center [794, 207] width 257 height 17
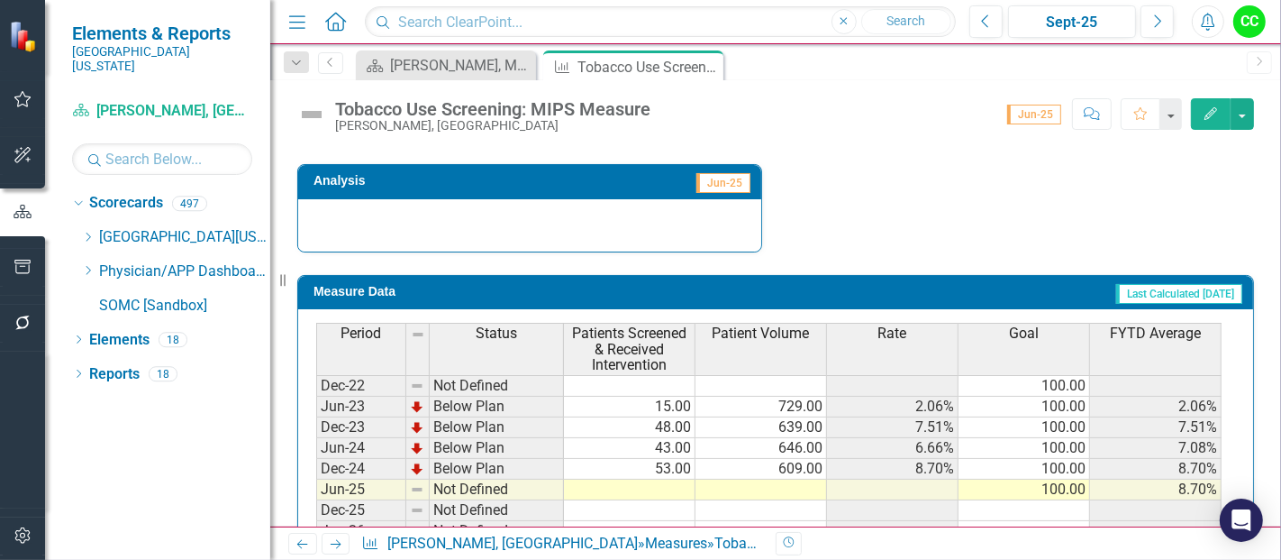
scroll to position [728, 0]
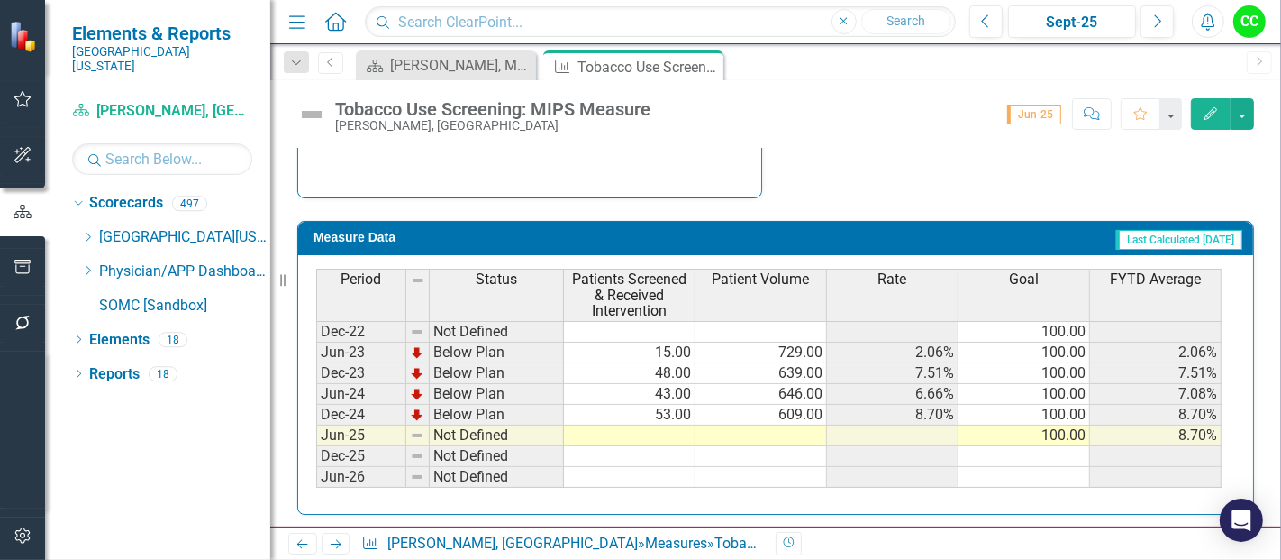
click at [1065, 457] on td at bounding box center [1025, 456] width 132 height 21
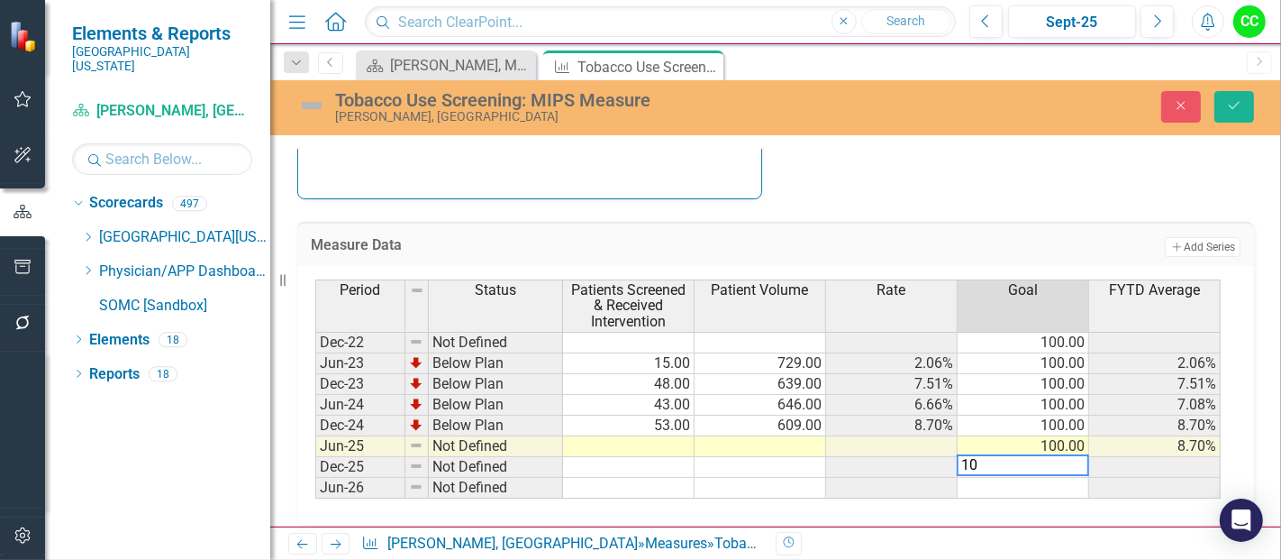
type textarea "100"
click at [1227, 94] on button "Save" at bounding box center [1235, 107] width 40 height 32
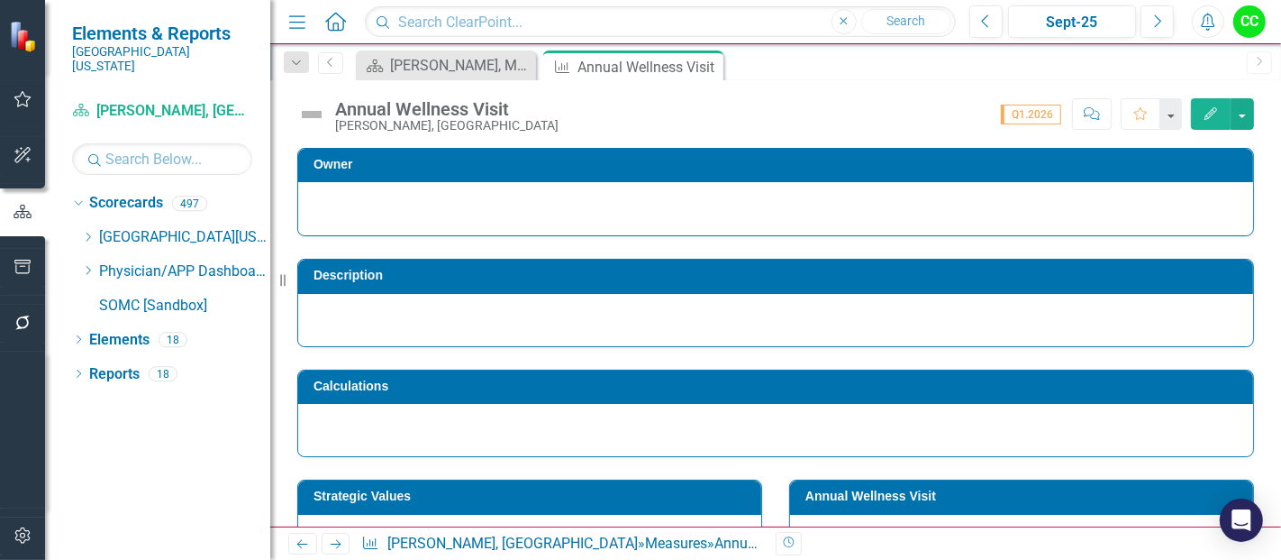
scroll to position [82, 0]
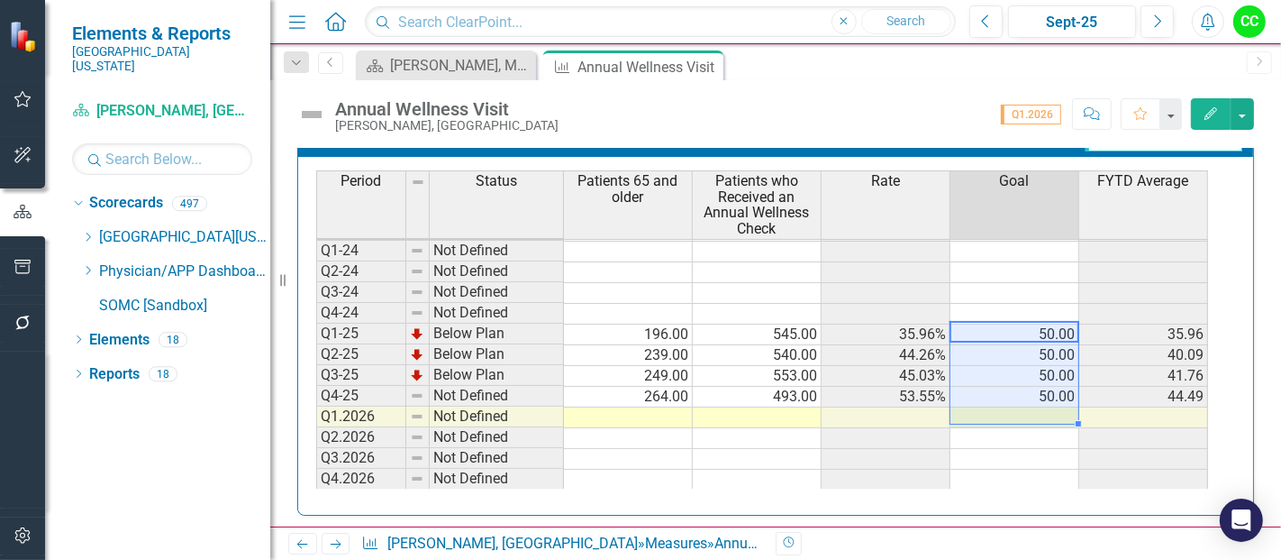
click at [1051, 332] on td "50.00" at bounding box center [1015, 334] width 129 height 21
drag, startPoint x: 1042, startPoint y: 328, endPoint x: 1041, endPoint y: 388, distance: 60.4
click at [1041, 388] on tbody "Q1-23 Not Defined Q2-23 Not Defined Q3-23 Not Defined Q4-23 Not Defined Q1-24 N…" at bounding box center [762, 324] width 892 height 332
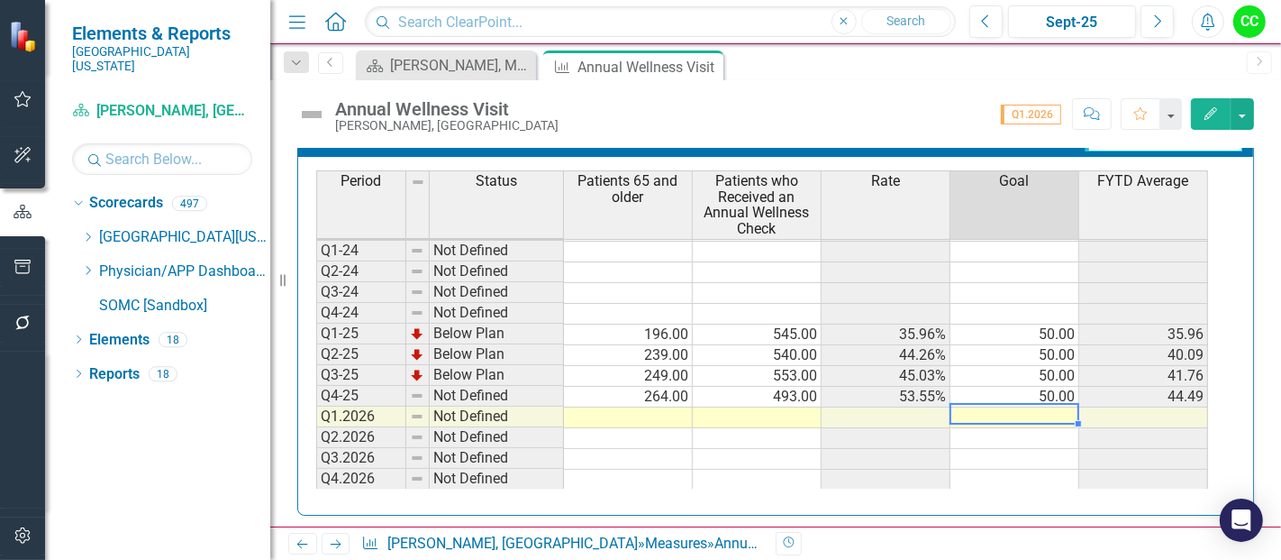
click at [1034, 410] on td at bounding box center [1015, 417] width 129 height 21
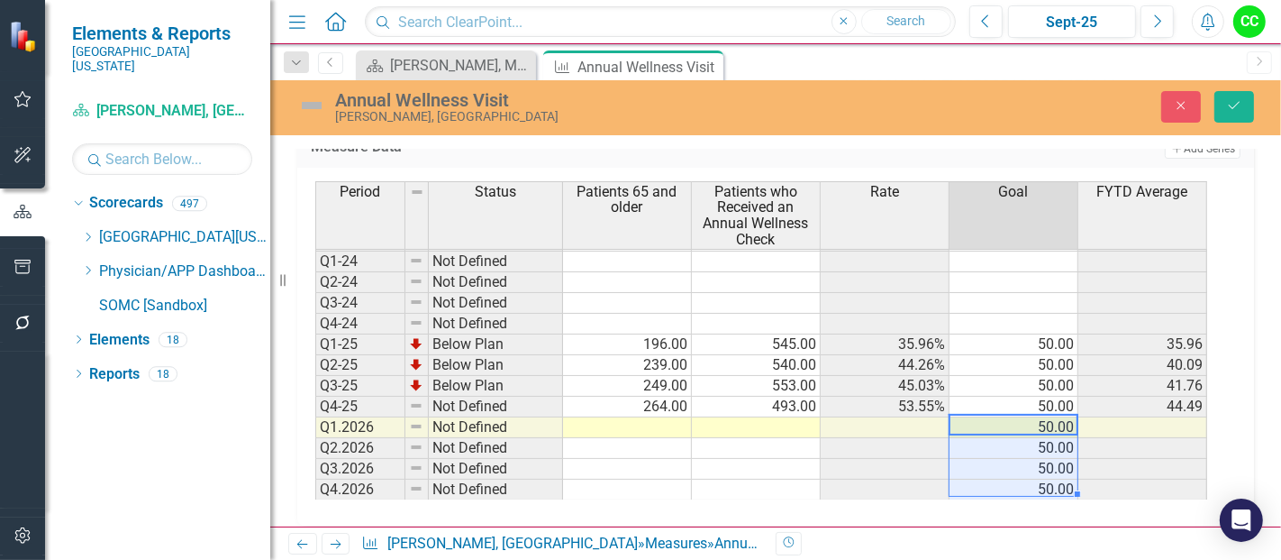
type textarea "50"
click at [1226, 114] on button "Save" at bounding box center [1235, 107] width 40 height 32
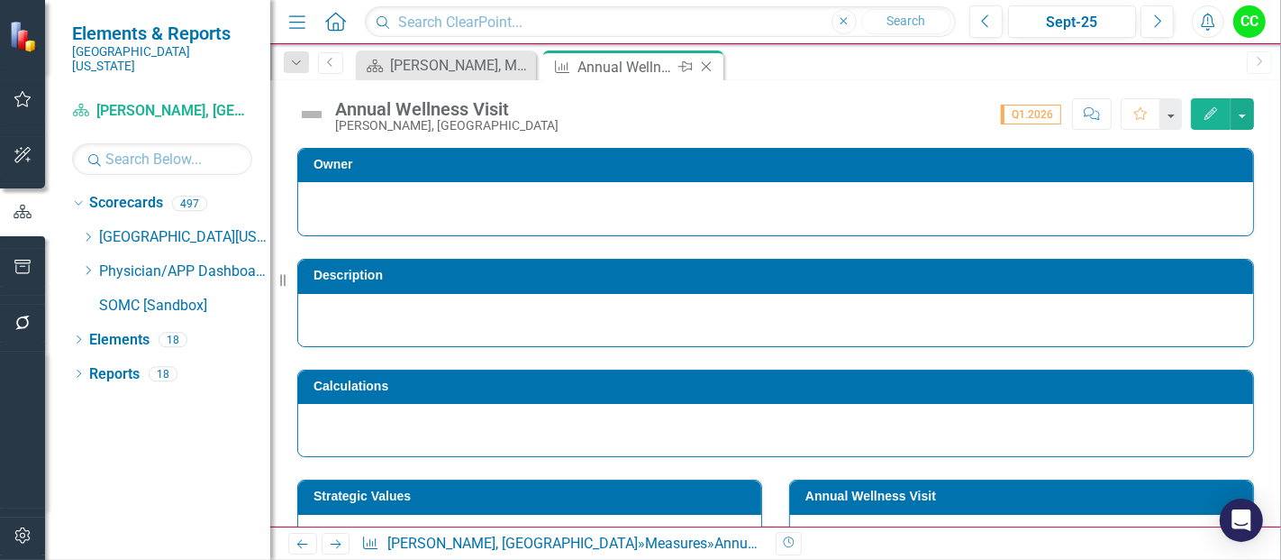
click at [703, 65] on icon "Close" at bounding box center [706, 66] width 18 height 14
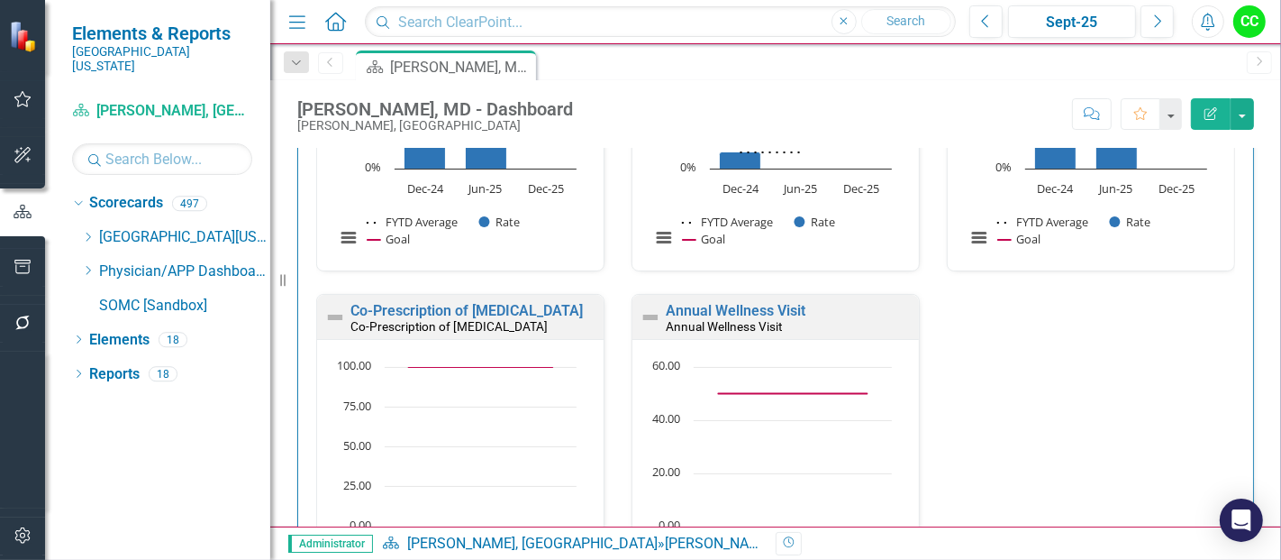
scroll to position [1444, 0]
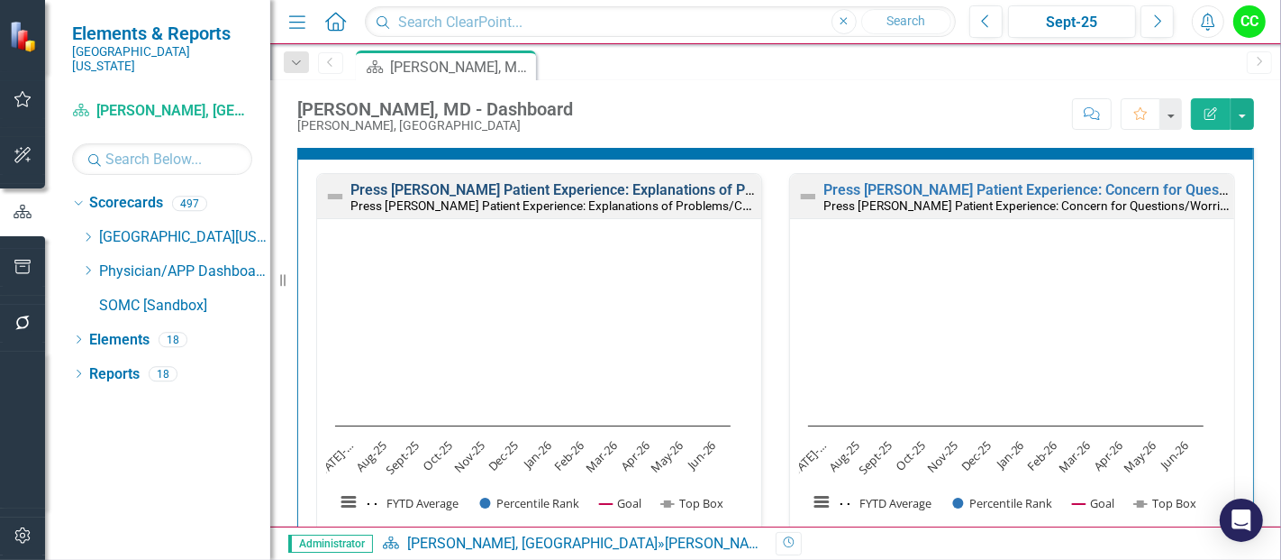
click at [687, 189] on link "Press [PERSON_NAME] Patient Experience: Explanations of Problems/Condition" at bounding box center [608, 189] width 515 height 17
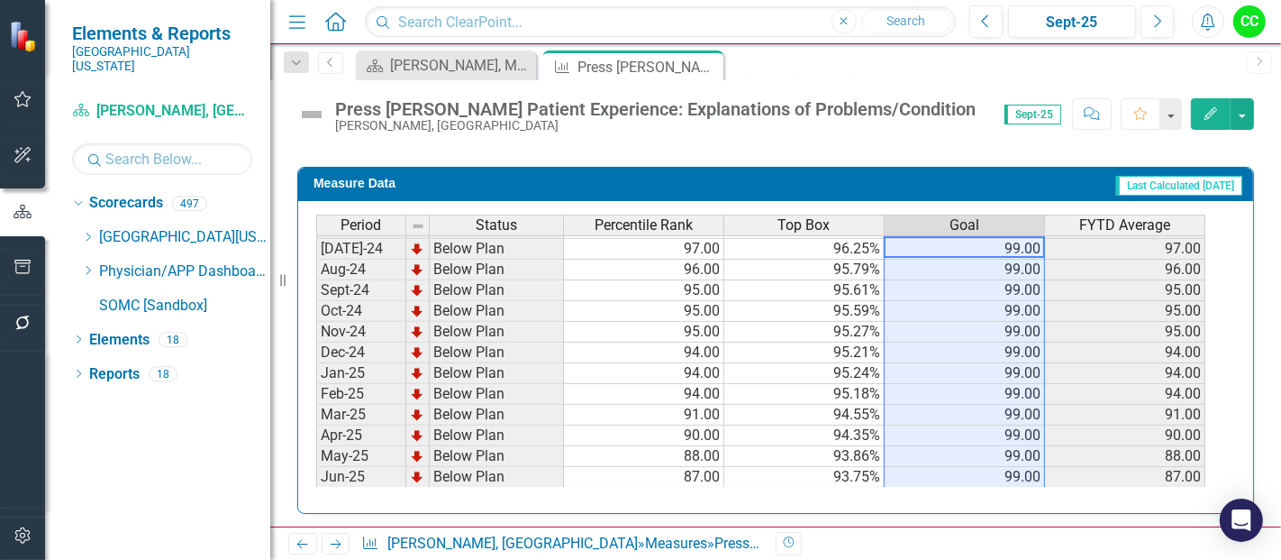
scroll to position [661, 0]
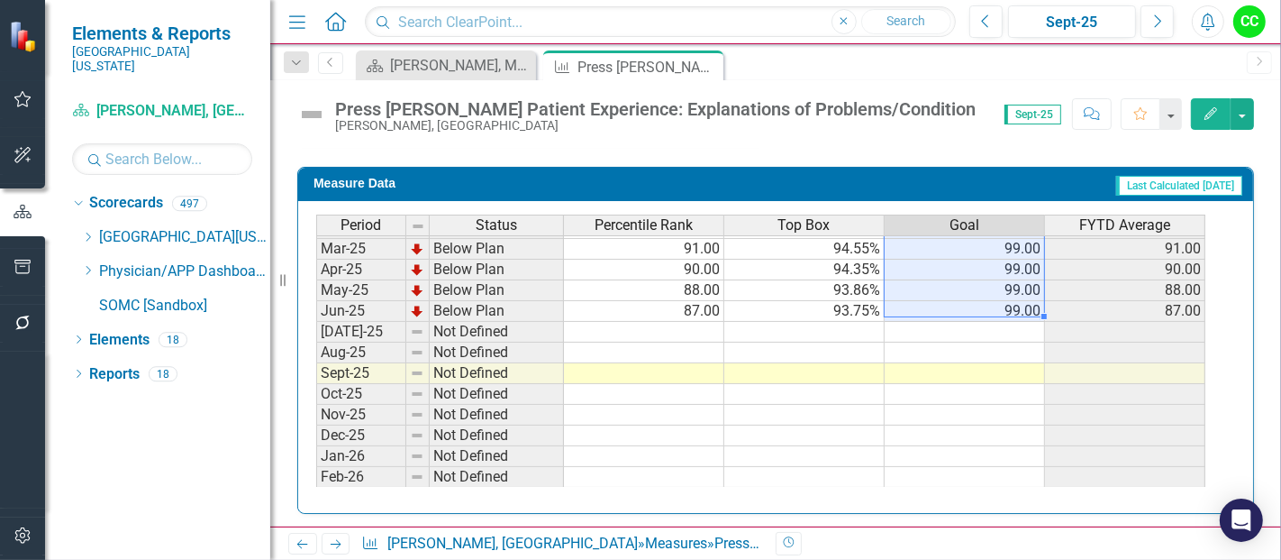
drag, startPoint x: 1018, startPoint y: 243, endPoint x: 1020, endPoint y: 301, distance: 57.7
click at [1020, 301] on tbody "Sep-23 Below Plan 95.00 94.94% 99.00 95.00 Oct-23 Below Plan 96.00 95.58% 99.00…" at bounding box center [760, 197] width 889 height 664
click at [1006, 322] on td at bounding box center [965, 332] width 160 height 21
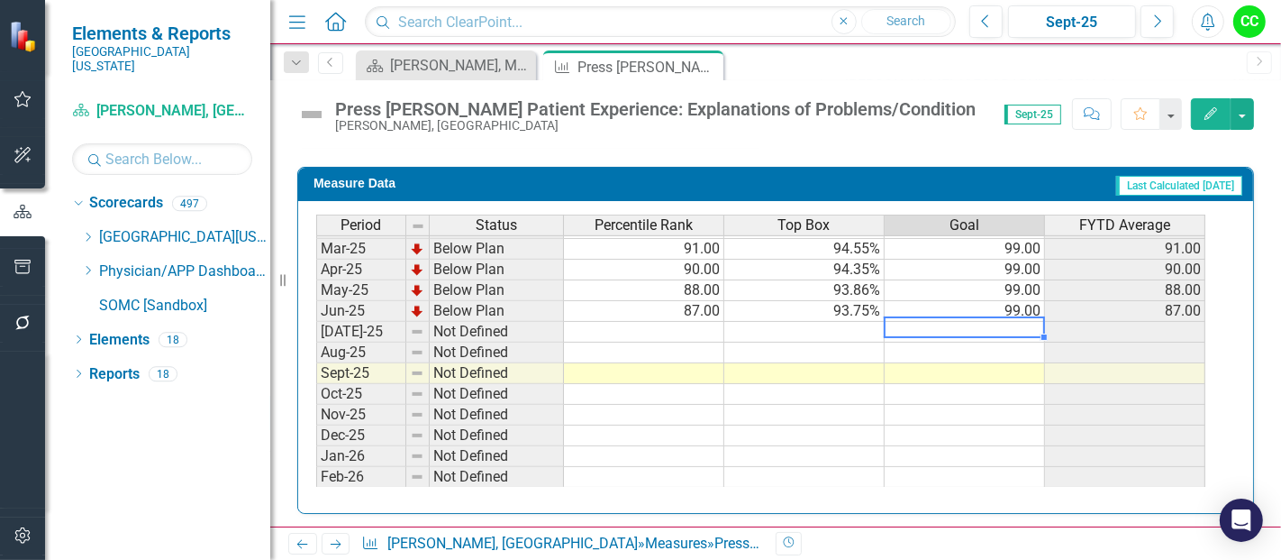
type textarea "99"
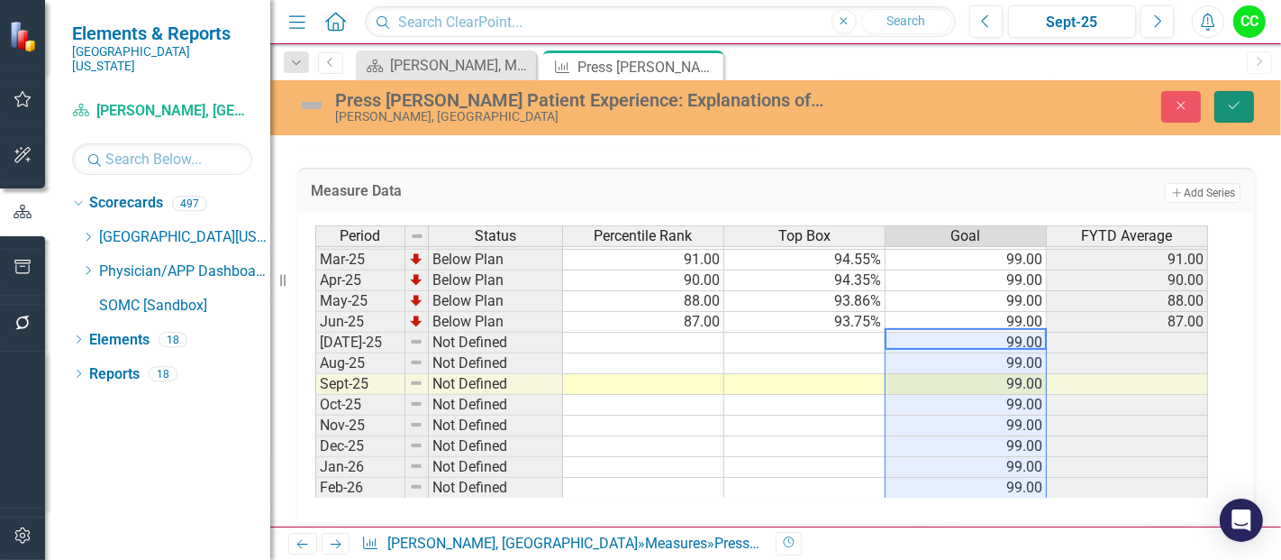
click at [1233, 97] on button "Save" at bounding box center [1235, 107] width 40 height 32
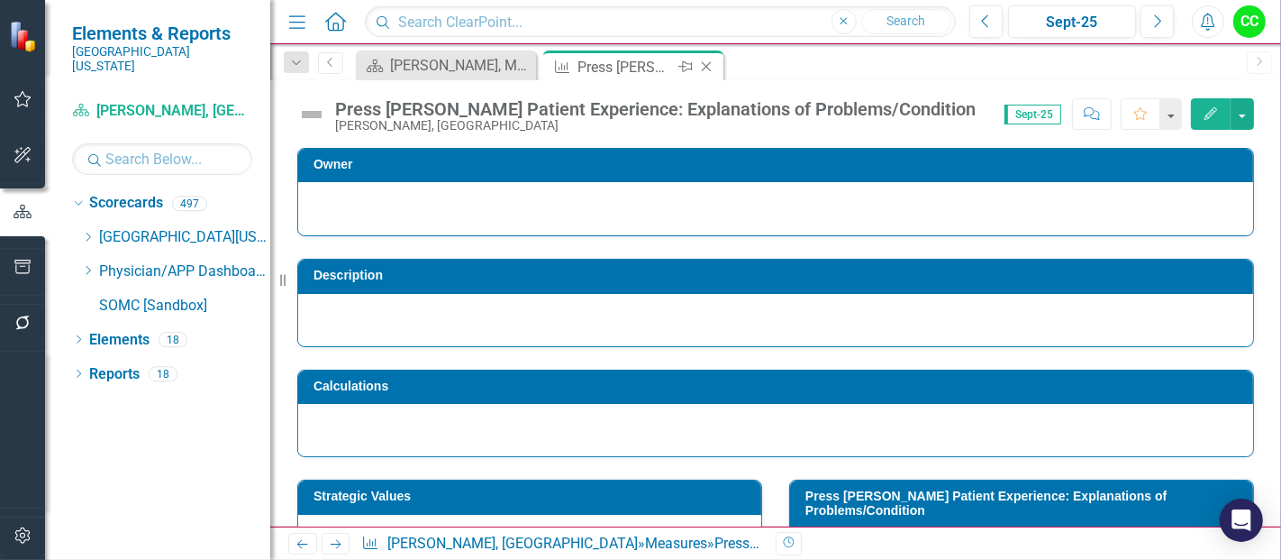
click at [707, 65] on icon at bounding box center [707, 67] width 10 height 10
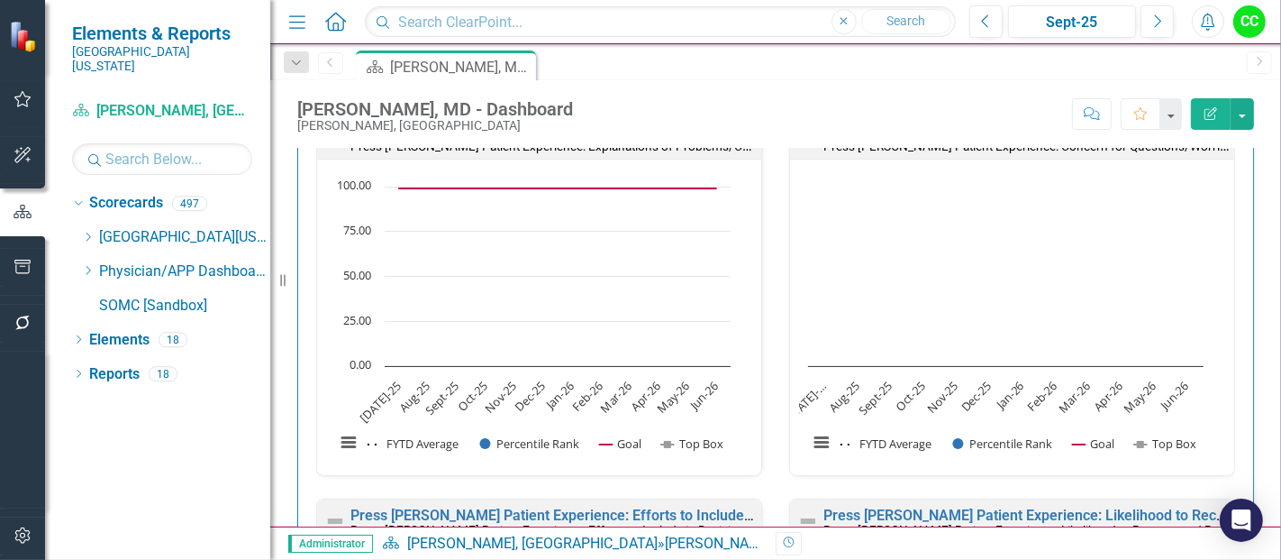
scroll to position [1453, 0]
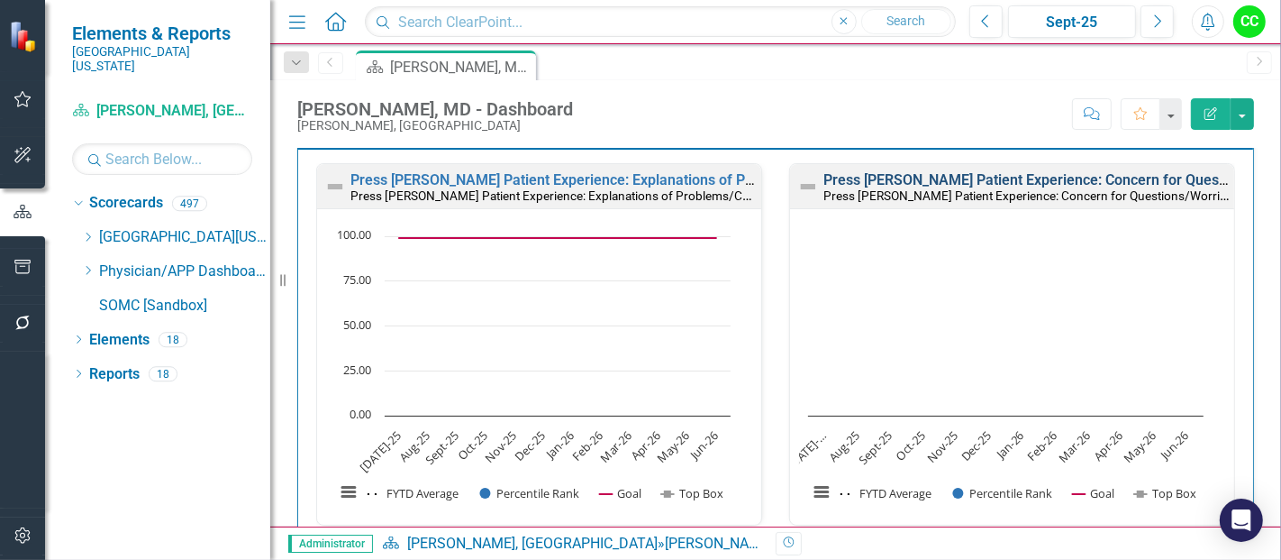
click at [1056, 173] on link "Press [PERSON_NAME] Patient Experience: Concern for Questions/Worries" at bounding box center [1065, 179] width 483 height 17
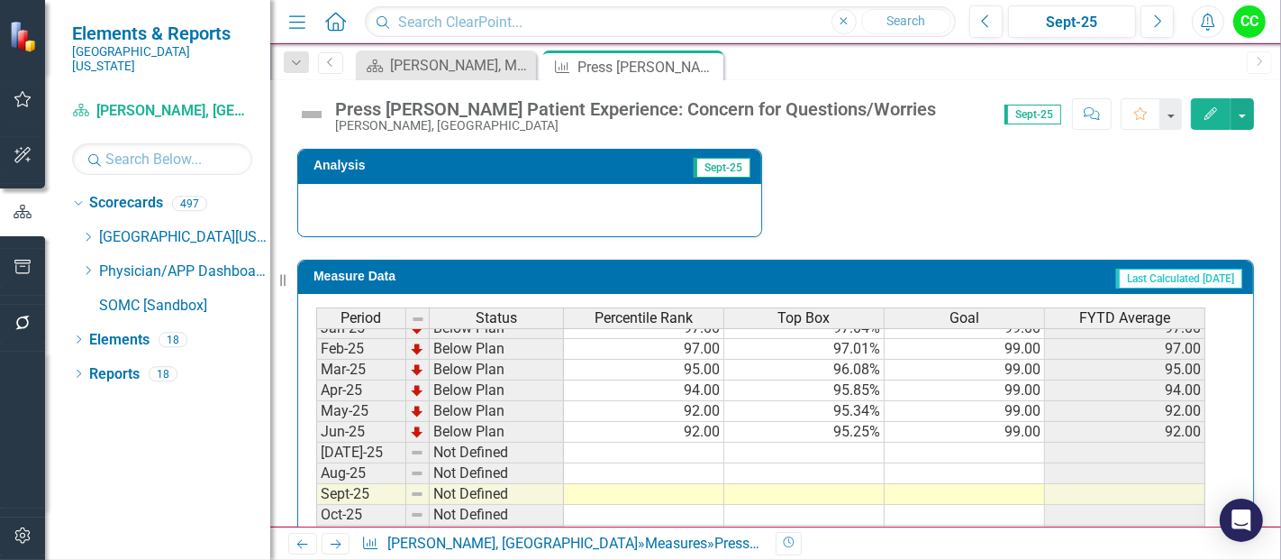
click at [1004, 442] on tbody "Dec-23 Below Plan 97.00 96.56% 99.00 97.00 Jan-24 Below Plan 96.00 96.50% 99.00…" at bounding box center [760, 369] width 889 height 643
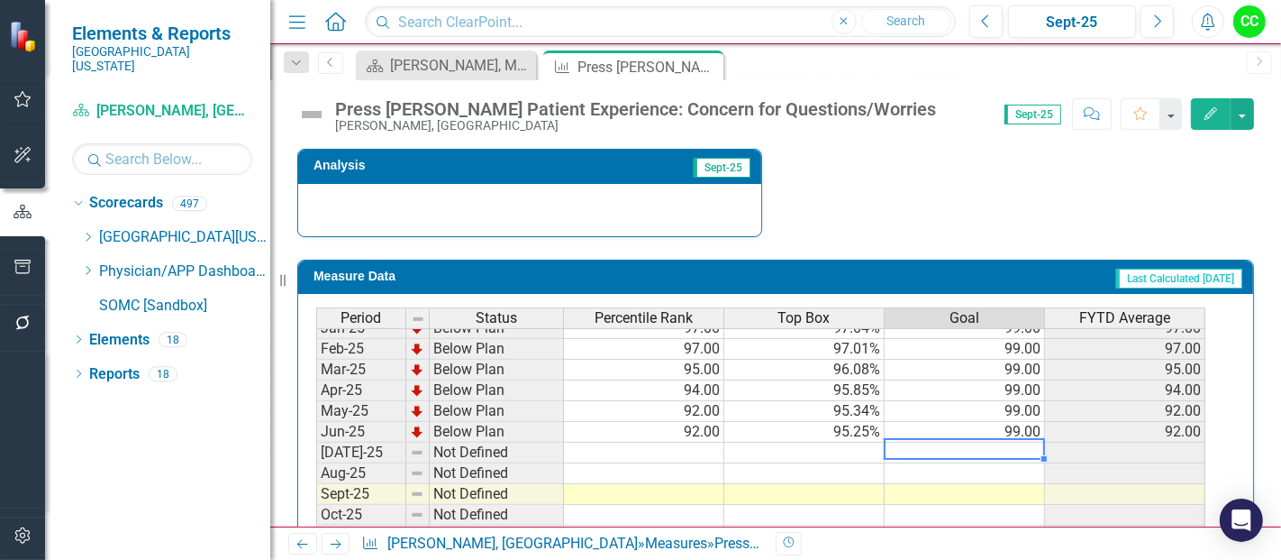
type textarea "99"
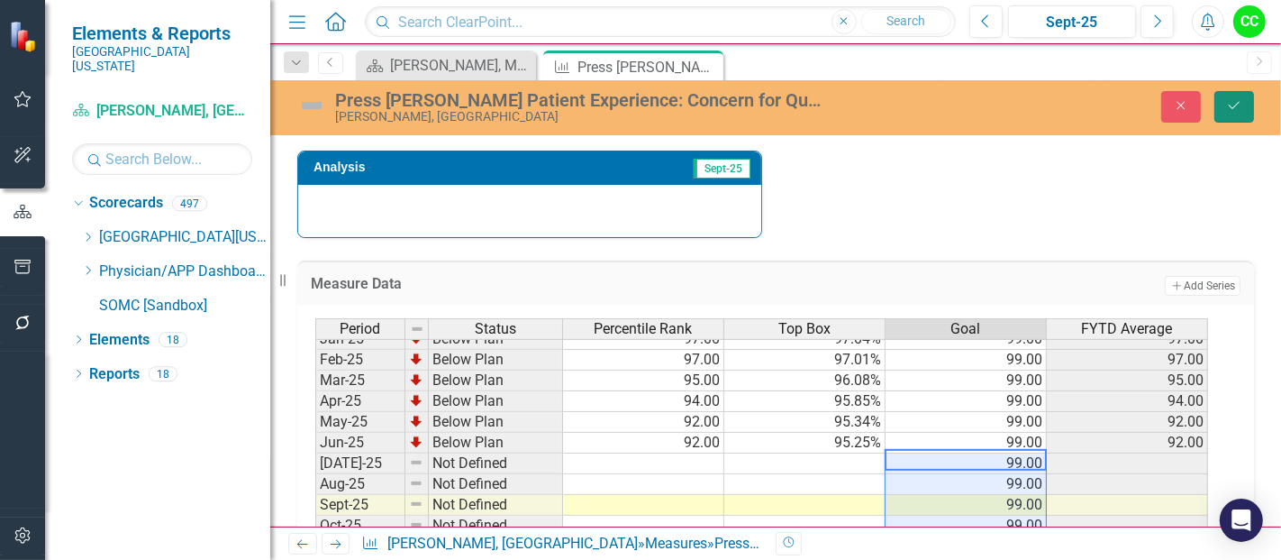
click at [1227, 101] on icon "Save" at bounding box center [1234, 105] width 16 height 13
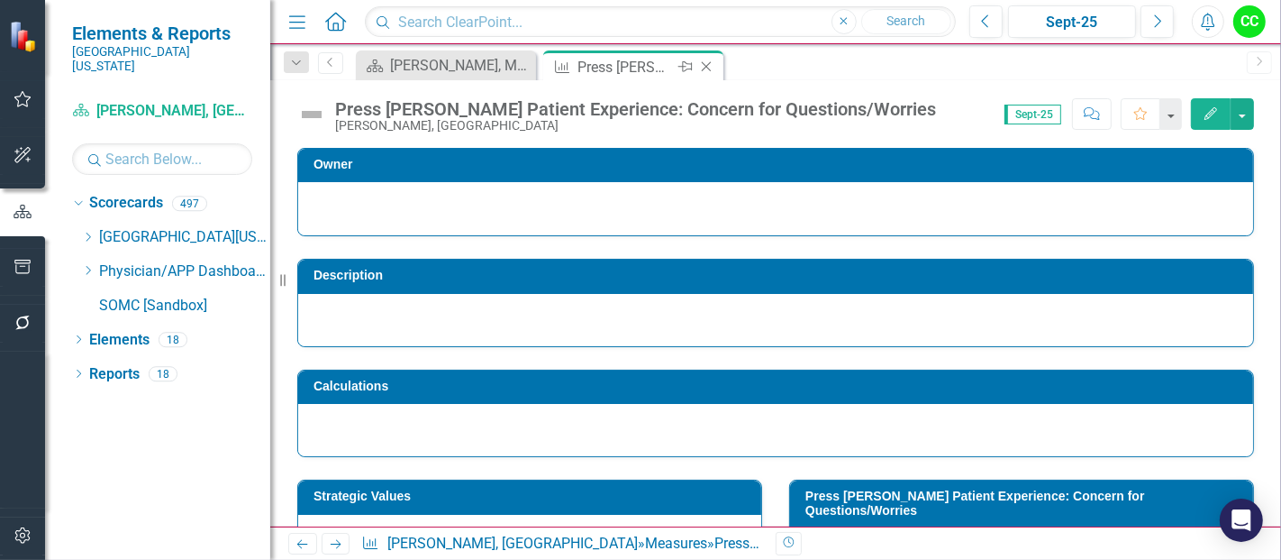
click at [705, 64] on icon at bounding box center [707, 67] width 10 height 10
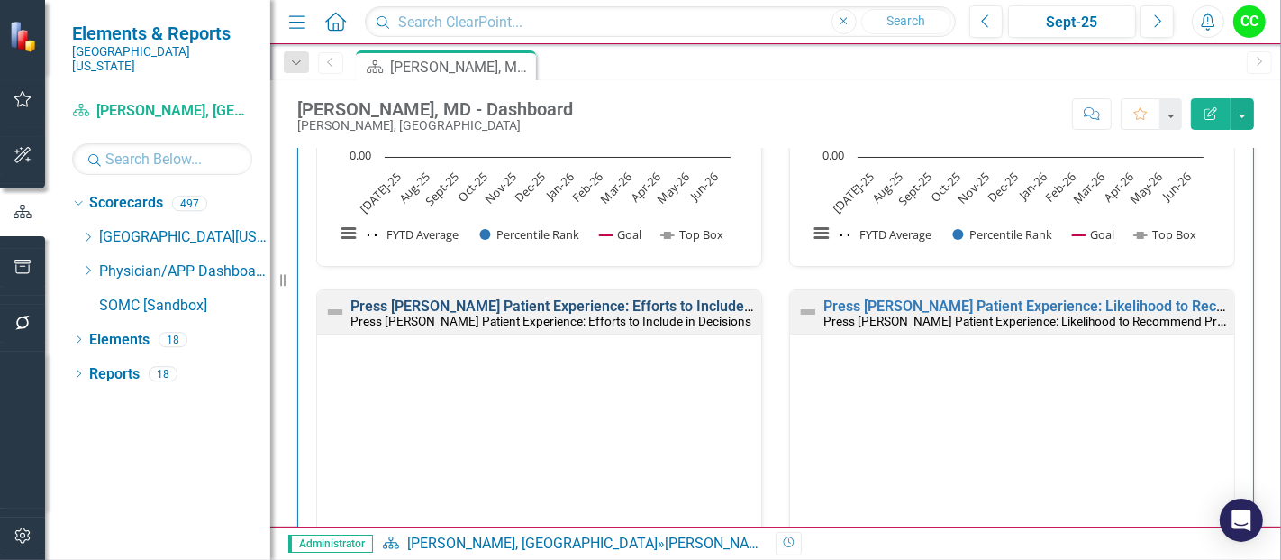
click at [682, 300] on link "Press [PERSON_NAME] Patient Experience: Efforts to Include in Decisions" at bounding box center [588, 305] width 475 height 17
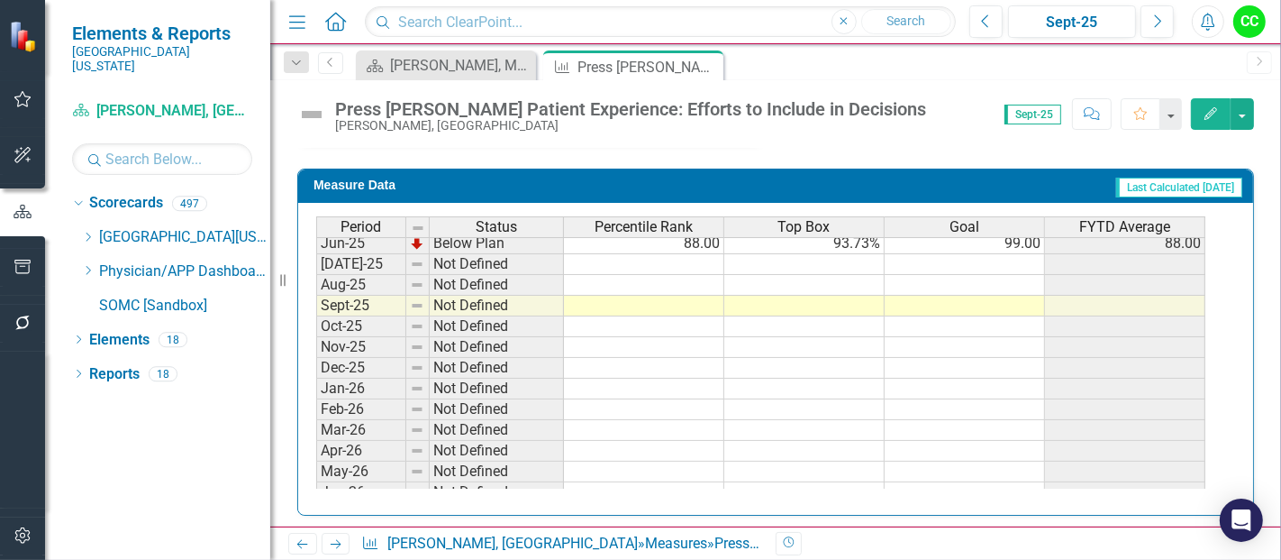
click at [1006, 251] on tbody "Mar-24 Below Plan 98.00 96.77% 99.00 98.00 Apr-24 Below Plan 98.00 96.73% 99.00…" at bounding box center [760, 212] width 889 height 581
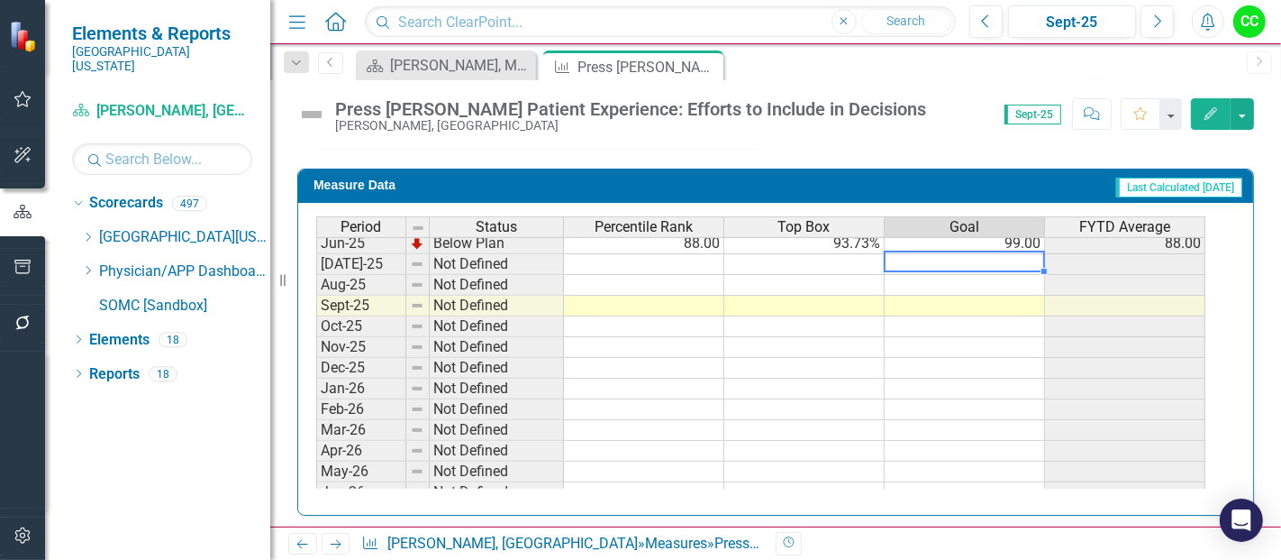
type textarea "99"
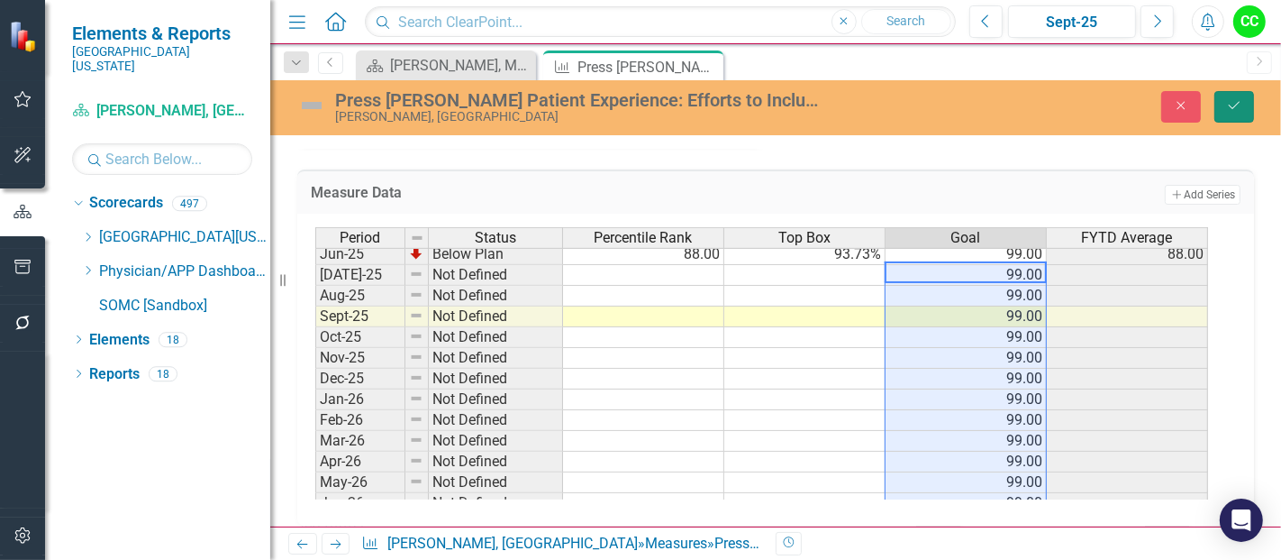
click at [1227, 104] on icon "Save" at bounding box center [1234, 105] width 16 height 13
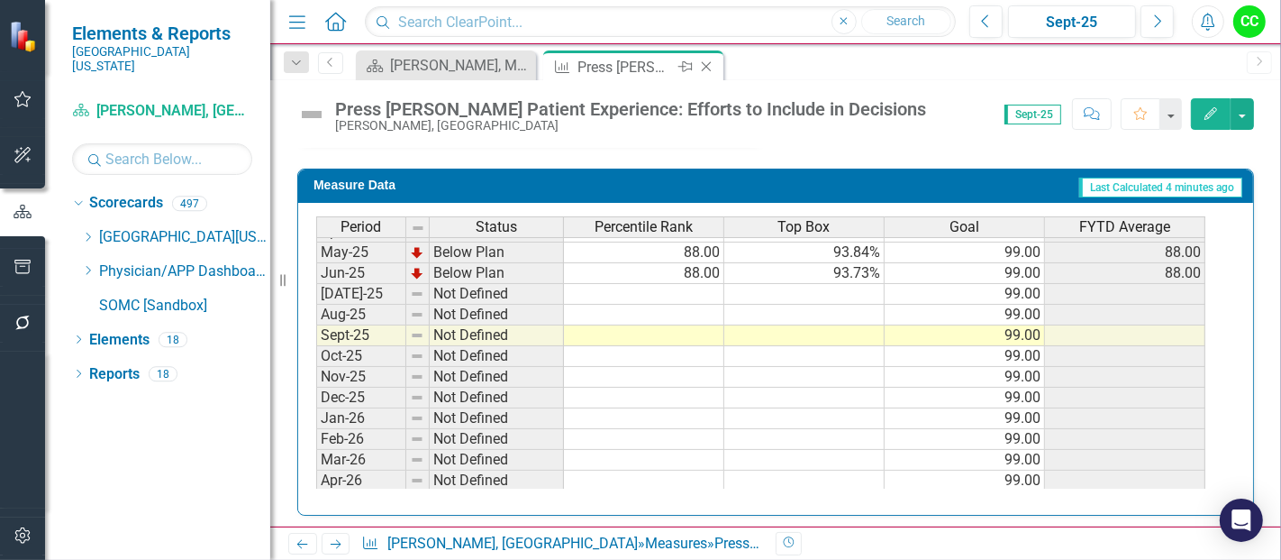
click at [706, 65] on icon "Close" at bounding box center [706, 66] width 18 height 14
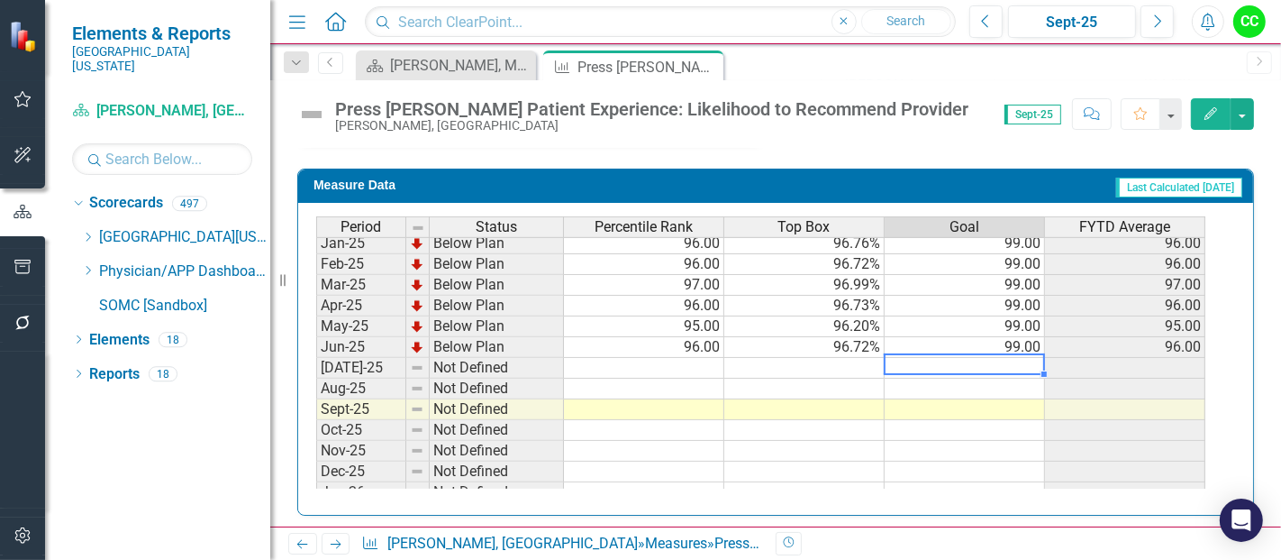
click at [1006, 353] on tbody "Feb-24 Below Plan 96.00 96.53% 99.00 96.00 Mar-24 Below Plan 96.00 96.26% 99.00…" at bounding box center [760, 306] width 889 height 602
type textarea "99"
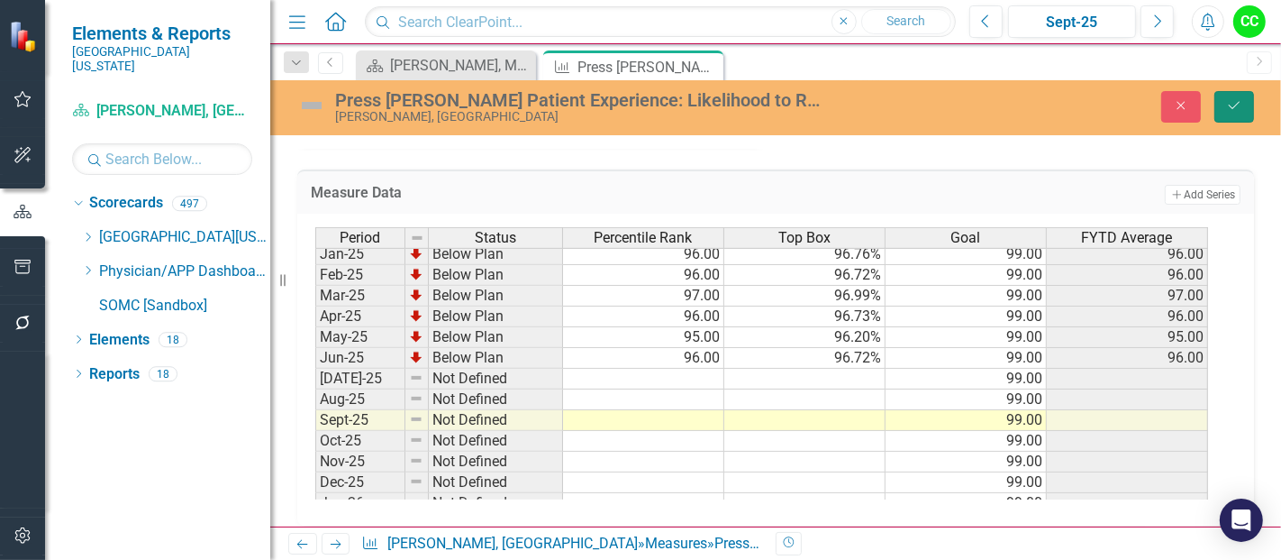
click at [1220, 106] on button "Save" at bounding box center [1235, 107] width 40 height 32
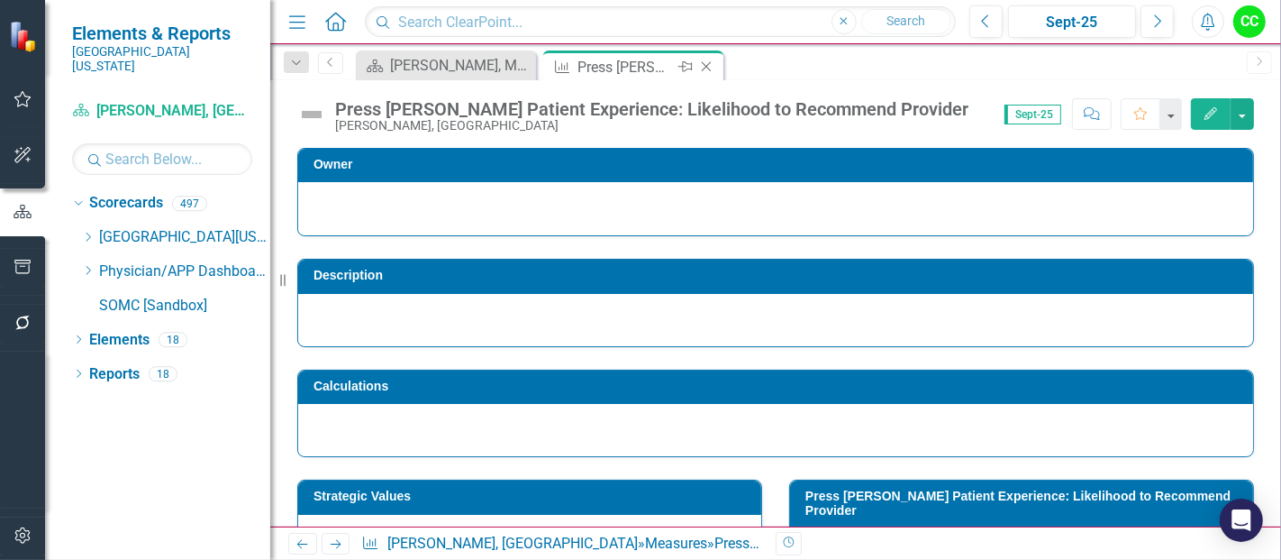
click at [707, 68] on icon "Close" at bounding box center [706, 66] width 18 height 14
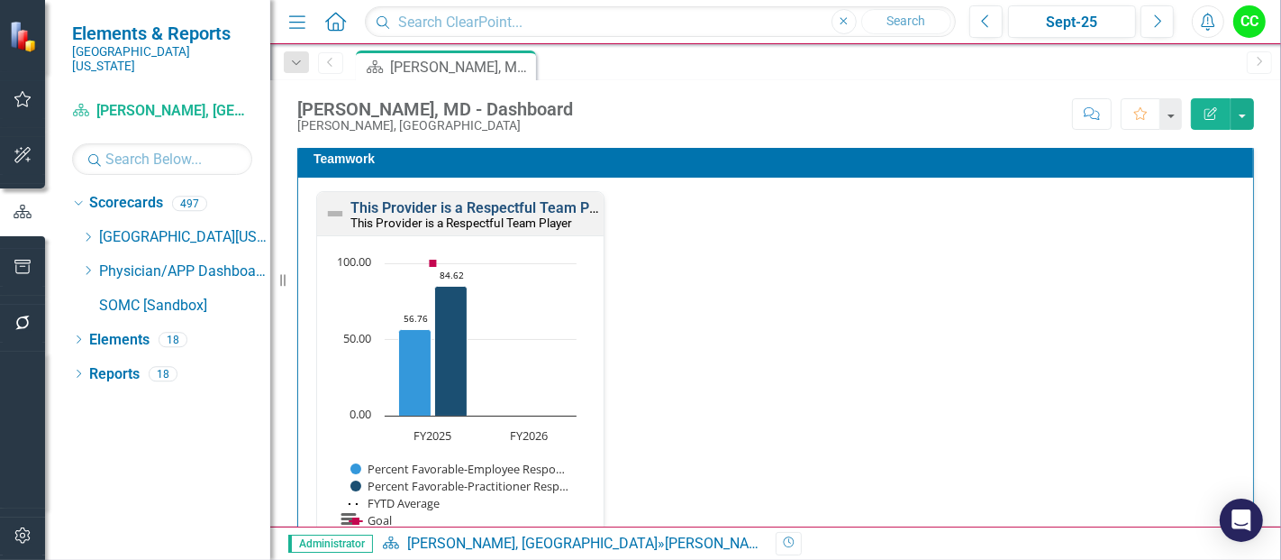
click at [469, 199] on link "This Provider is a Respectful Team Player" at bounding box center [486, 207] width 271 height 17
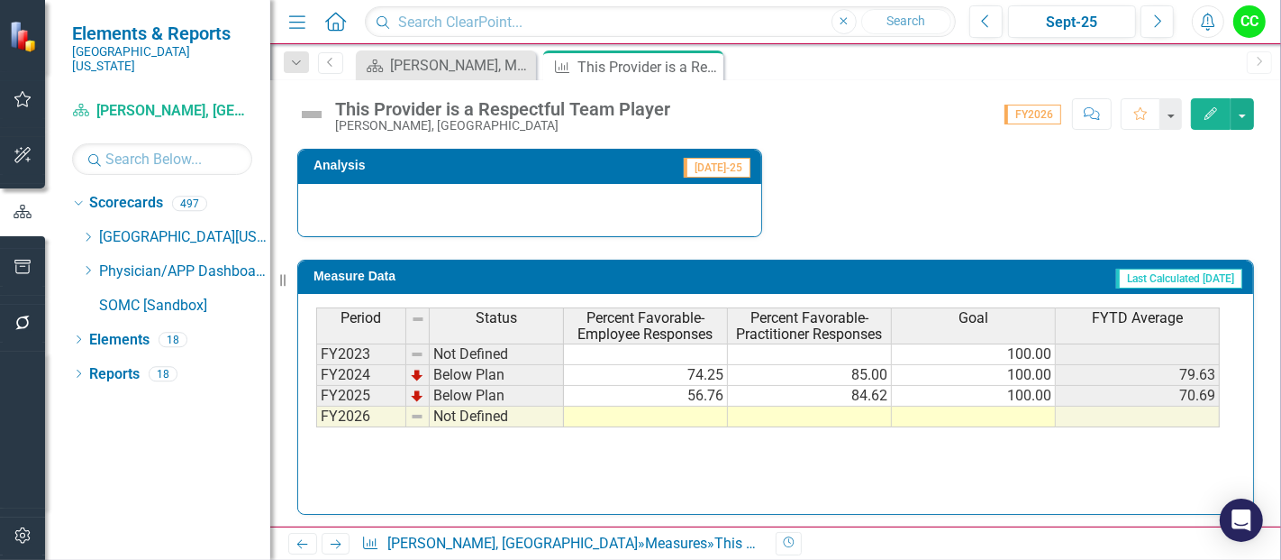
click at [942, 408] on td at bounding box center [974, 416] width 164 height 21
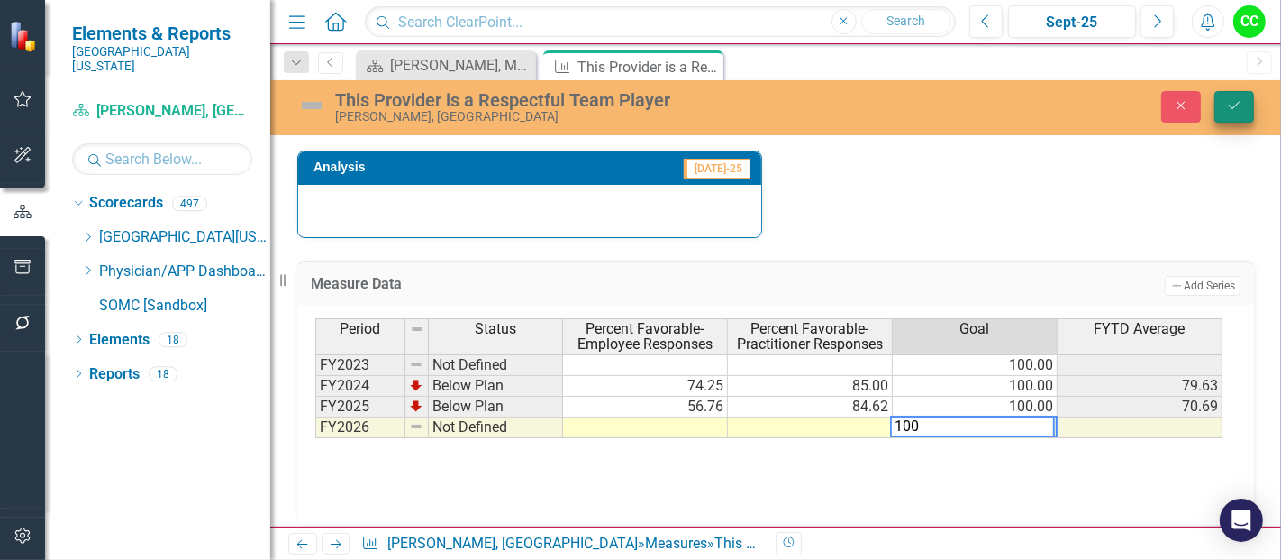
type textarea "100"
click at [1223, 103] on button "Save" at bounding box center [1235, 107] width 40 height 32
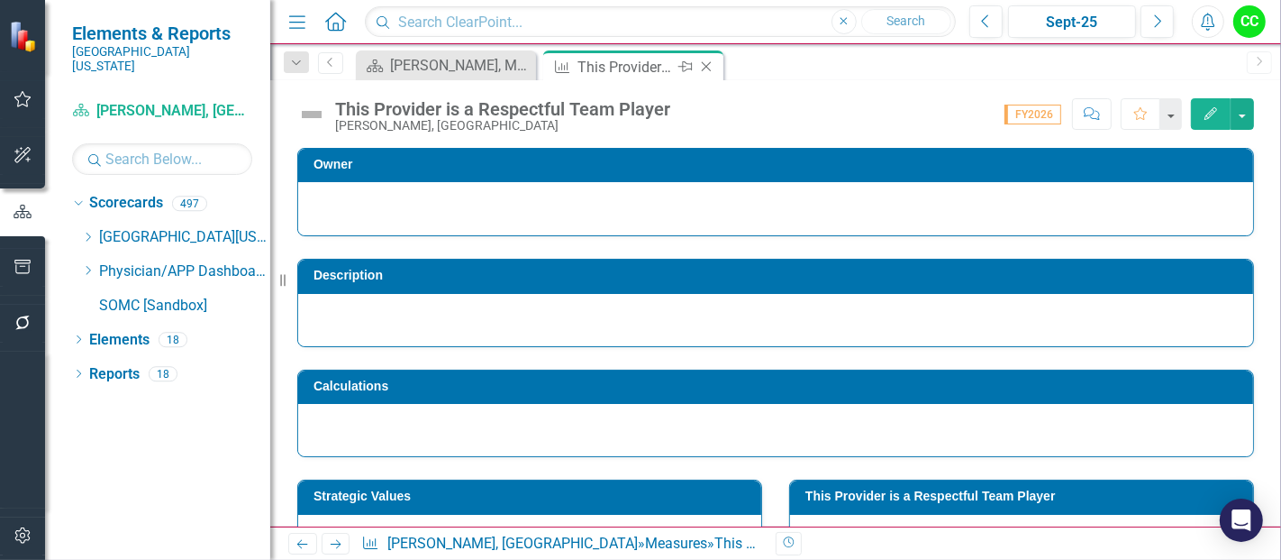
click at [709, 63] on icon at bounding box center [707, 67] width 10 height 10
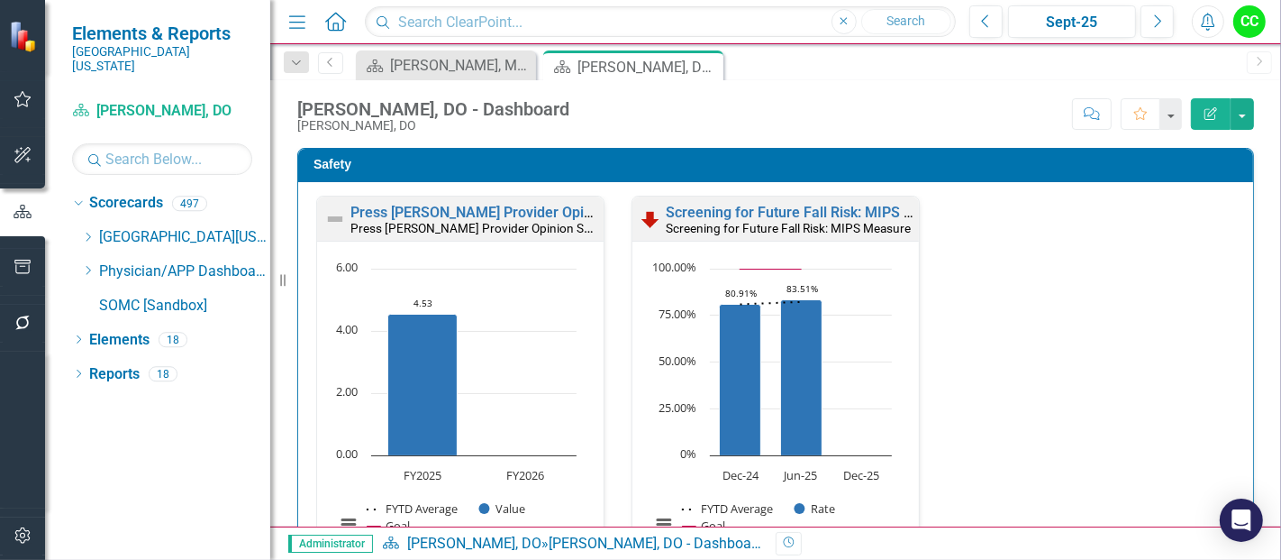
click at [447, 203] on div "Press [PERSON_NAME] Provider Opinion Survey: Safety Survey Results Press [PERSO…" at bounding box center [460, 218] width 287 height 44
click at [445, 211] on link "Press [PERSON_NAME] Provider Opinion Survey: Safety Survey Results" at bounding box center [581, 212] width 460 height 17
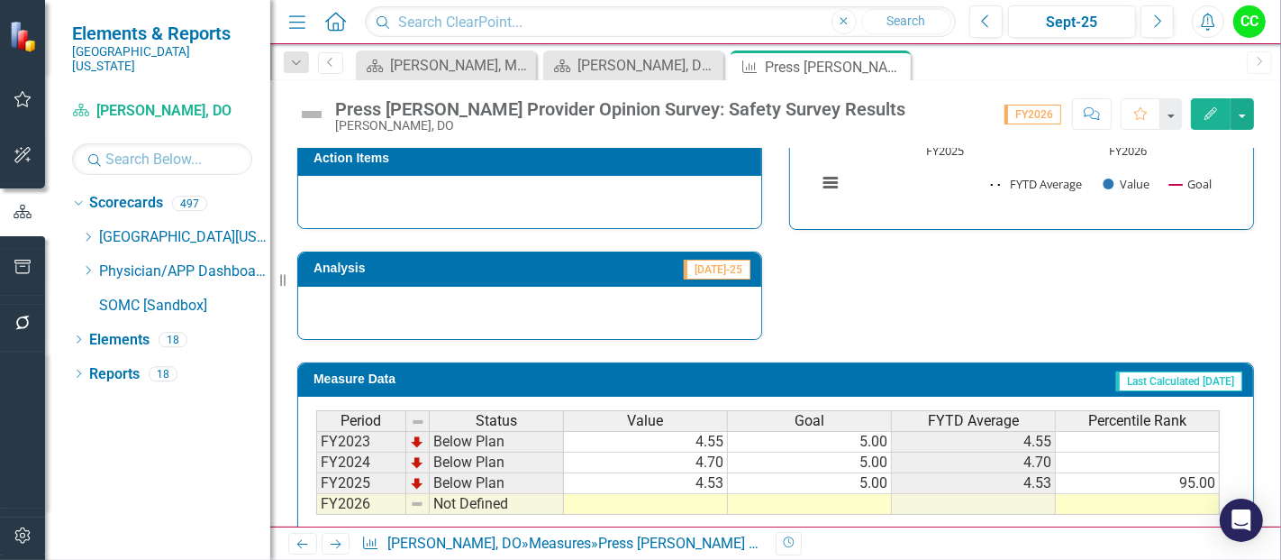
scroll to position [1335, 0]
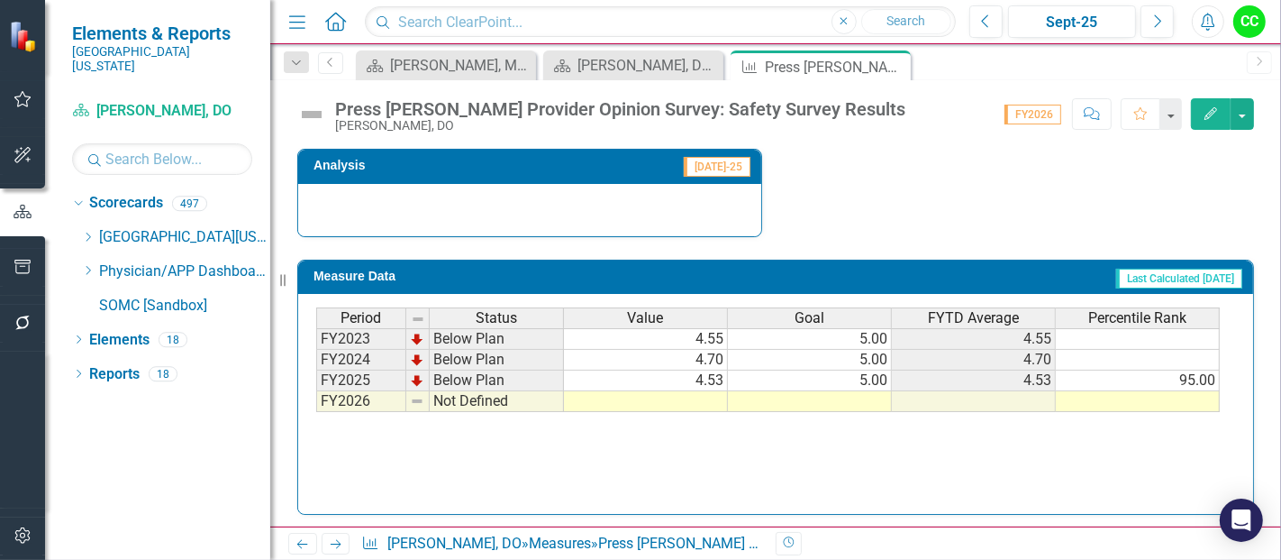
click at [872, 396] on td at bounding box center [810, 401] width 164 height 21
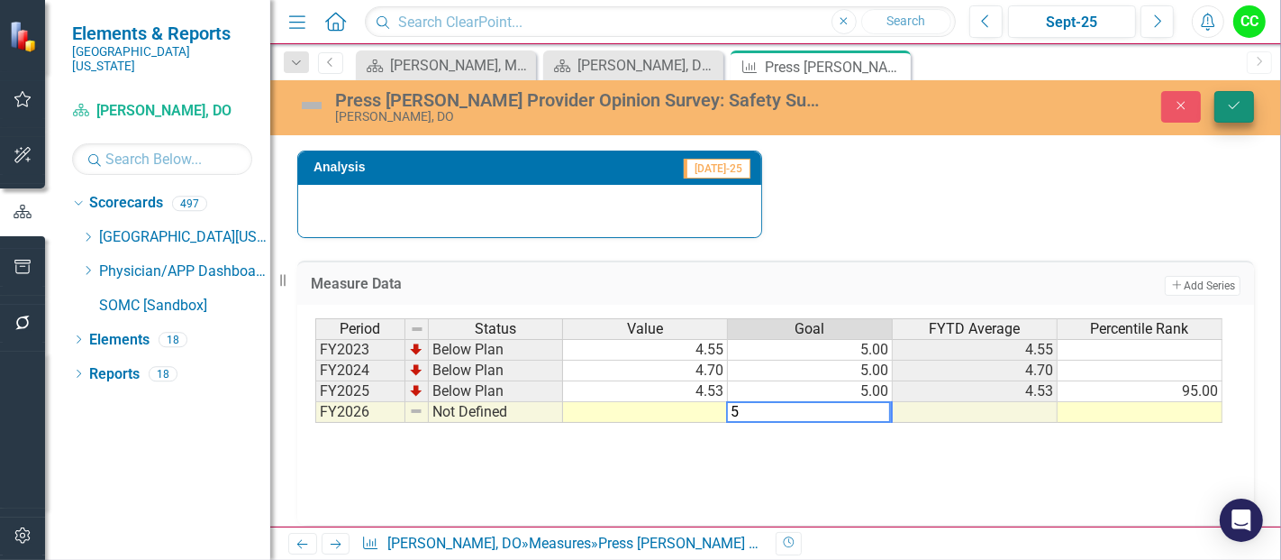
type textarea "5"
click at [1222, 96] on button "Save" at bounding box center [1235, 107] width 40 height 32
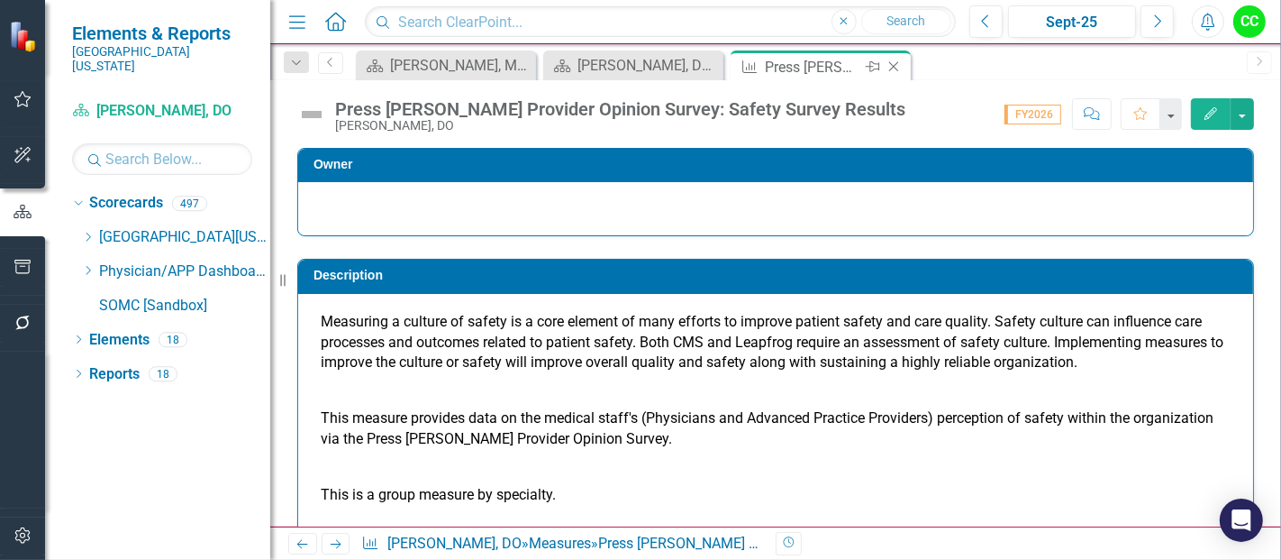
click at [893, 64] on icon "Close" at bounding box center [894, 66] width 18 height 14
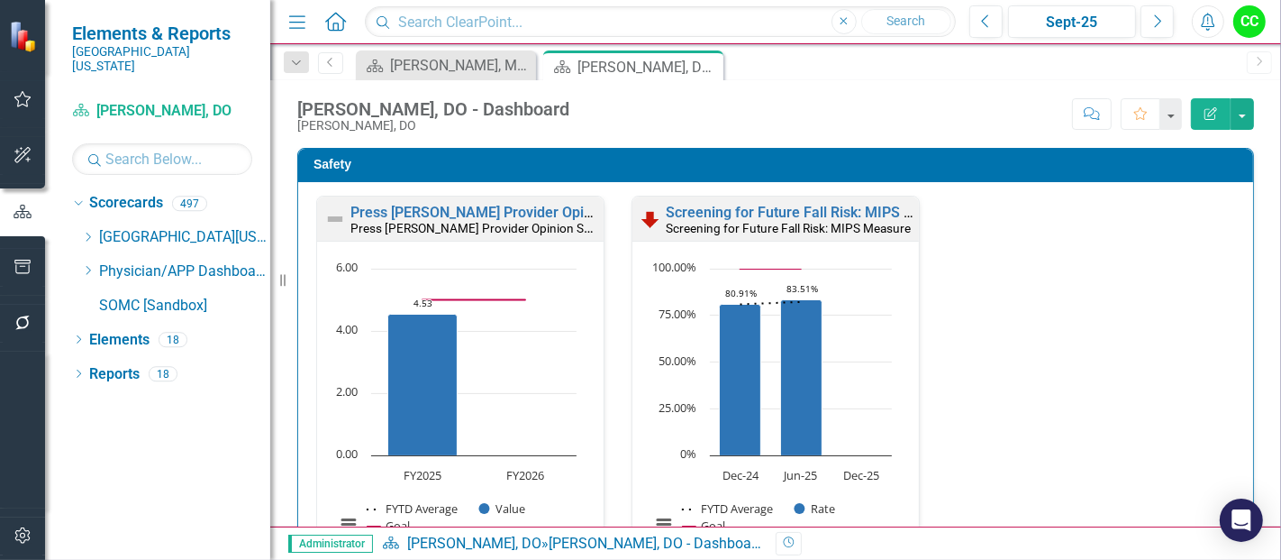
scroll to position [37, 0]
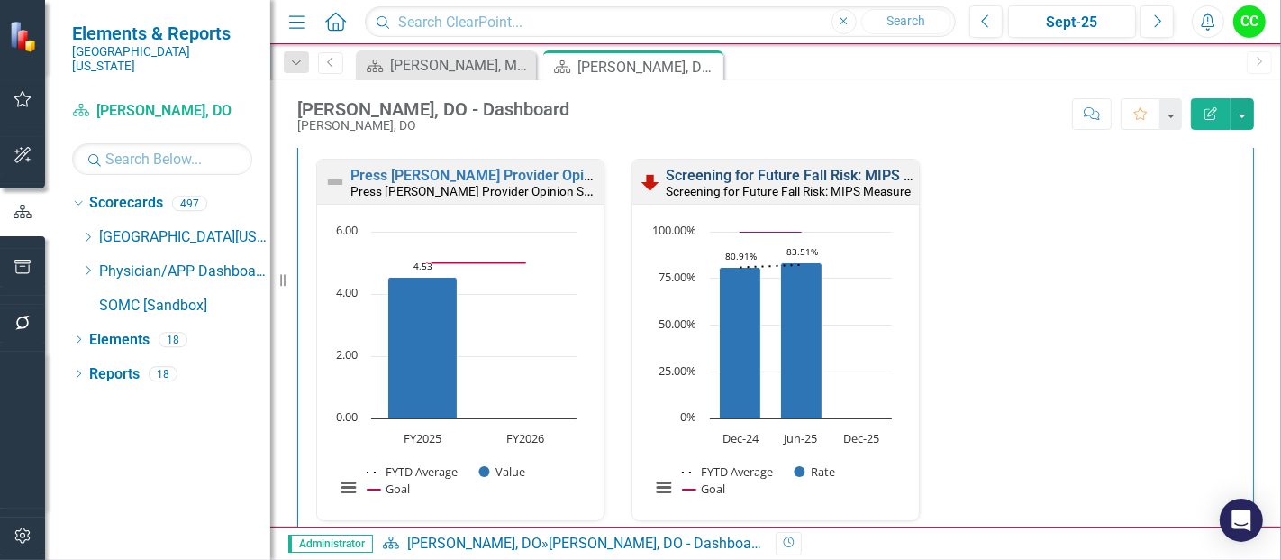
click at [833, 173] on link "Screening for Future Fall Risk: MIPS Measure" at bounding box center [814, 175] width 296 height 17
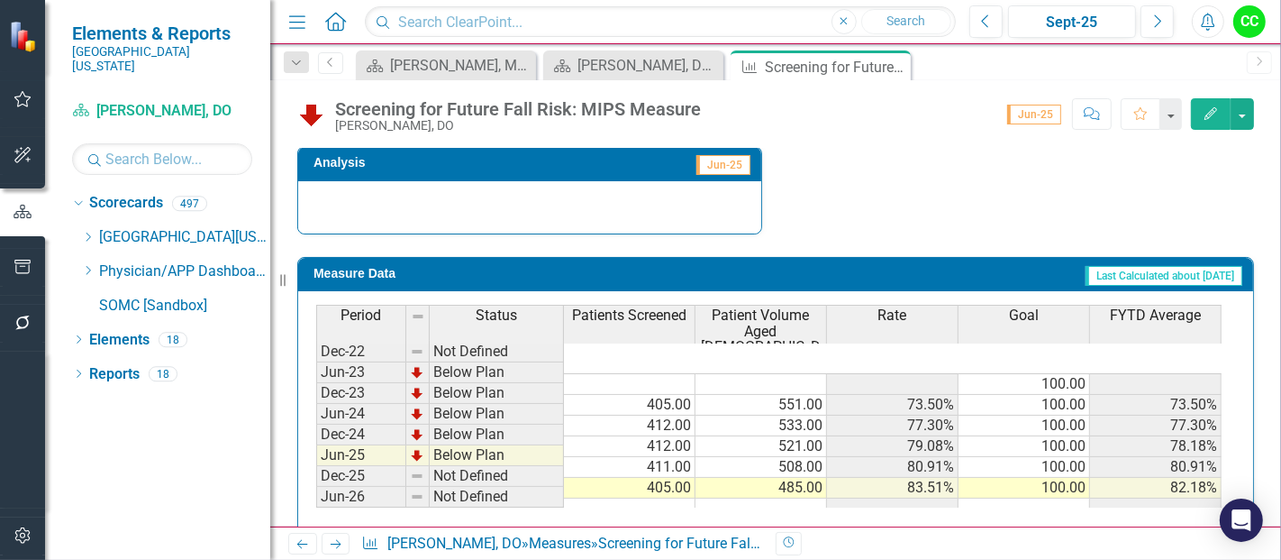
scroll to position [713, 0]
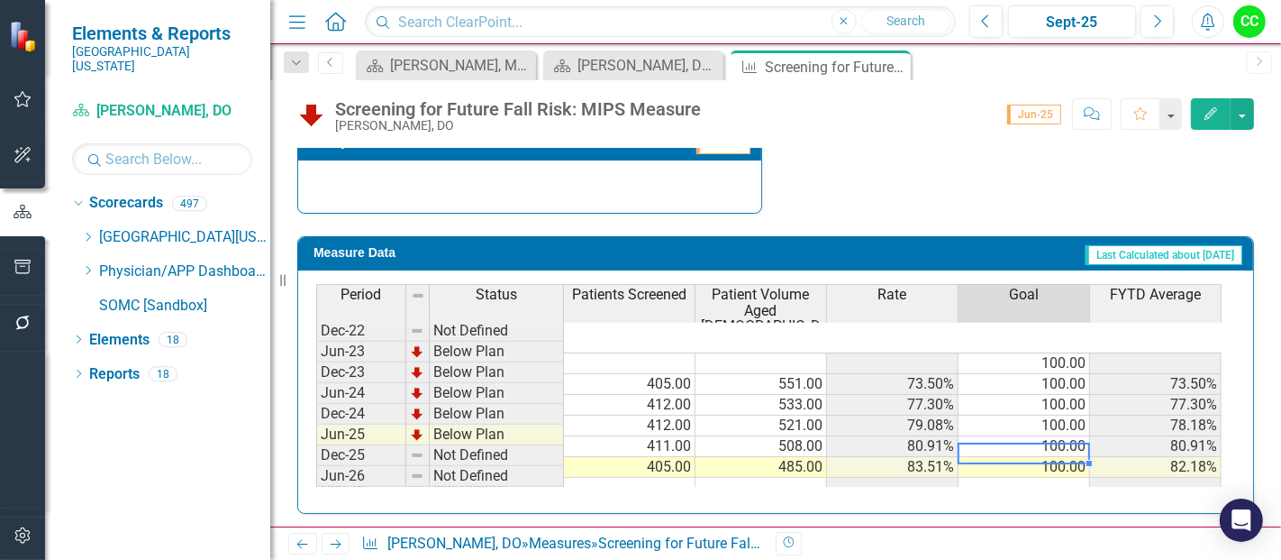
click at [1028, 478] on td at bounding box center [1025, 488] width 132 height 21
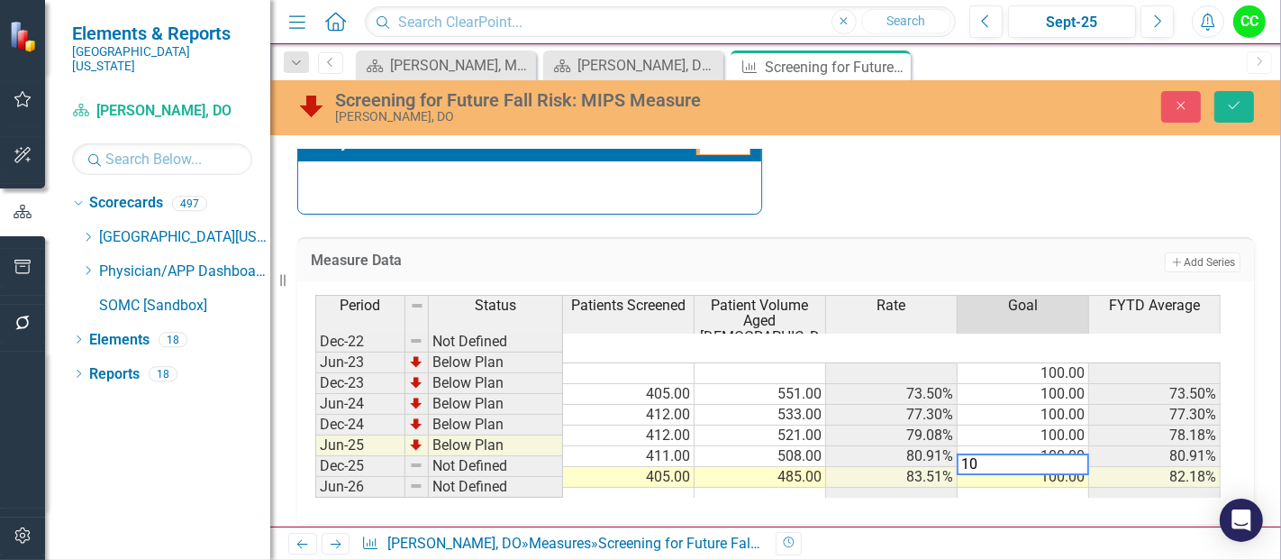
type textarea "100"
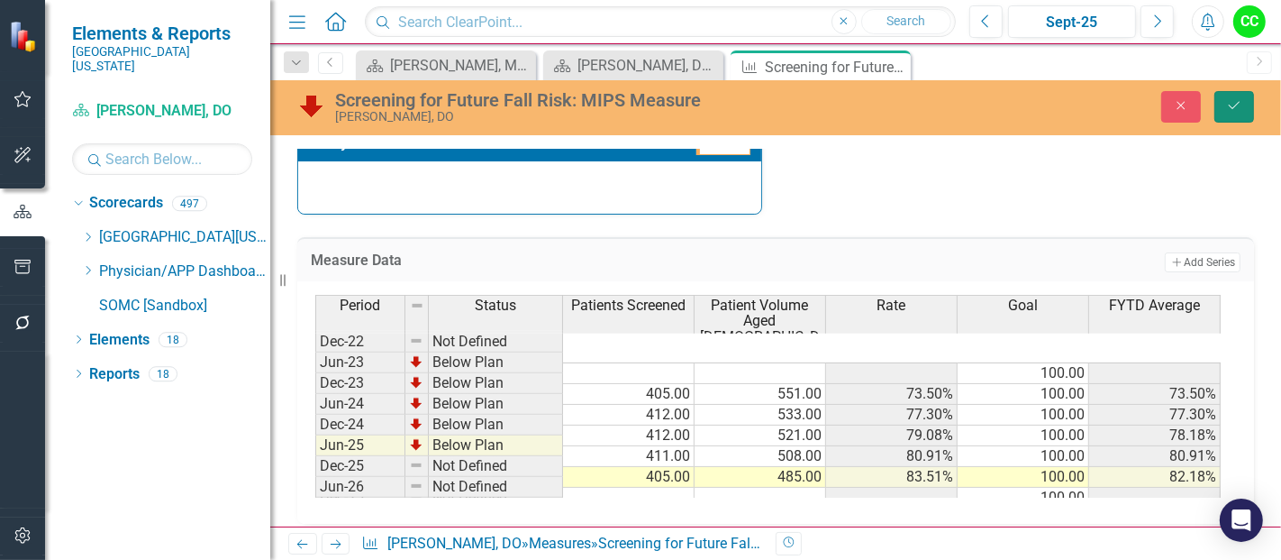
click at [1251, 101] on button "Save" at bounding box center [1235, 107] width 40 height 32
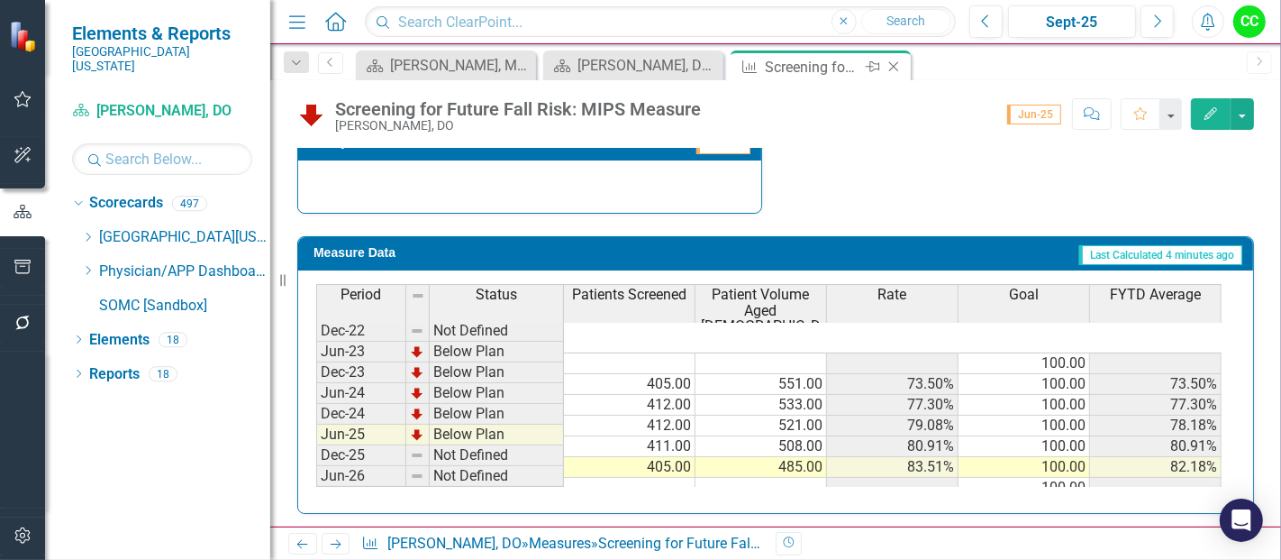
click at [890, 59] on icon "Close" at bounding box center [894, 66] width 18 height 14
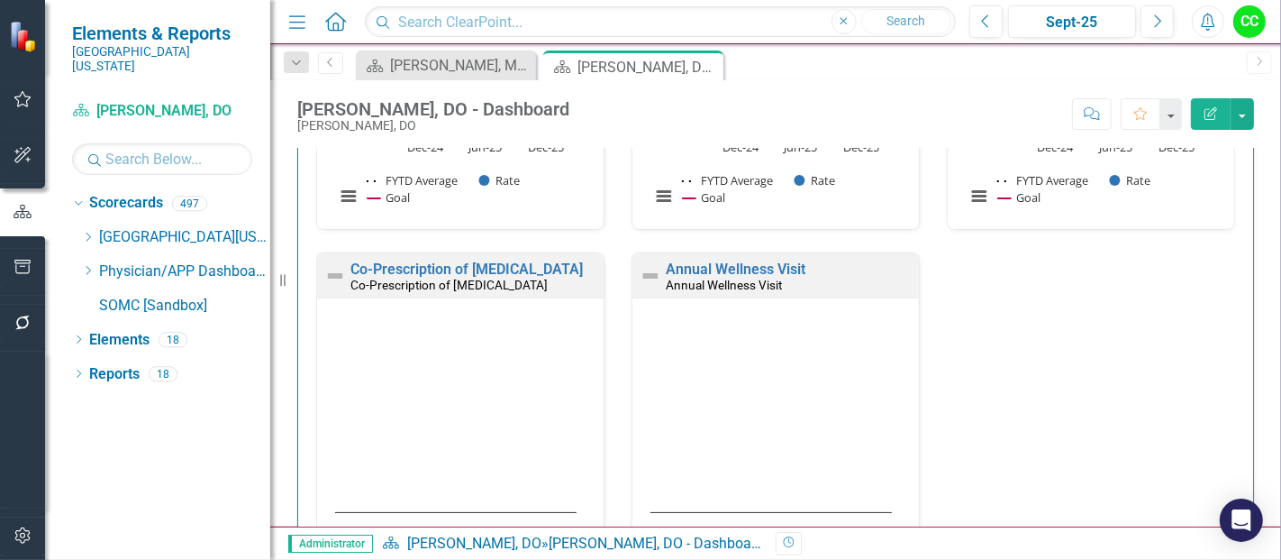
scroll to position [847, 0]
click at [505, 264] on link "Co-Prescription of Naloxone" at bounding box center [467, 268] width 232 height 17
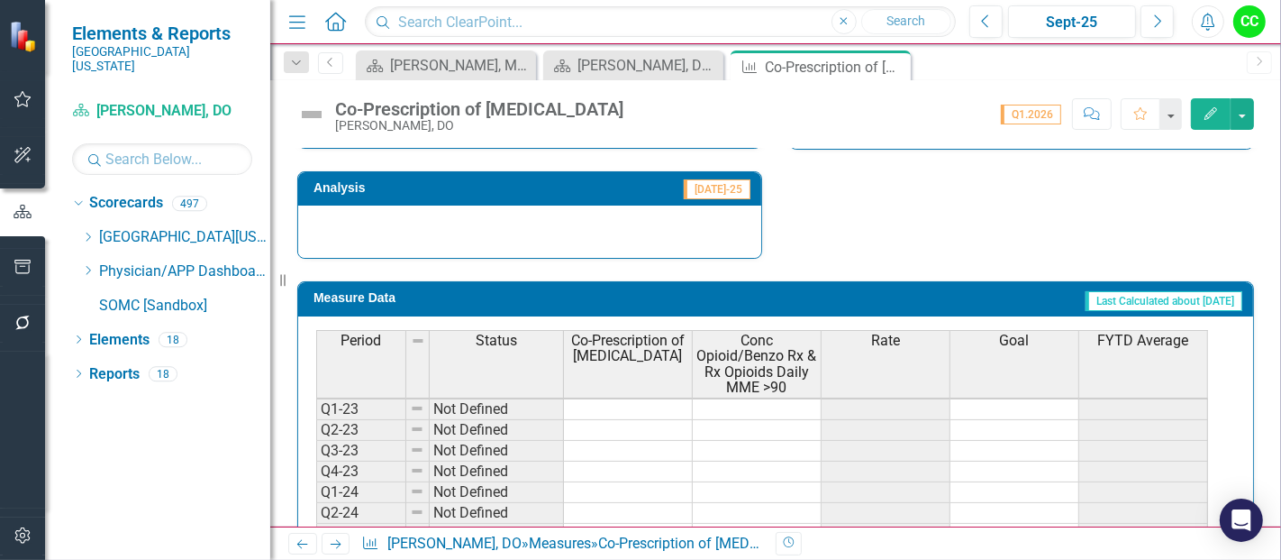
scroll to position [82, 0]
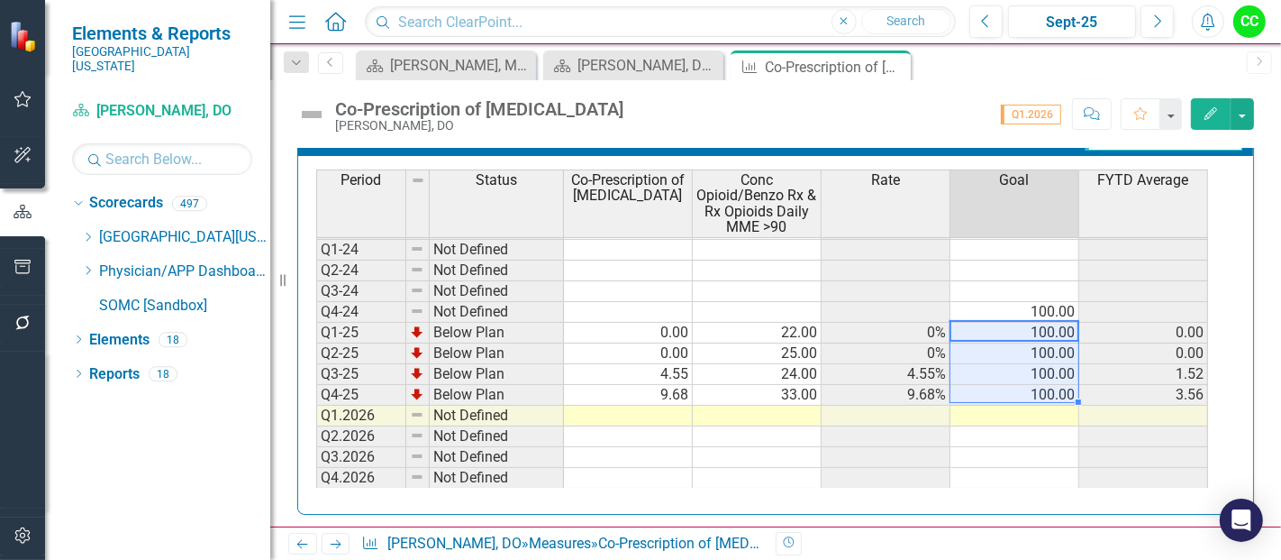
drag, startPoint x: 1034, startPoint y: 326, endPoint x: 1040, endPoint y: 392, distance: 66.0
click at [1040, 392] on tbody "Q1-23 Not Defined Q2-23 Not Defined Q3-23 Not Defined Q4-23 Not Defined Q1-24 N…" at bounding box center [762, 322] width 892 height 332
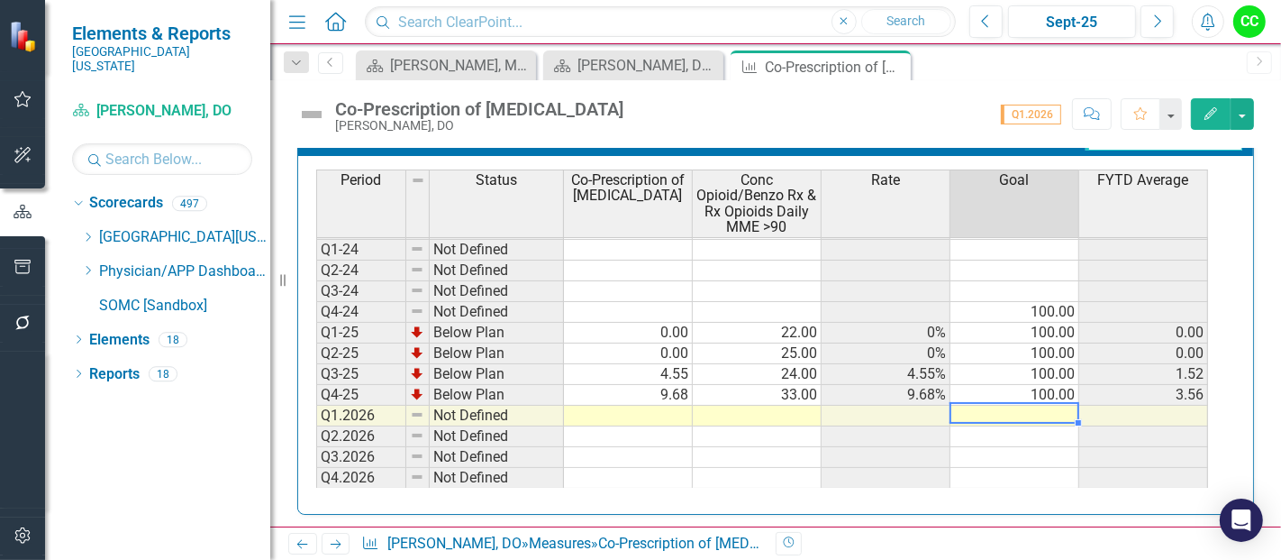
click at [1030, 405] on td at bounding box center [1015, 415] width 129 height 21
type textarea "100"
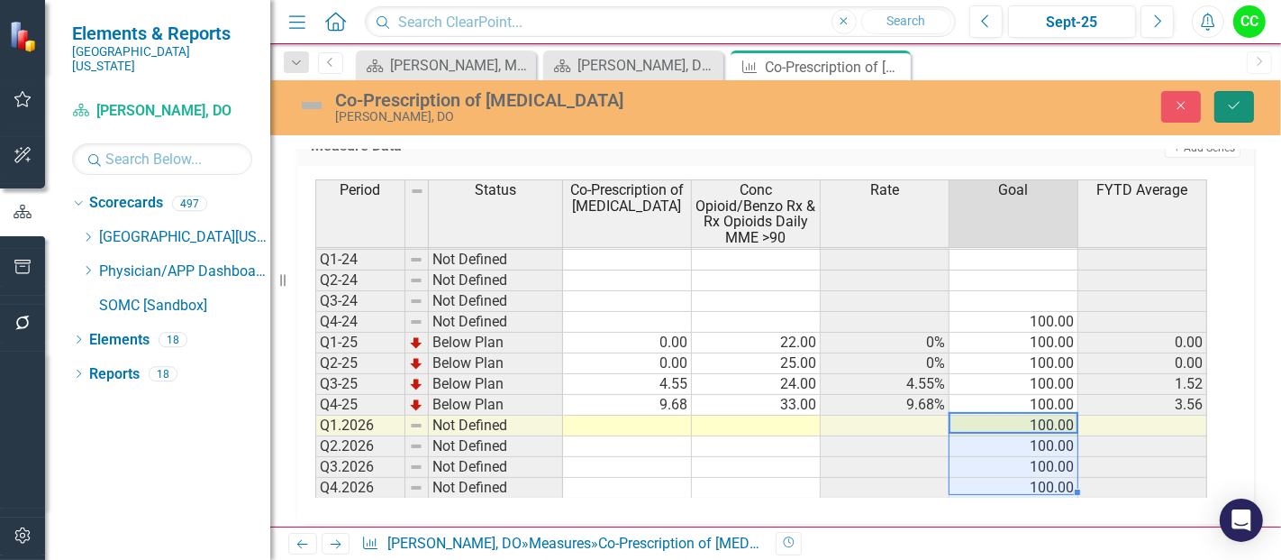
click at [1236, 96] on button "Save" at bounding box center [1235, 107] width 40 height 32
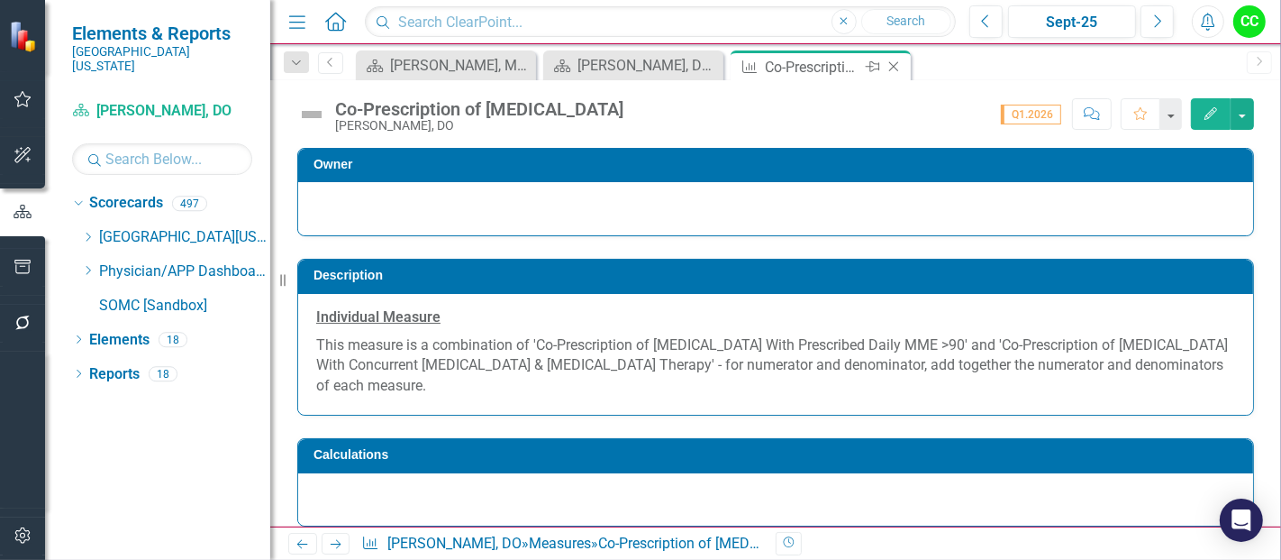
click at [893, 65] on icon at bounding box center [894, 67] width 10 height 10
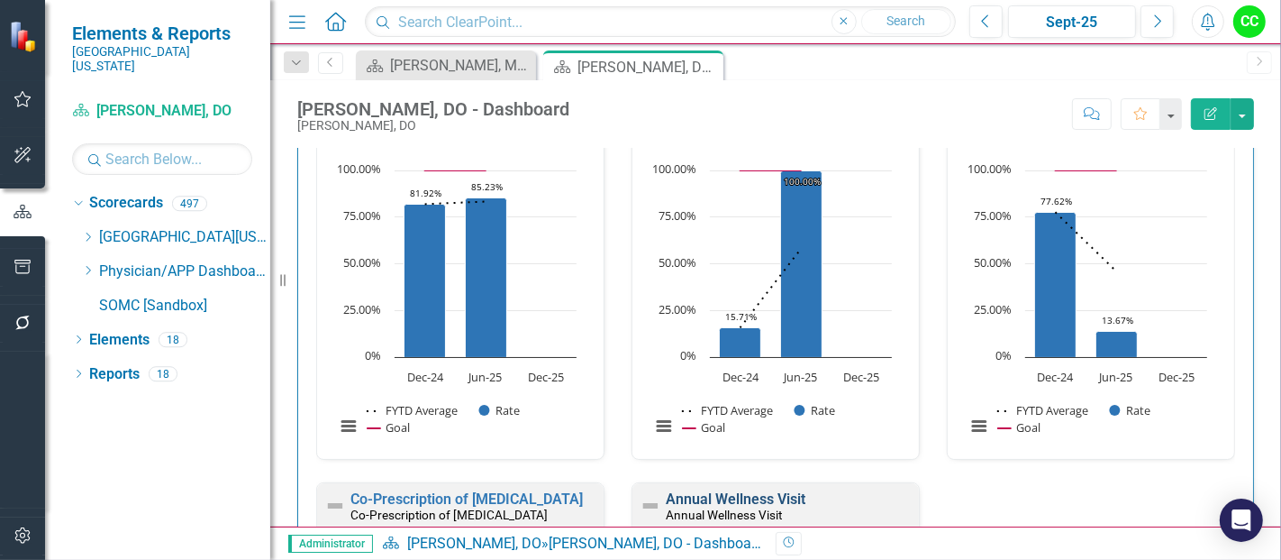
scroll to position [938, 0]
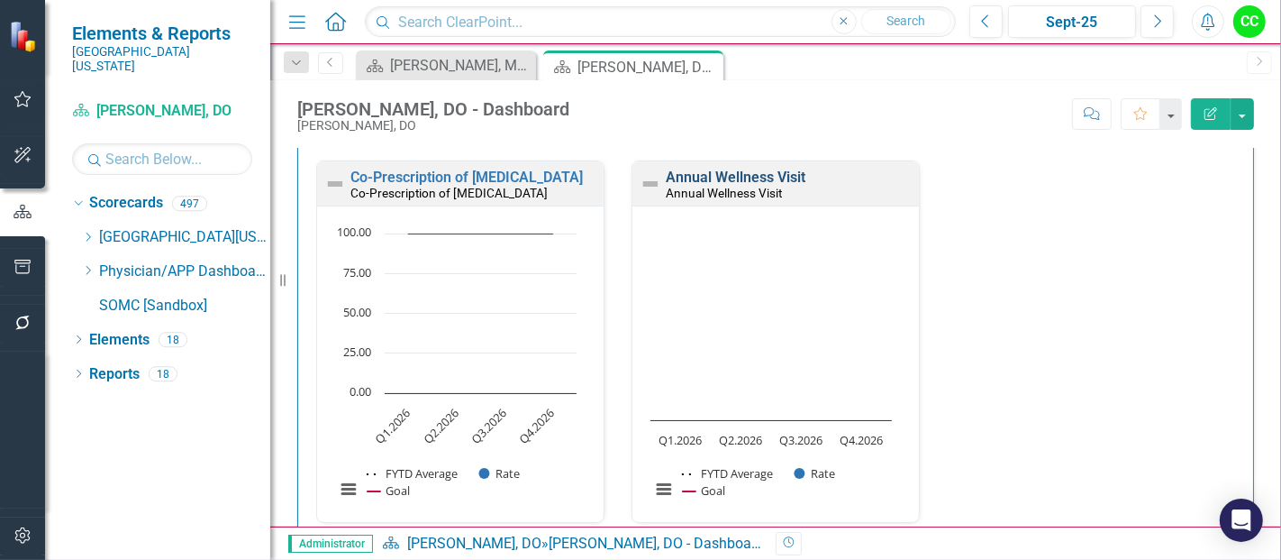
click at [728, 177] on link "Annual Wellness Visit" at bounding box center [736, 176] width 140 height 17
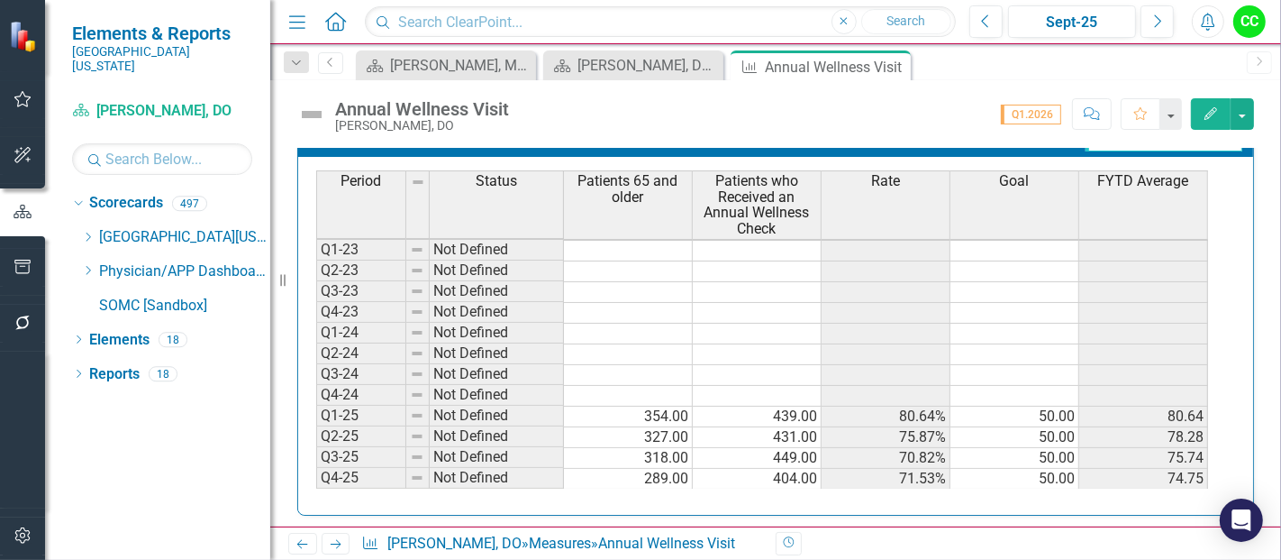
scroll to position [828, 0]
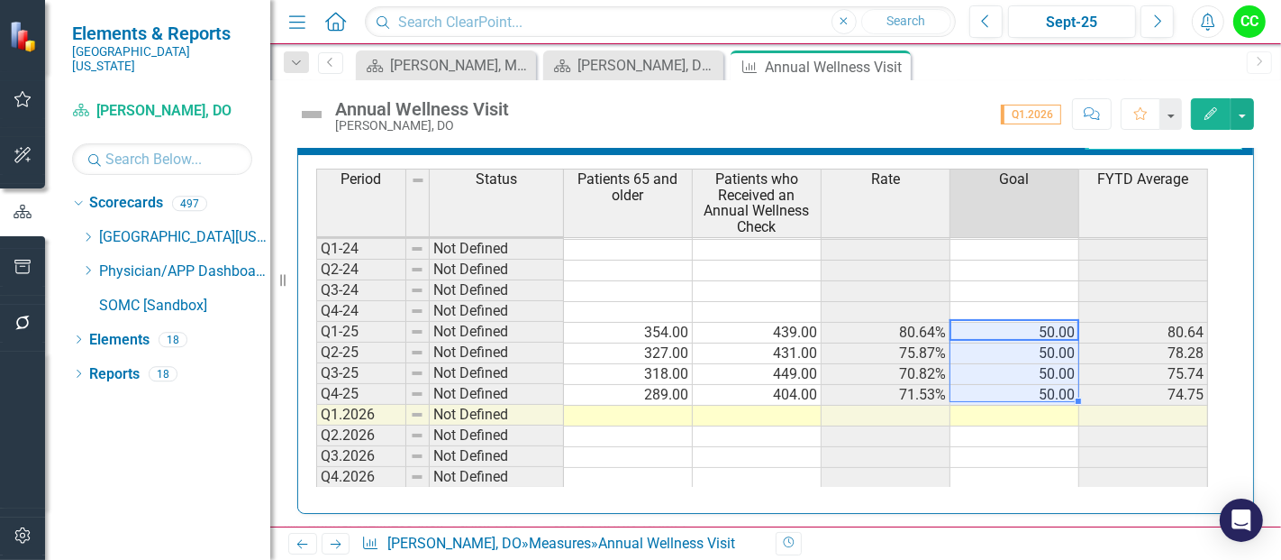
drag, startPoint x: 1036, startPoint y: 331, endPoint x: 1027, endPoint y: 388, distance: 58.4
click at [1027, 388] on tbody "Q1-23 Not Defined Q2-23 Not Defined Q3-23 Not Defined Q4-23 Not Defined Q1-24 N…" at bounding box center [762, 322] width 892 height 332
click at [1016, 412] on td at bounding box center [1015, 415] width 129 height 21
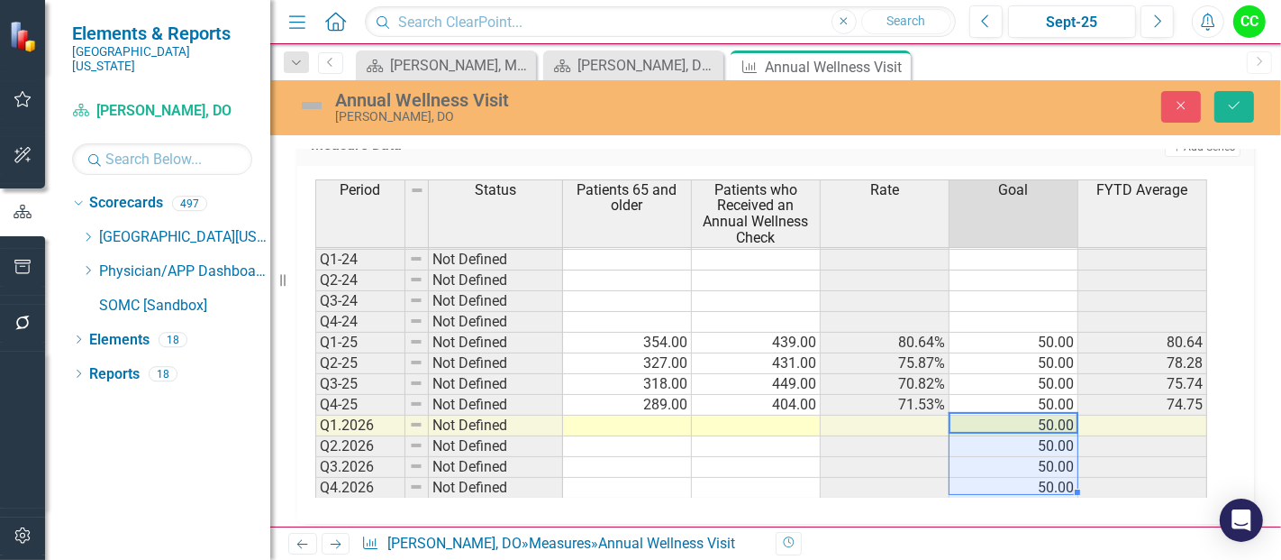
type textarea "50"
click at [1227, 110] on icon "Save" at bounding box center [1234, 105] width 16 height 13
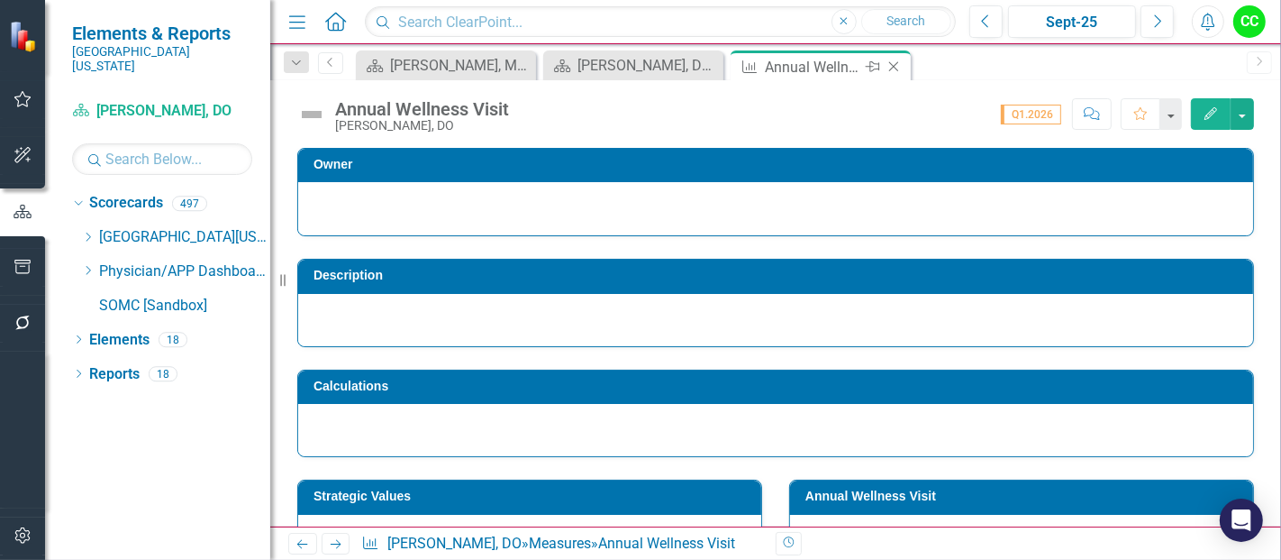
click at [893, 64] on icon "Close" at bounding box center [894, 66] width 18 height 14
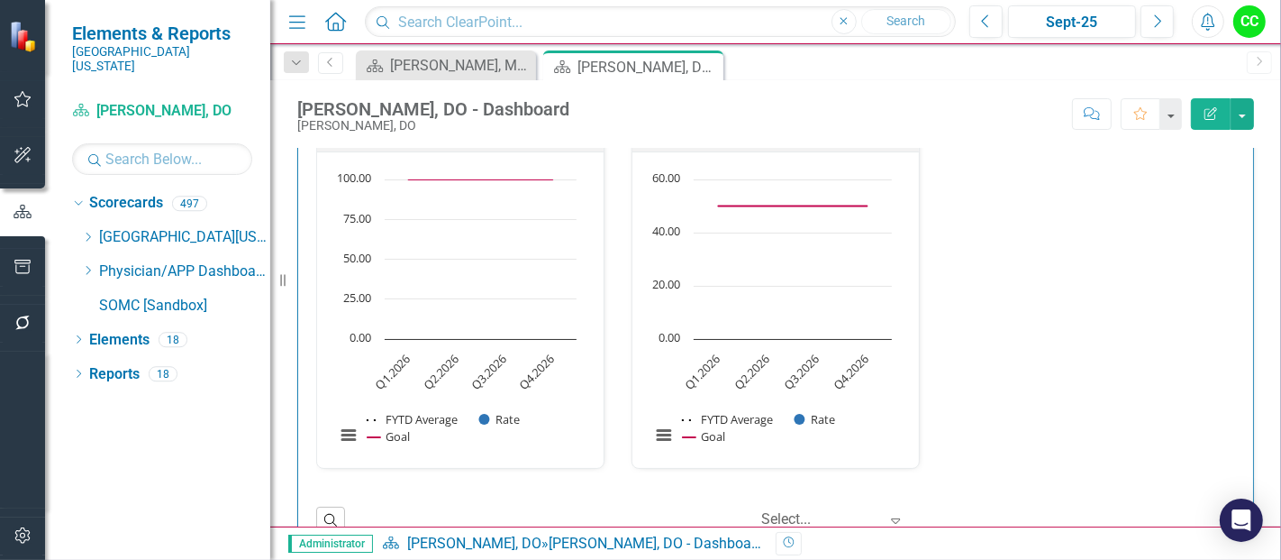
scroll to position [1413, 0]
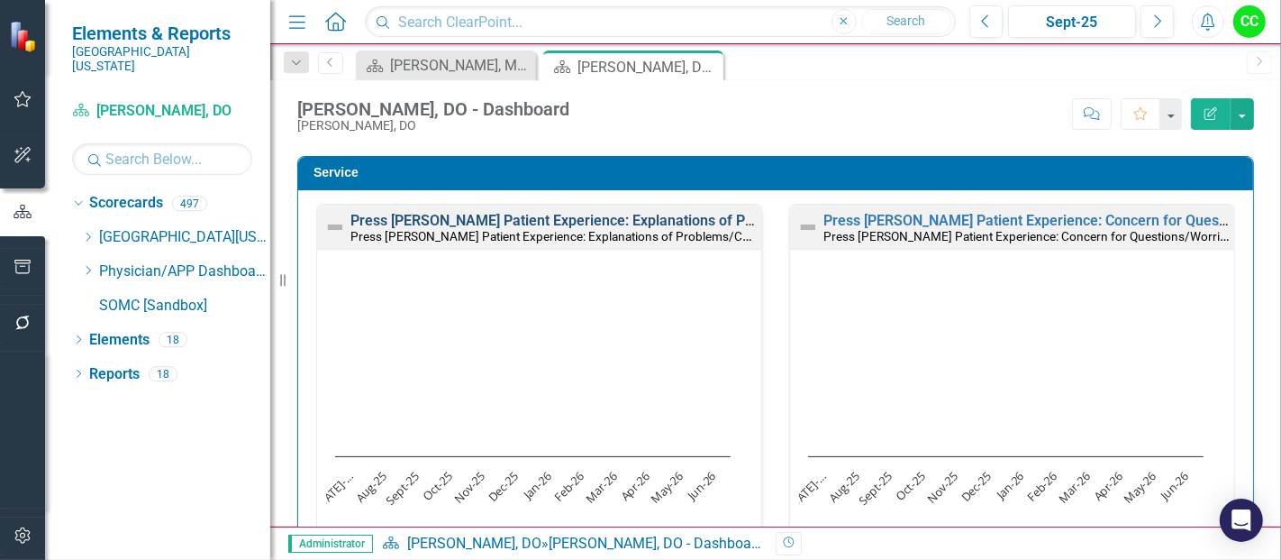
click at [615, 213] on link "Press [PERSON_NAME] Patient Experience: Explanations of Problems/Condition" at bounding box center [608, 220] width 515 height 17
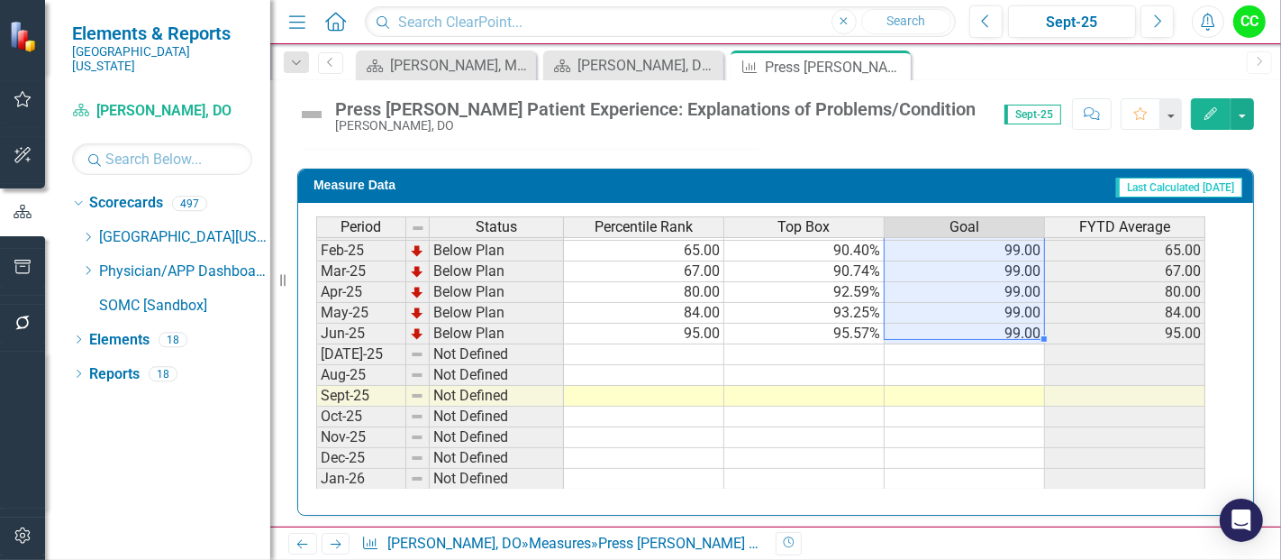
drag, startPoint x: 1014, startPoint y: 250, endPoint x: 1009, endPoint y: 317, distance: 66.8
click at [1009, 317] on tbody "Sep-23 Below Plan 60.00 88.65% 99.00 60.00 Oct-23 Below Plan 63.00 89.25% 99.00…" at bounding box center [760, 208] width 889 height 643
click at [997, 351] on td at bounding box center [965, 354] width 160 height 21
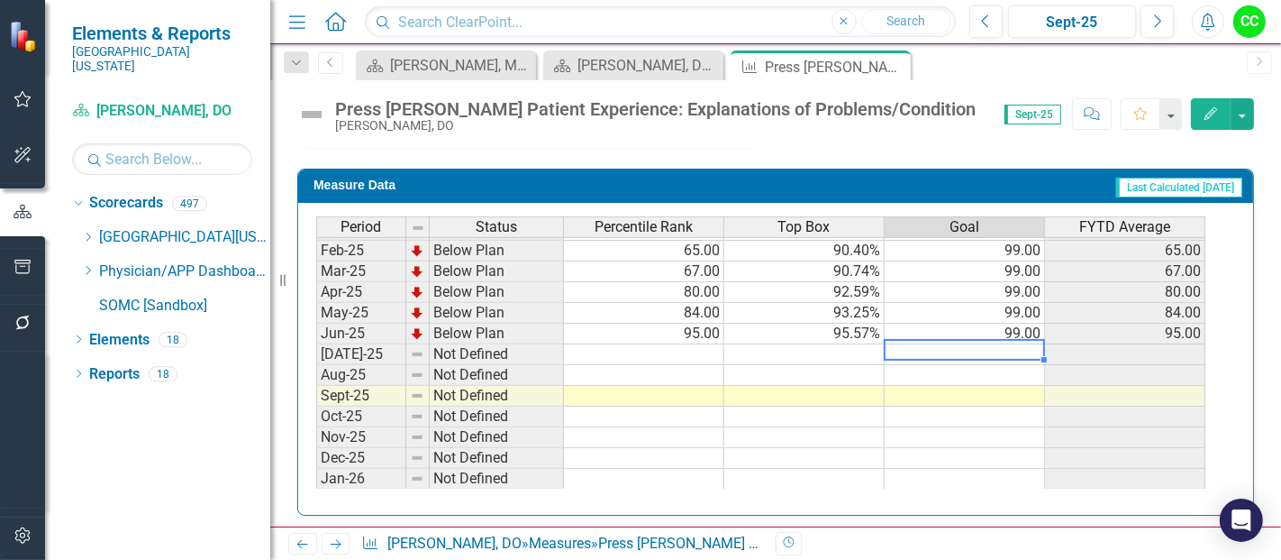
type textarea "99"
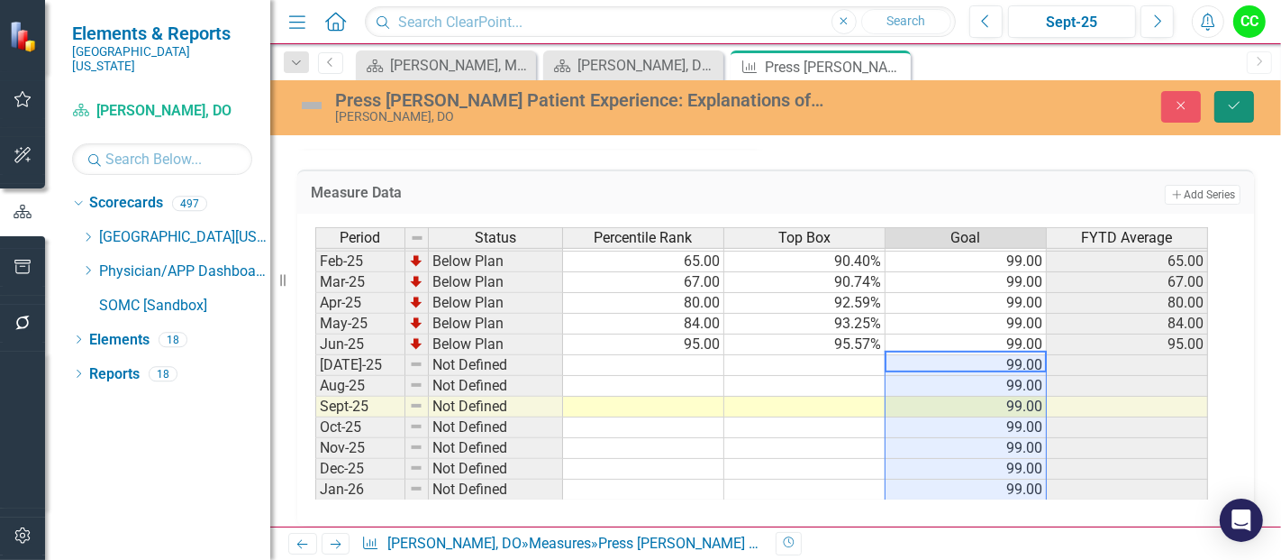
click at [1237, 116] on button "Save" at bounding box center [1235, 107] width 40 height 32
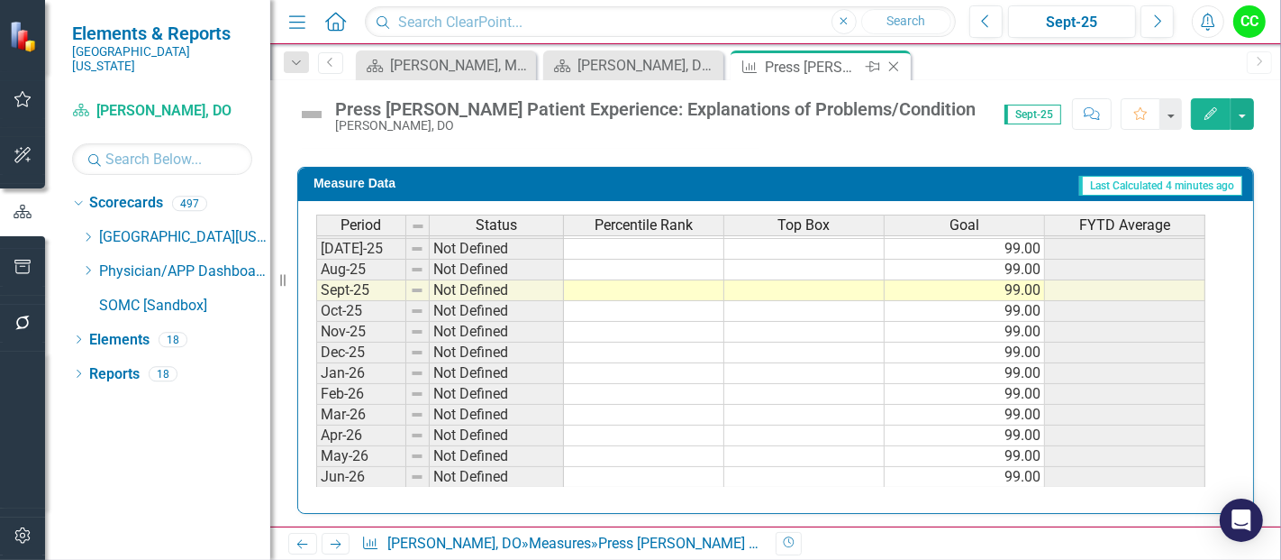
click at [893, 68] on icon "Close" at bounding box center [894, 66] width 18 height 14
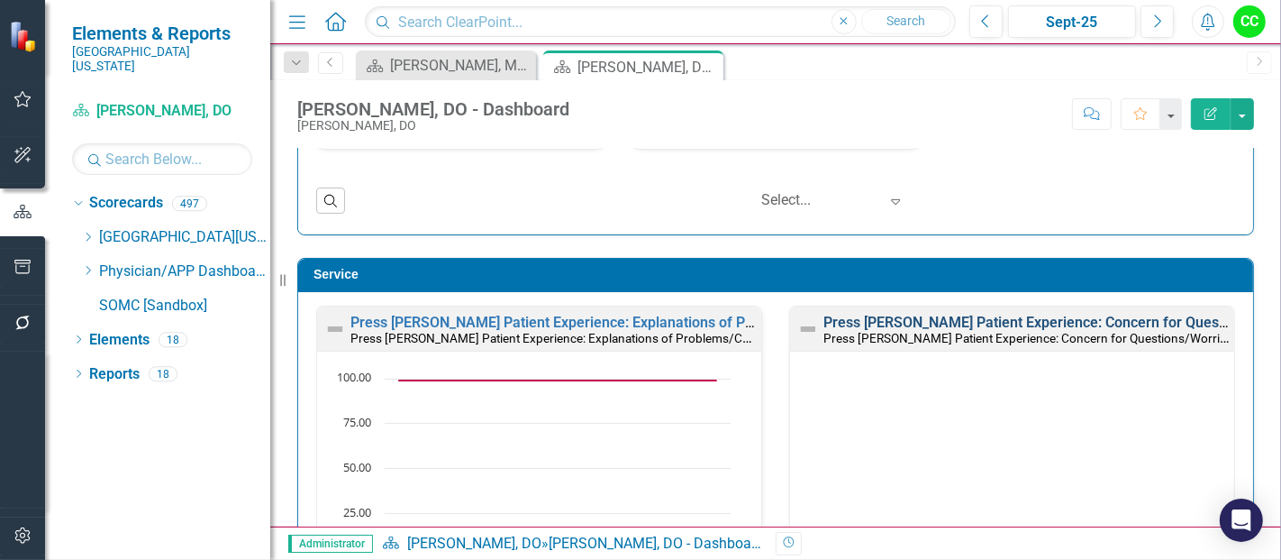
click at [1066, 314] on link "Press [PERSON_NAME] Patient Experience: Concern for Questions/Worries" at bounding box center [1065, 322] width 483 height 17
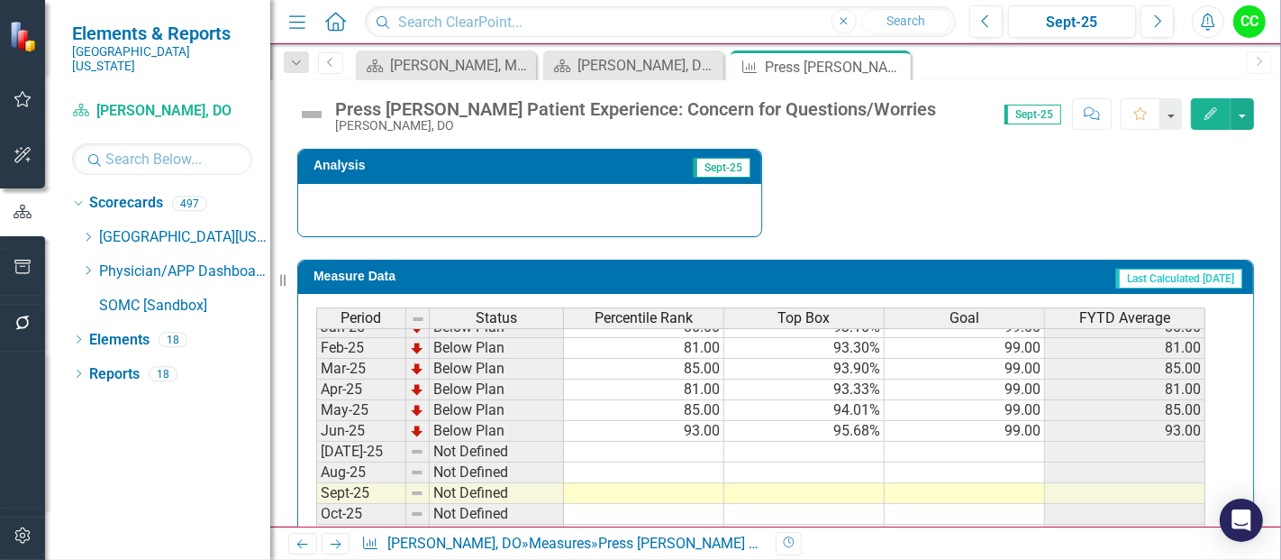
click at [1015, 439] on tbody "Sep-23 Below Plan 47.00 87.63% 99.00 47.00 Oct-23 Below Plan 50.00 88.24% 99.00…" at bounding box center [760, 306] width 889 height 643
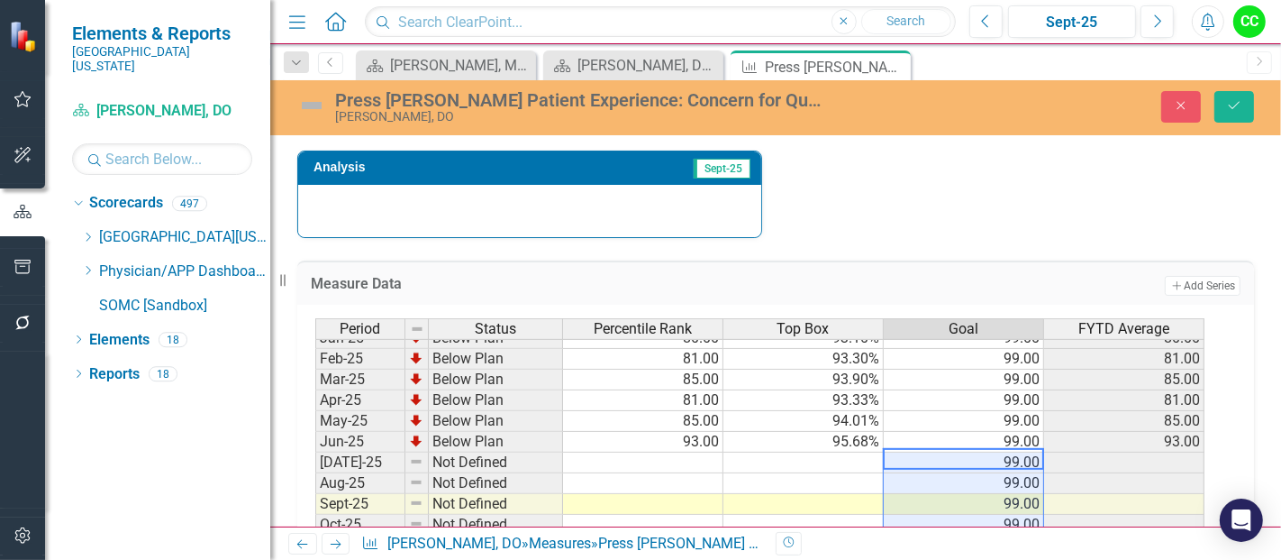
type textarea "99"
click at [1220, 117] on button "Save" at bounding box center [1235, 107] width 40 height 32
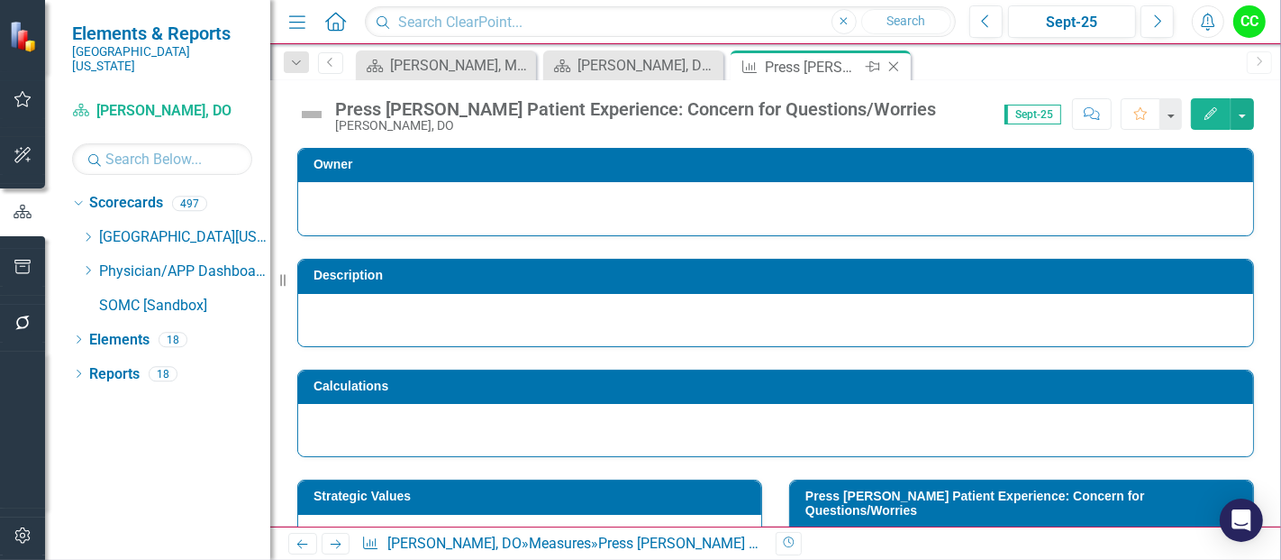
click at [893, 68] on icon "Close" at bounding box center [894, 66] width 18 height 14
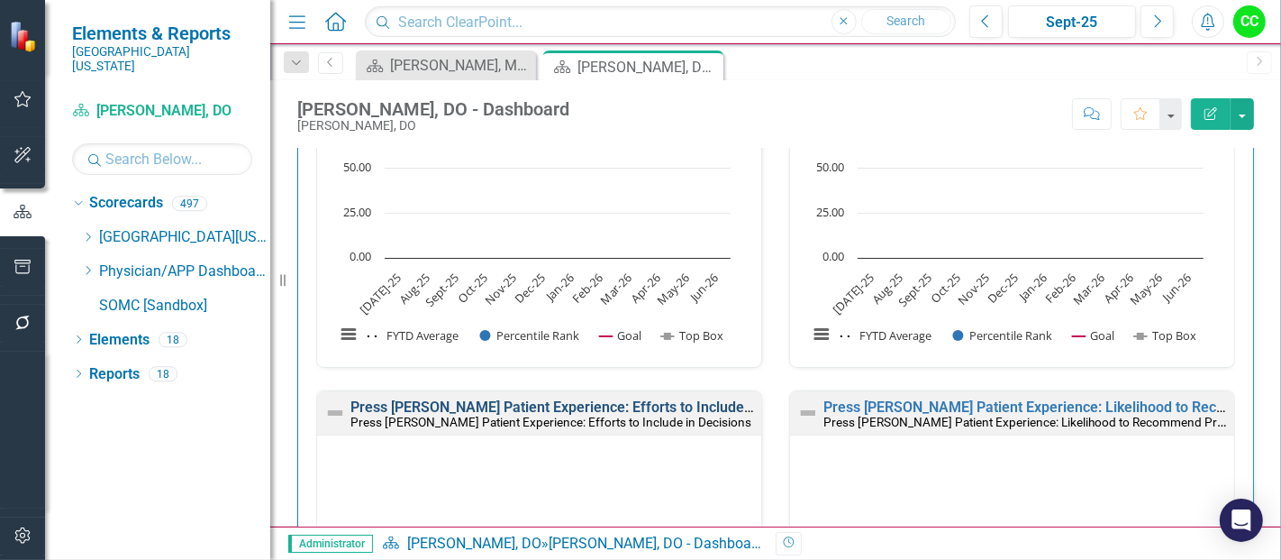
click at [655, 402] on link "Press [PERSON_NAME] Patient Experience: Efforts to Include in Decisions" at bounding box center [588, 406] width 475 height 17
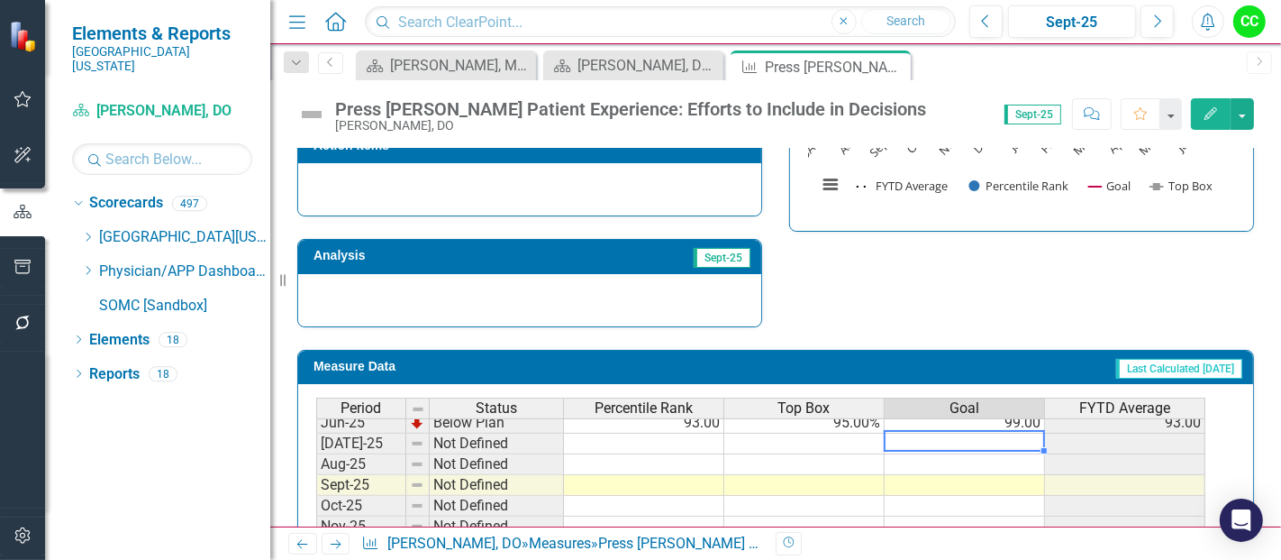
click at [1026, 434] on tbody "Jun-24 Below Plan 54.00 88.17% 99.00 54.00 Jul-24 Below Plan 62.00 89.30% 99.00…" at bounding box center [760, 422] width 889 height 519
type textarea "99"
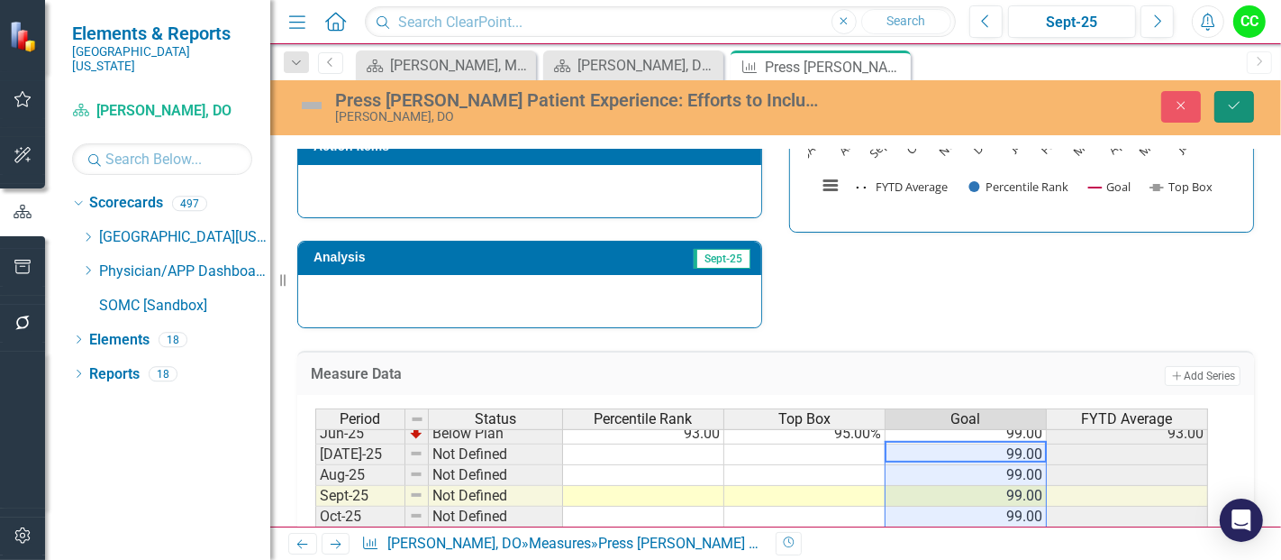
click at [1243, 102] on button "Save" at bounding box center [1235, 107] width 40 height 32
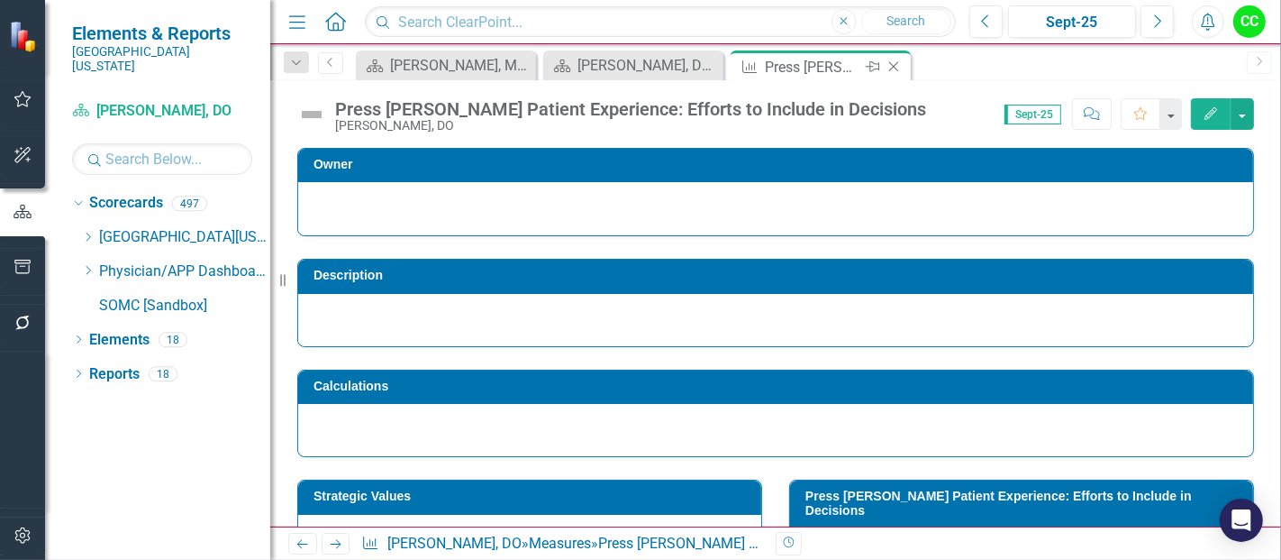
click at [889, 65] on icon "Close" at bounding box center [894, 66] width 18 height 14
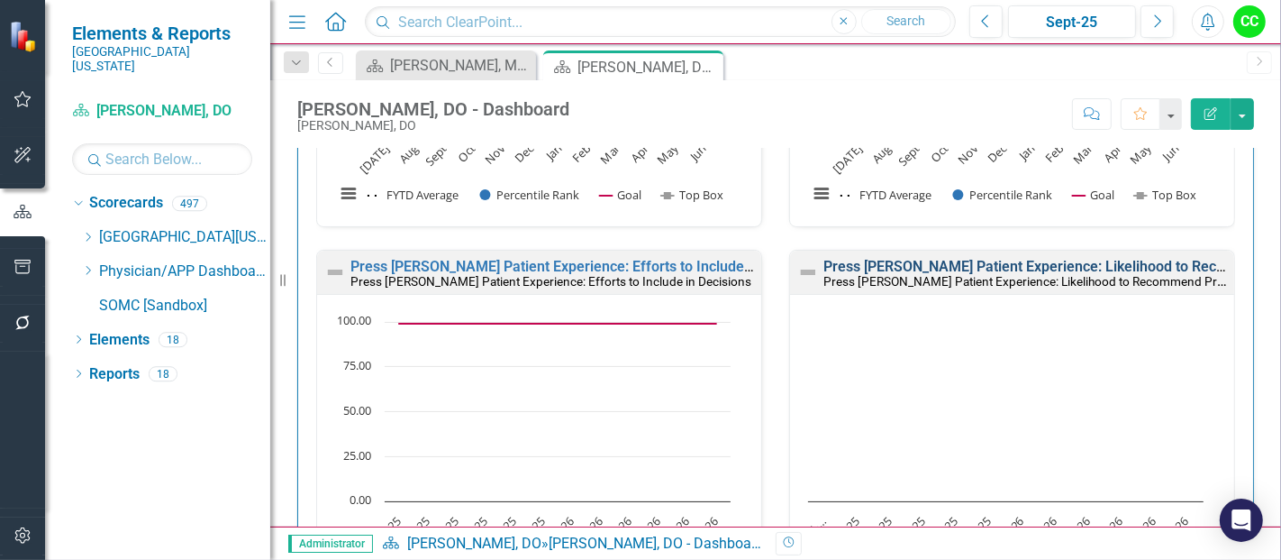
click at [1058, 258] on link "Press [PERSON_NAME] Patient Experience: Likelihood to Recommend Provider" at bounding box center [1078, 266] width 509 height 17
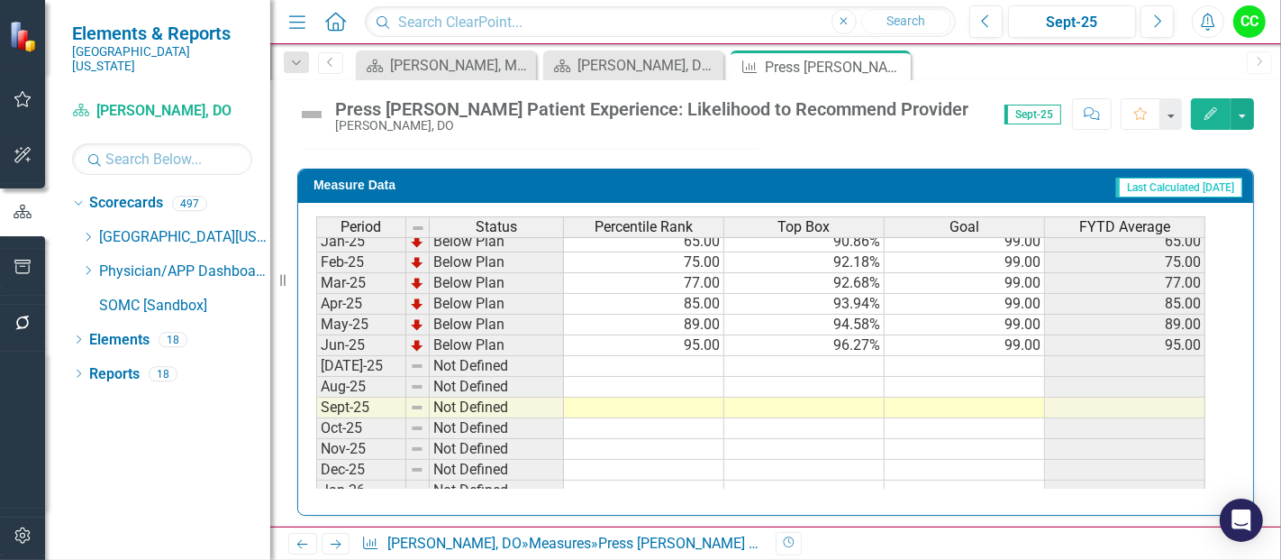
click at [1011, 357] on tbody "Jul-23 Below Plan 42.00 86.74% 99.00 42.00 Aug-23 Below Plan 46.00 87.50% 99.00…" at bounding box center [760, 190] width 889 height 664
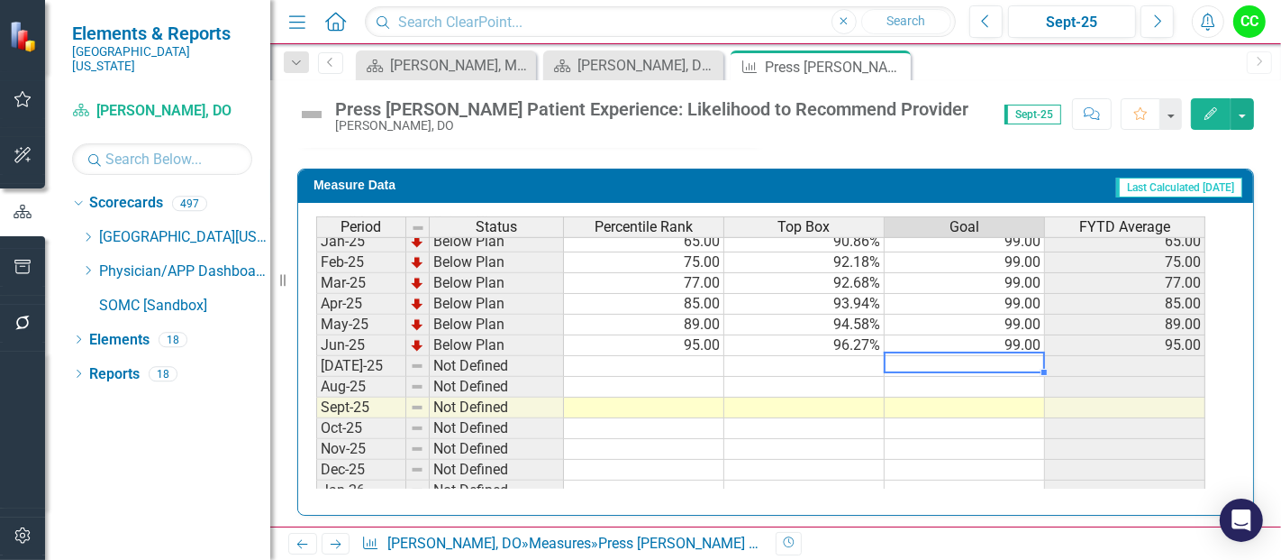
type textarea "99"
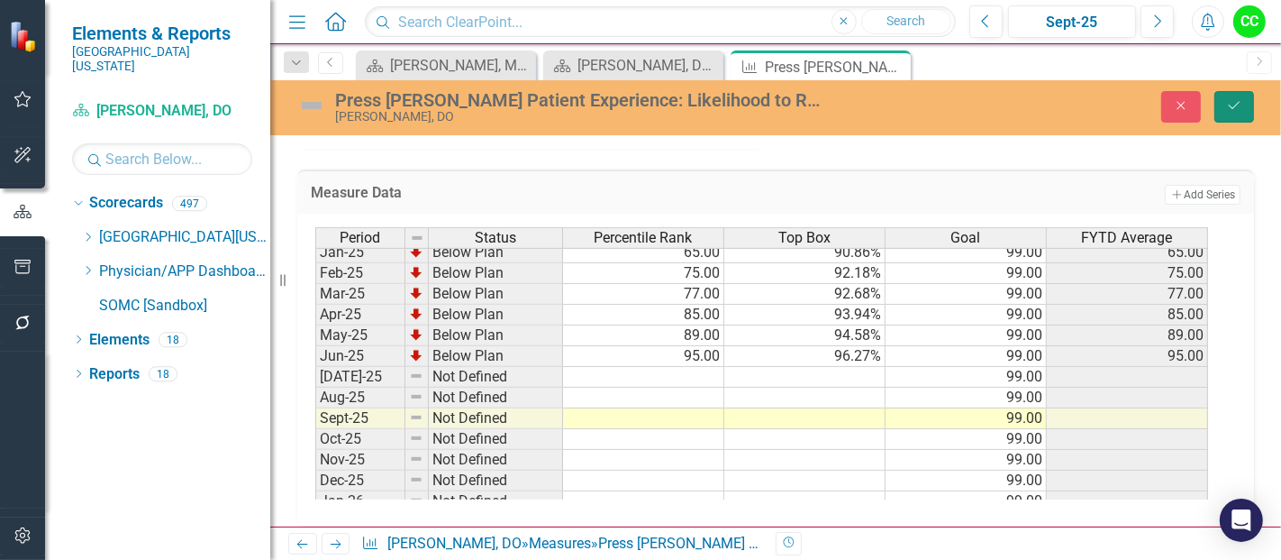
click at [1232, 108] on icon "Save" at bounding box center [1234, 105] width 16 height 13
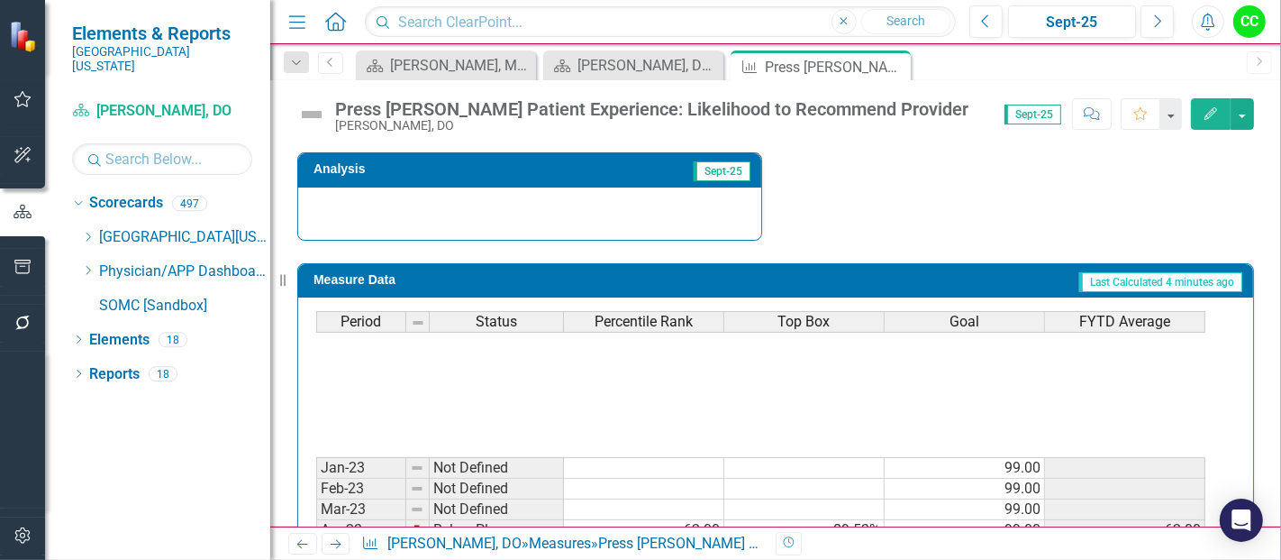
scroll to position [782, 0]
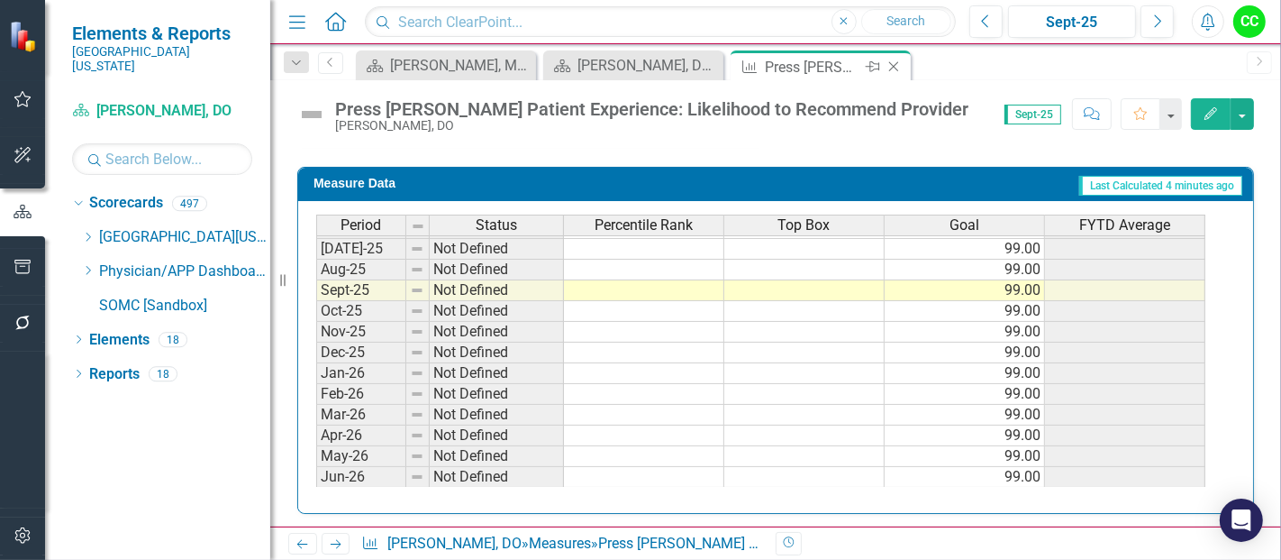
click at [893, 64] on icon "Close" at bounding box center [894, 66] width 18 height 14
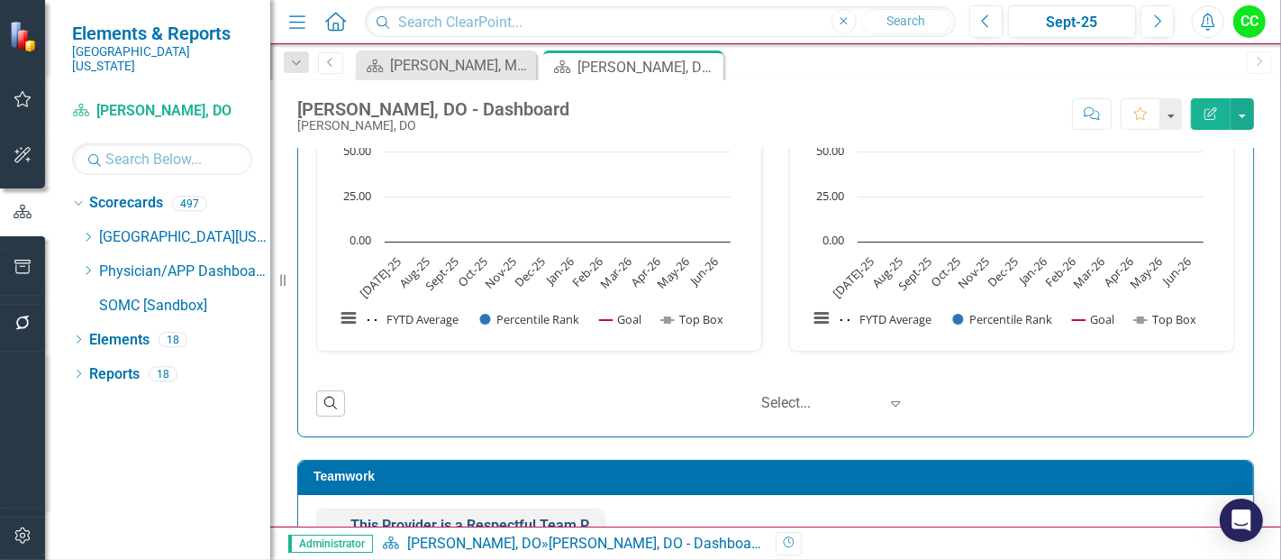
click at [542, 516] on link "This Provider is a Respectful Team Player" at bounding box center [486, 524] width 271 height 17
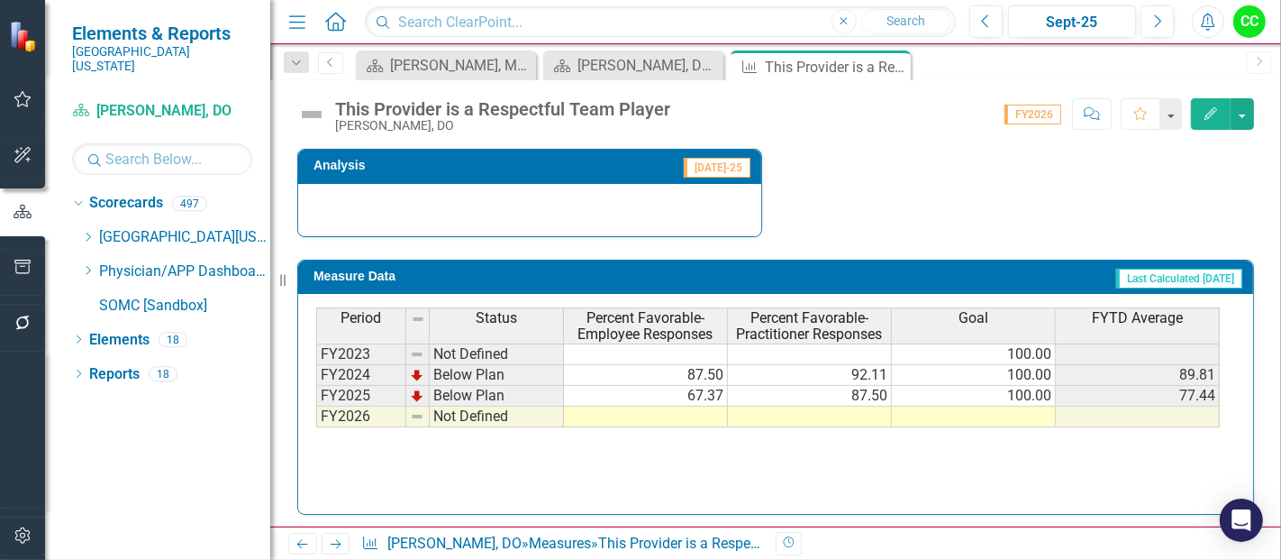
click at [1014, 413] on td at bounding box center [974, 416] width 164 height 21
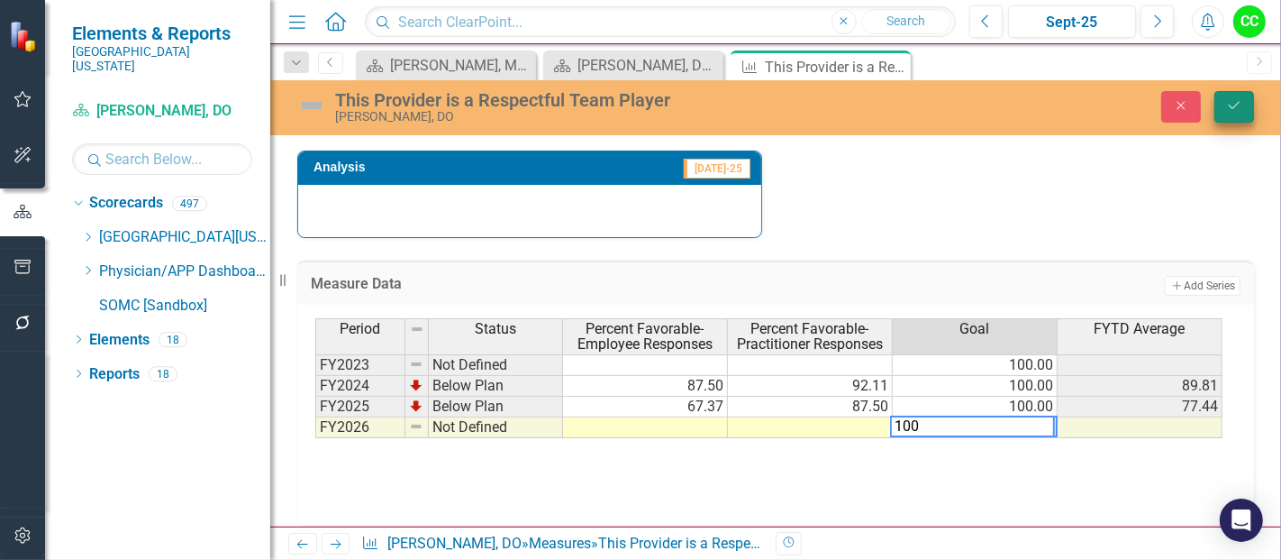
type textarea "100"
click at [1228, 91] on button "Save" at bounding box center [1235, 107] width 40 height 32
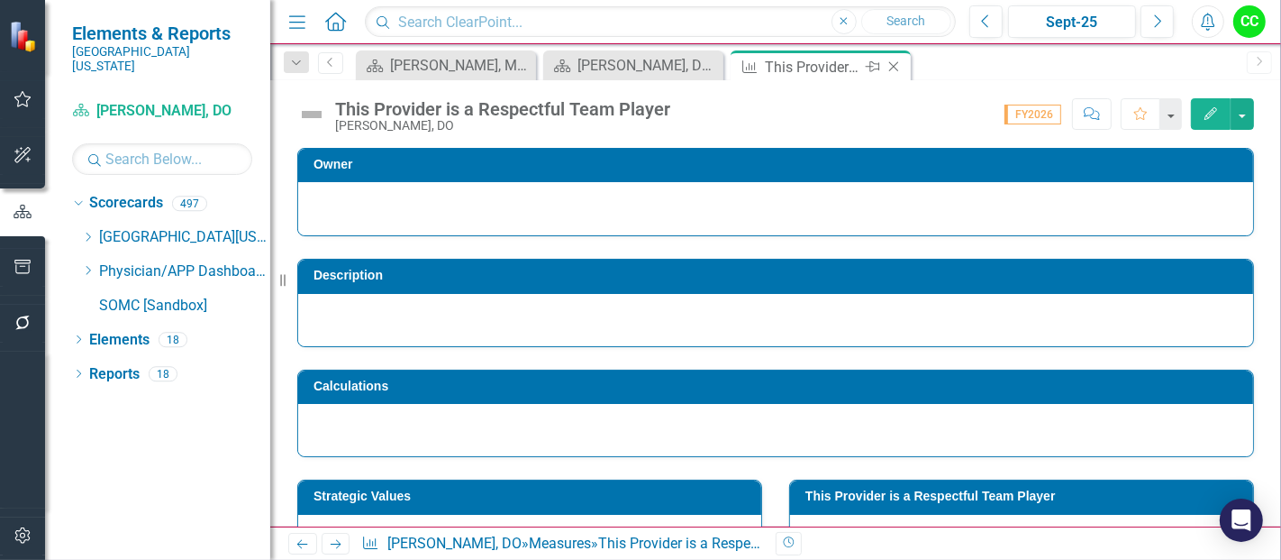
click at [893, 68] on icon "Close" at bounding box center [894, 66] width 18 height 14
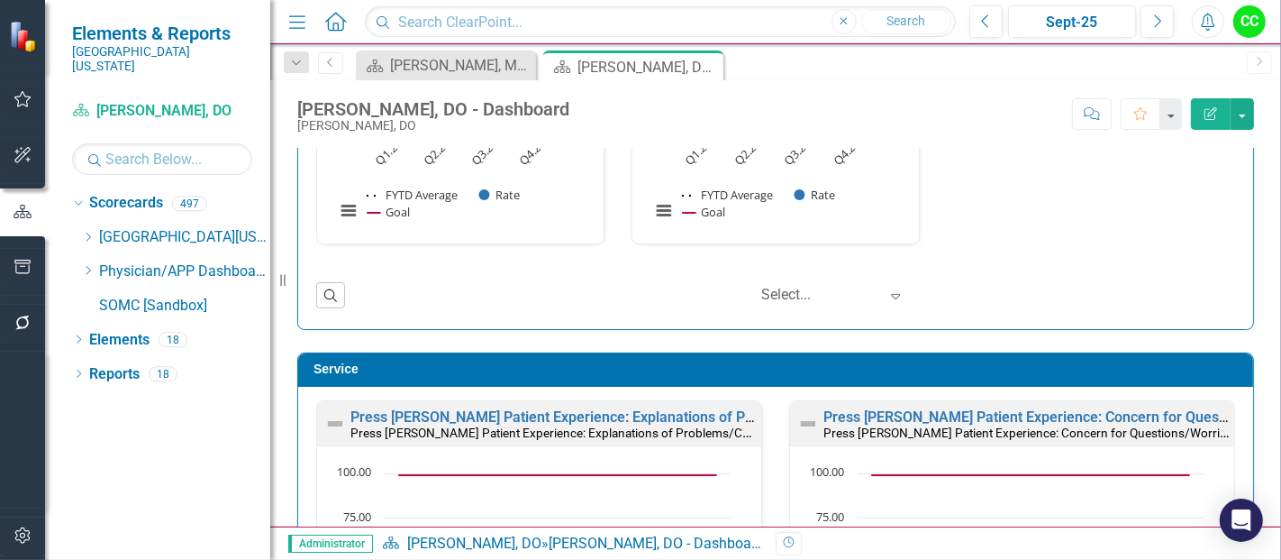
scroll to position [2340, 0]
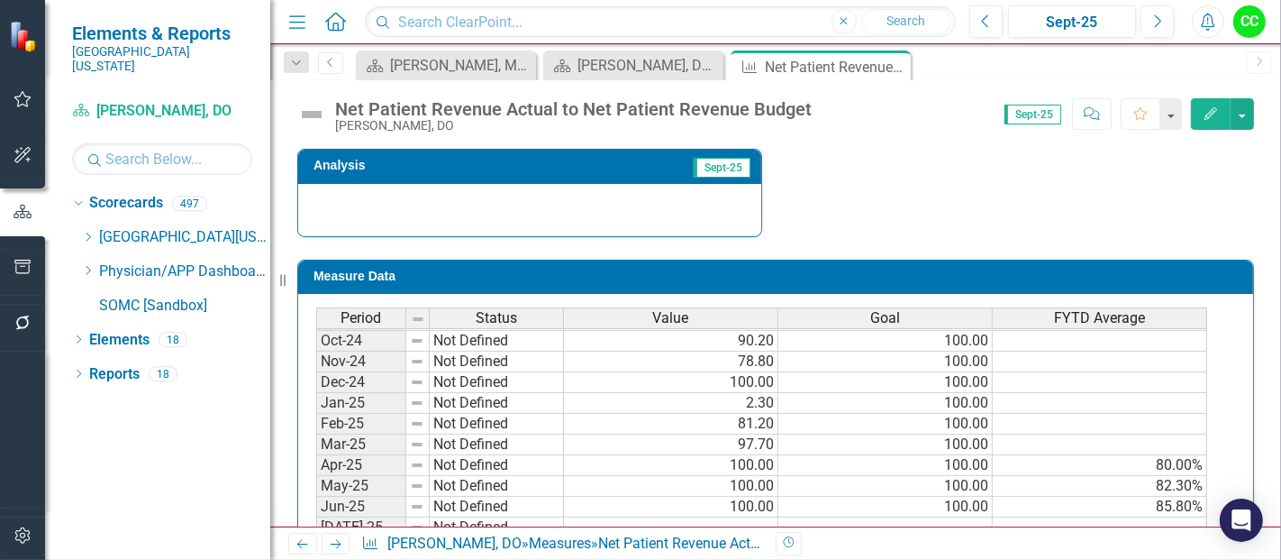
scroll to position [557, 0]
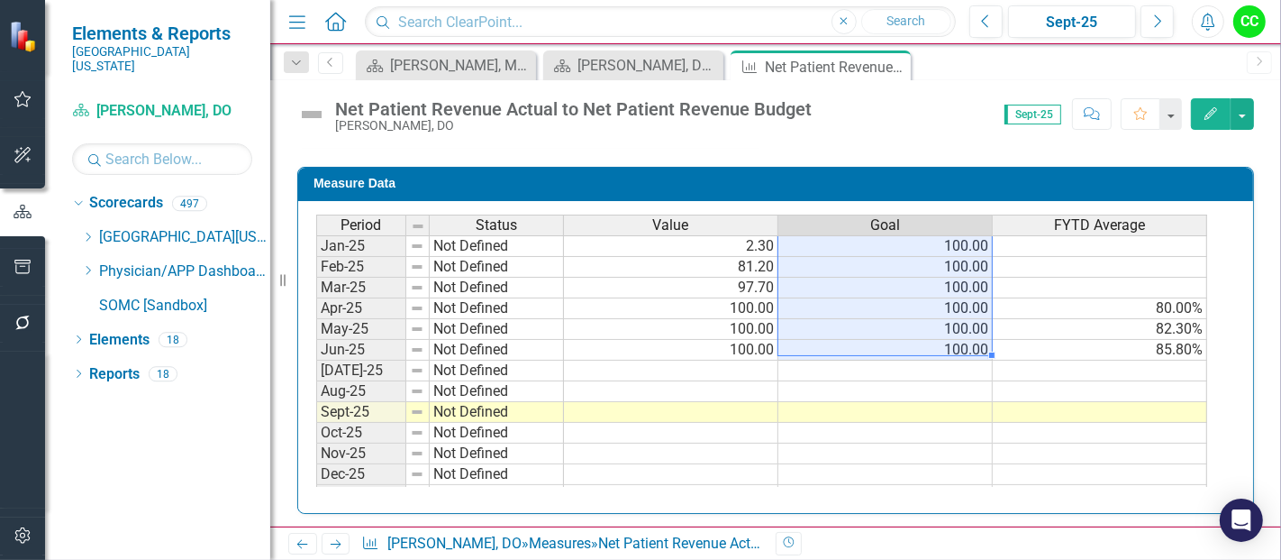
drag, startPoint x: 952, startPoint y: 248, endPoint x: 957, endPoint y: 336, distance: 88.4
click at [957, 336] on tbody "Sep-23 Not Defined Oct-23 Not Defined Nov-23 Not Defined Dec-23 Not Defined Jan…" at bounding box center [761, 225] width 891 height 643
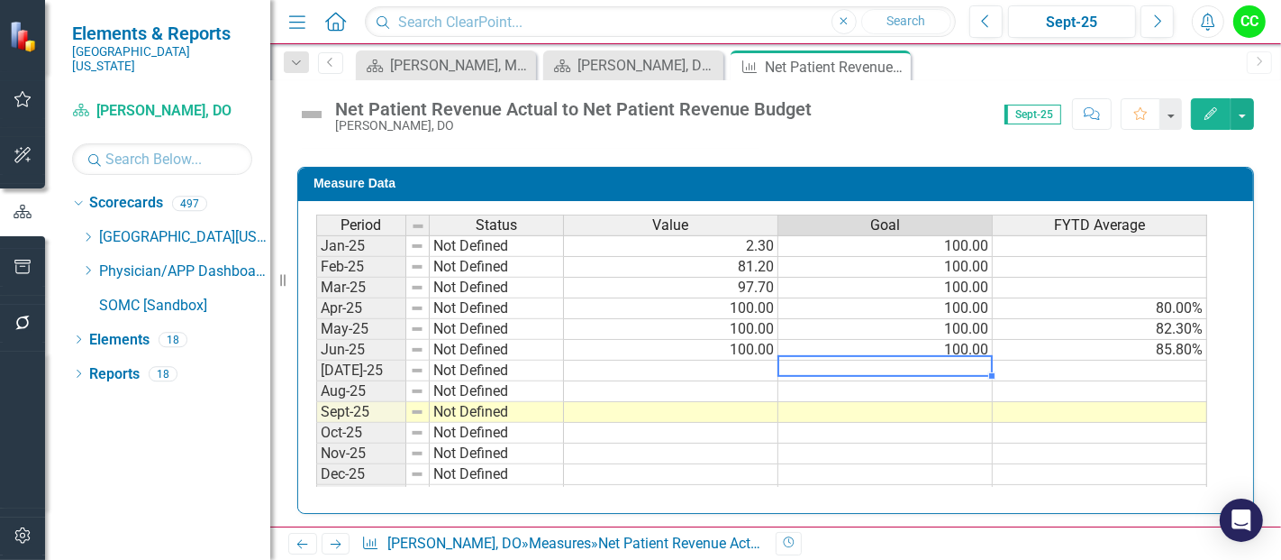
click at [942, 360] on td at bounding box center [886, 370] width 214 height 21
type textarea "100"
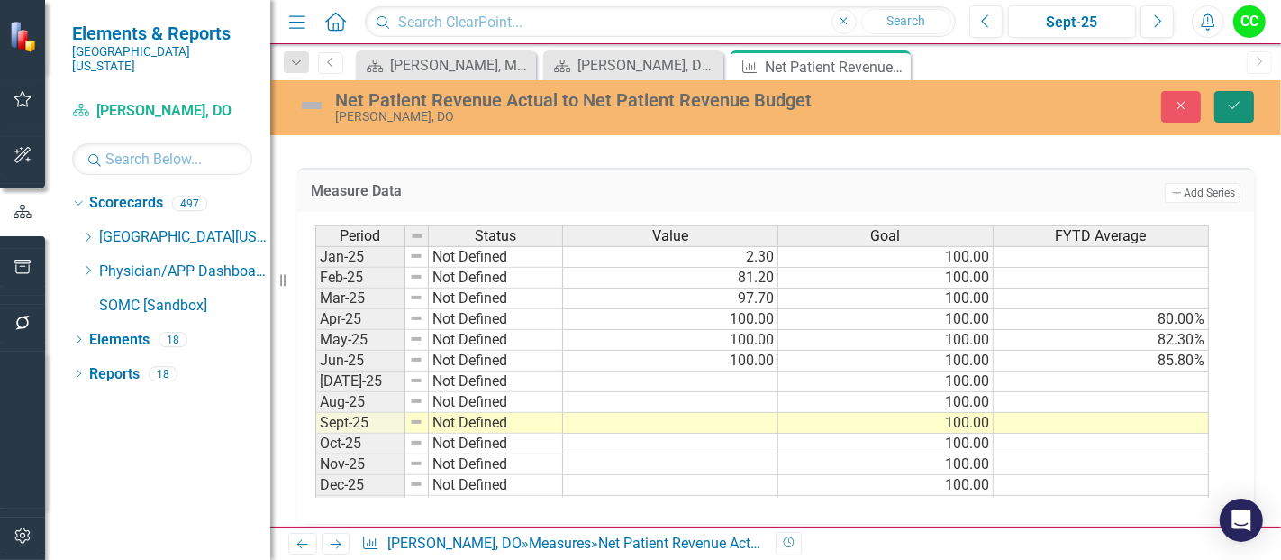
click at [1239, 106] on icon "Save" at bounding box center [1234, 105] width 16 height 13
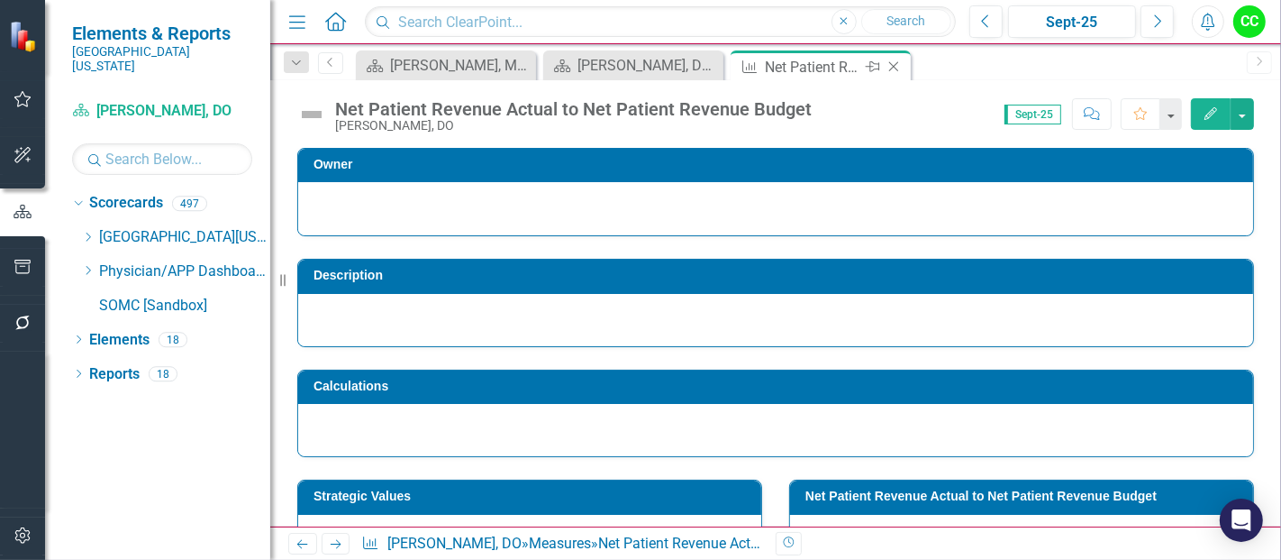
click at [890, 67] on icon "Close" at bounding box center [894, 66] width 18 height 14
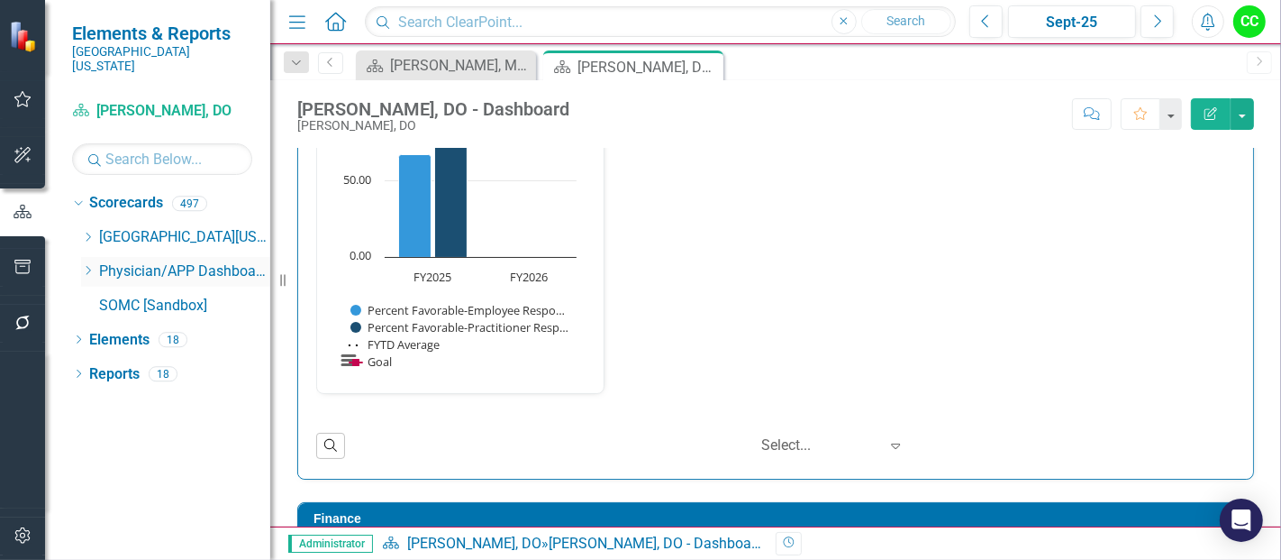
click at [90, 265] on icon "Dropdown" at bounding box center [88, 270] width 14 height 11
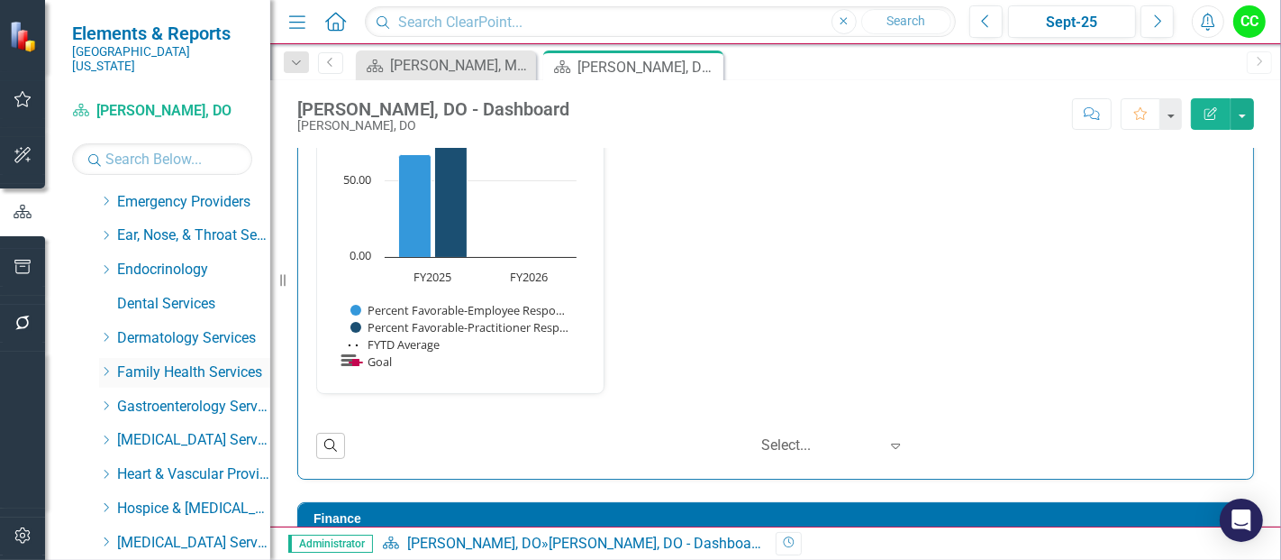
click at [102, 366] on icon "Dropdown" at bounding box center [106, 371] width 14 height 11
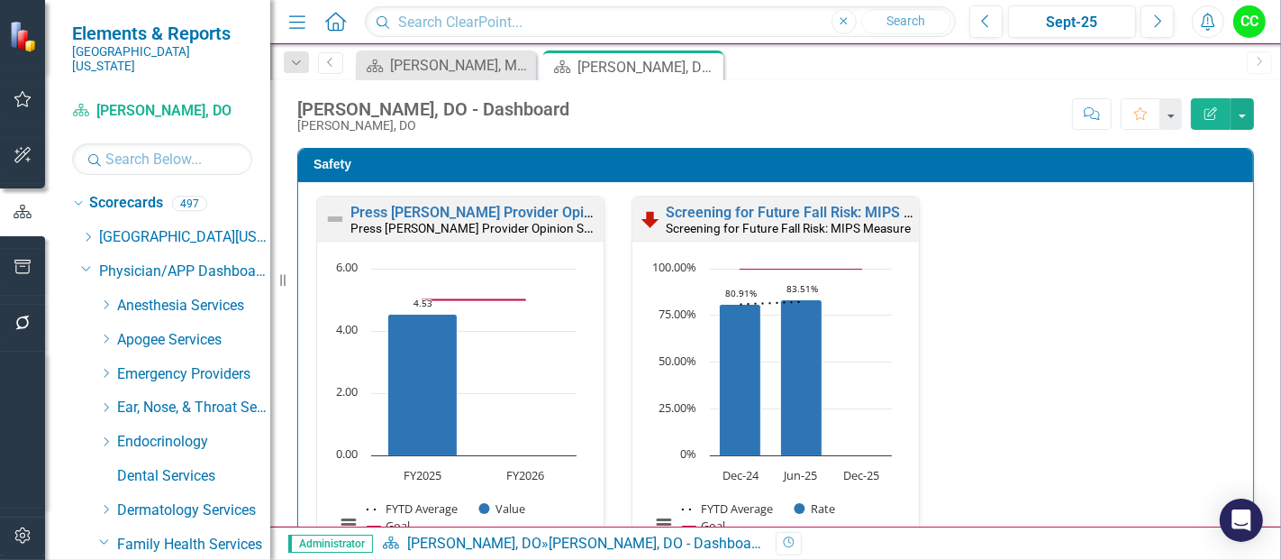
scroll to position [2487, 0]
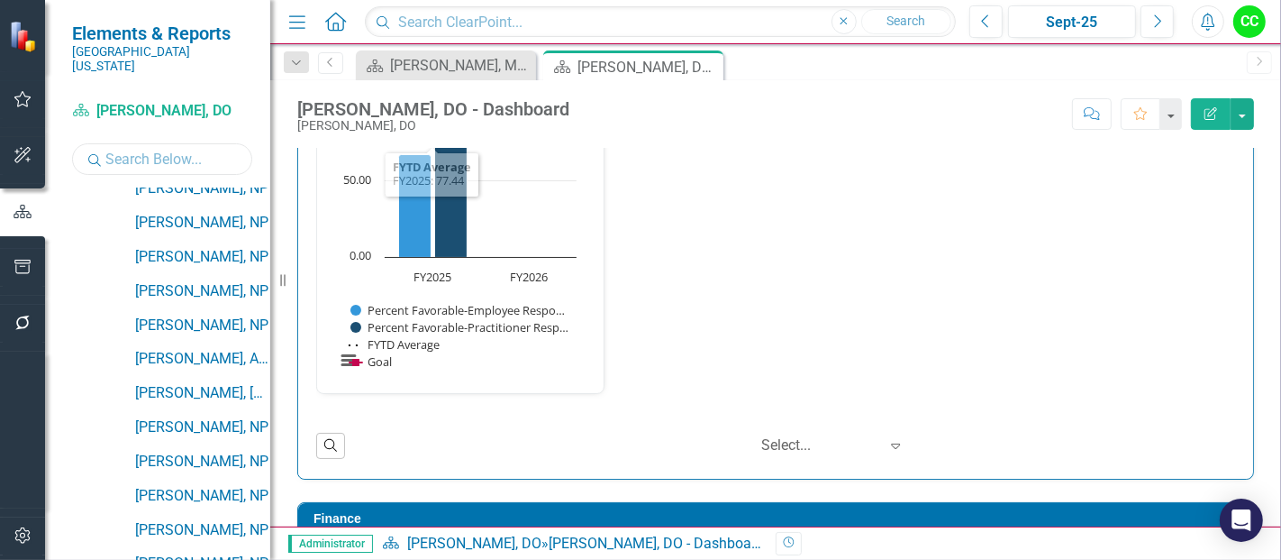
click at [140, 143] on input "text" at bounding box center [162, 159] width 180 height 32
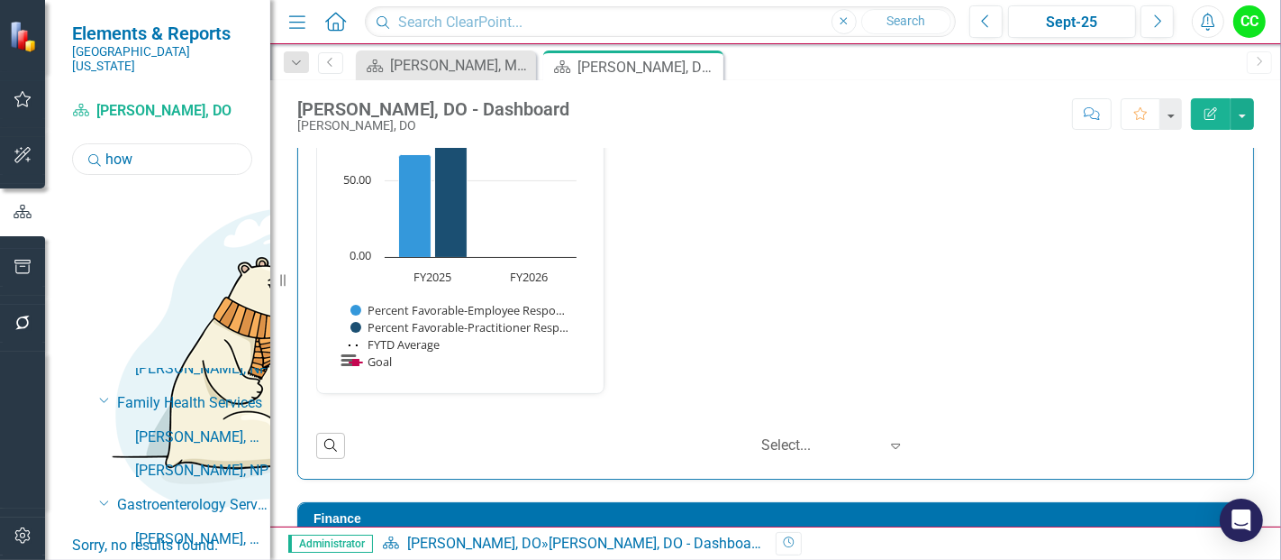
scroll to position [0, 0]
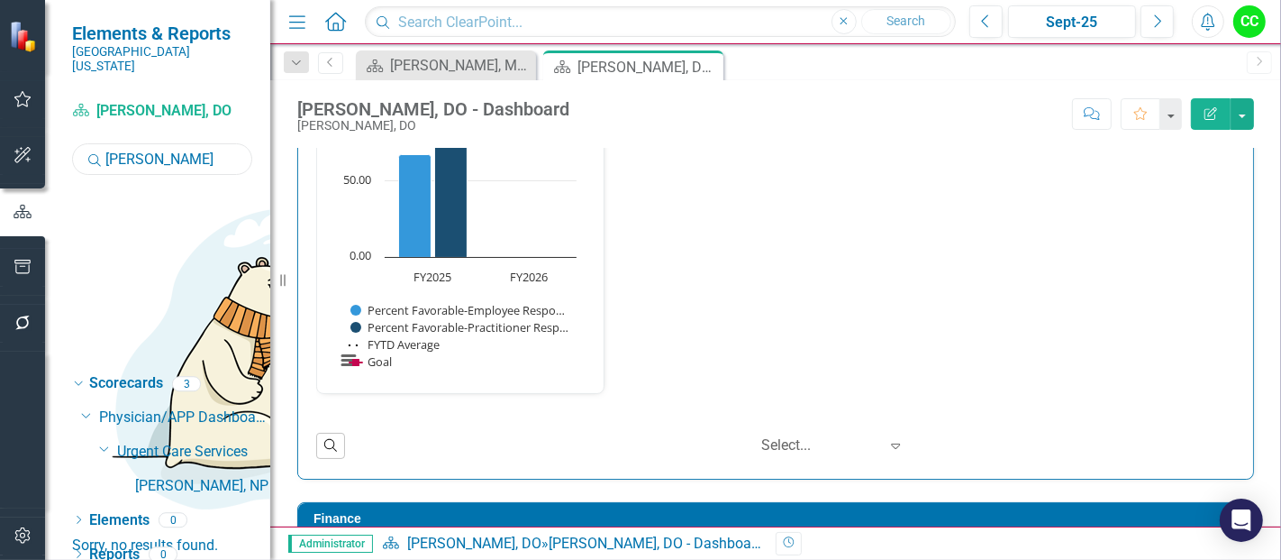
type input "[PERSON_NAME]"
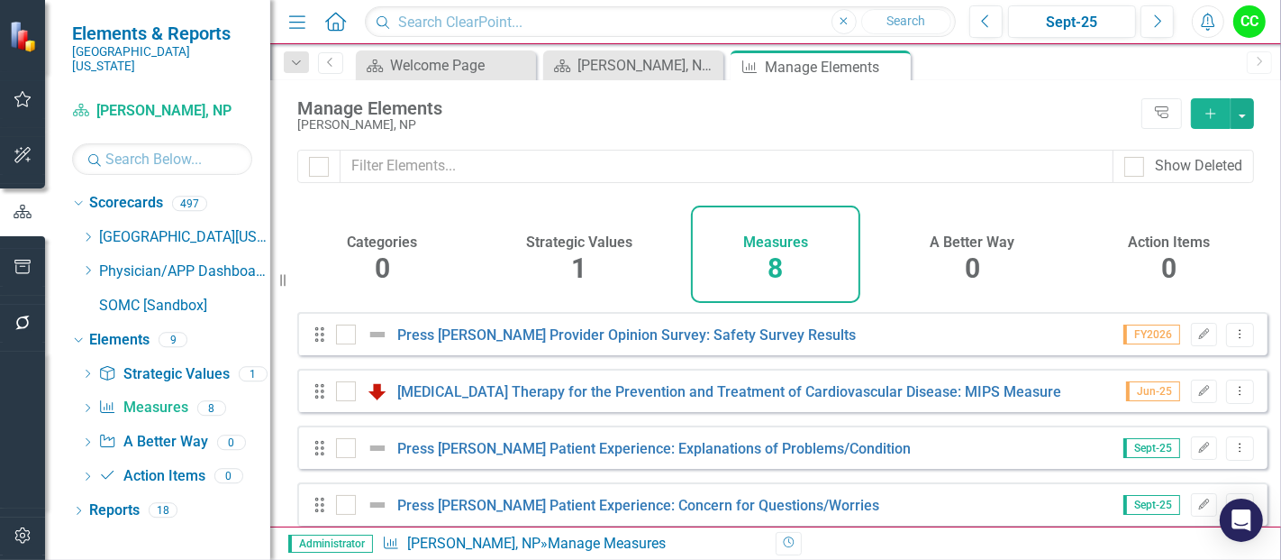
scroll to position [251, 0]
